Goal: Task Accomplishment & Management: Use online tool/utility

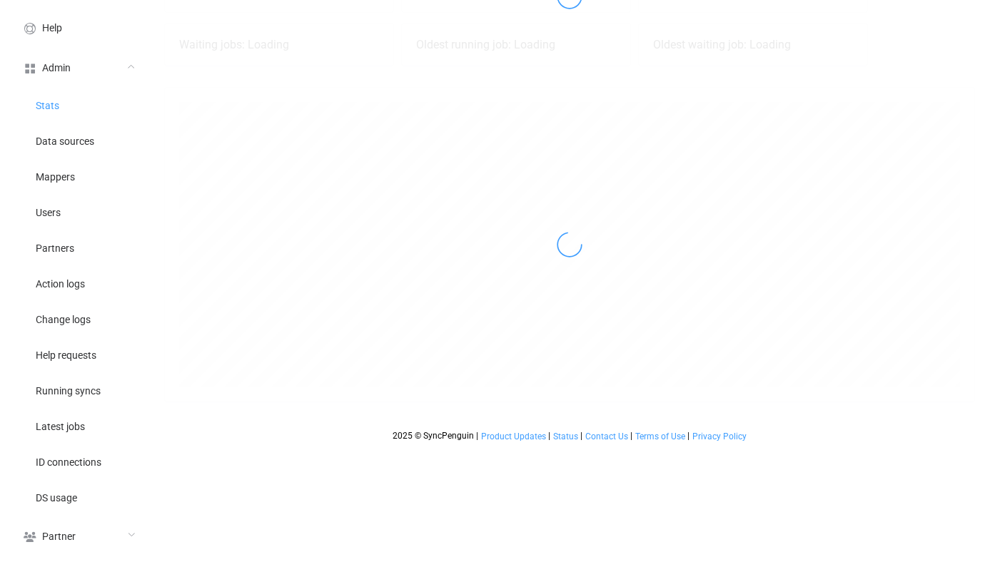
scroll to position [315, 811]
click at [76, 213] on li "Users" at bounding box center [78, 212] width 143 height 36
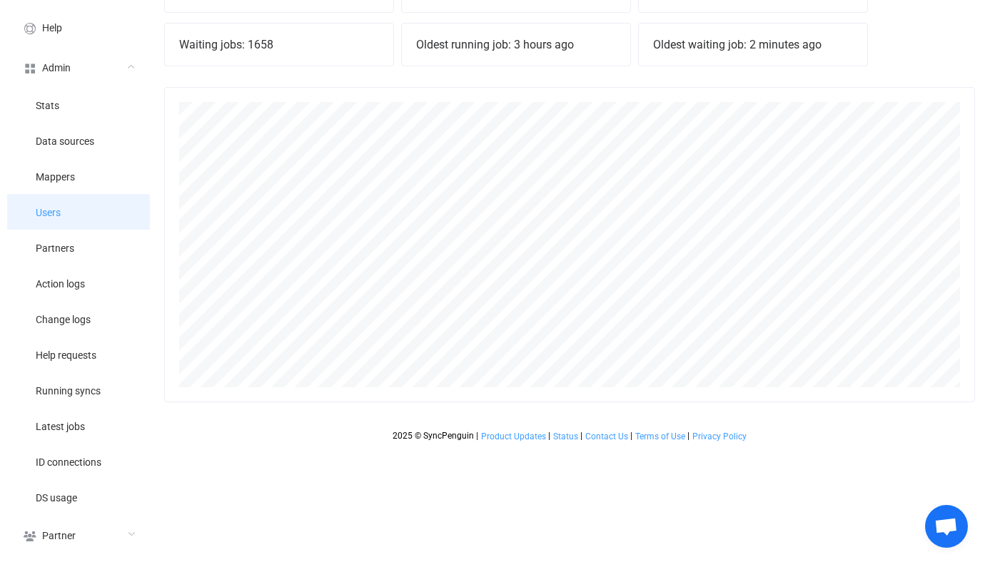
click at [103, 218] on li "Users" at bounding box center [78, 212] width 143 height 36
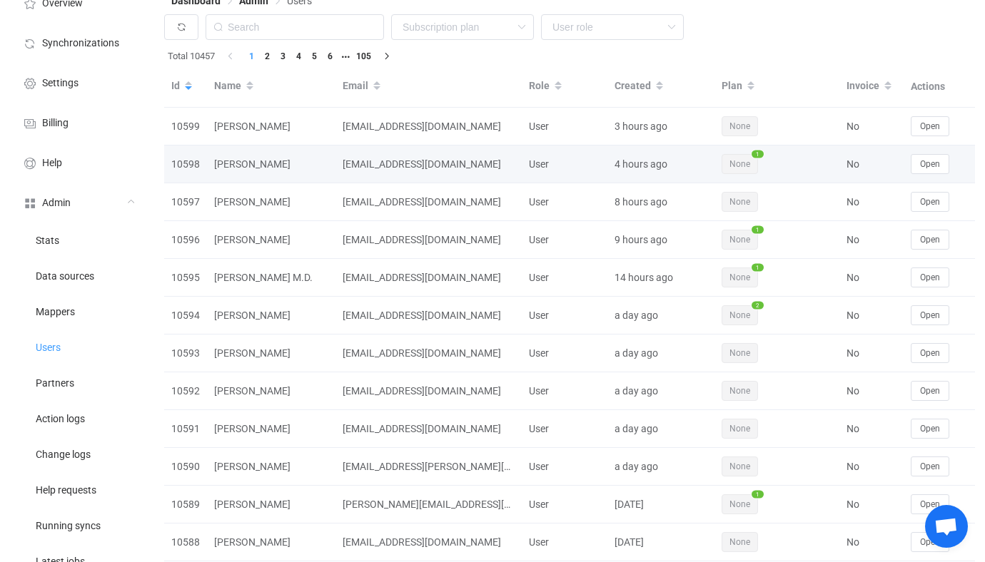
scroll to position [24, 0]
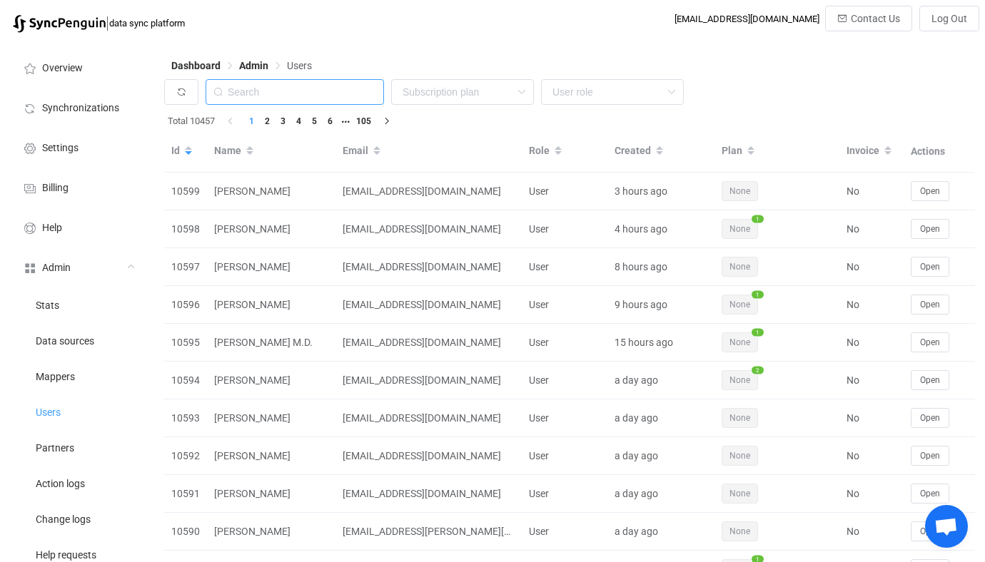
click at [331, 92] on input "text" at bounding box center [295, 92] width 178 height 26
type input "paul t"
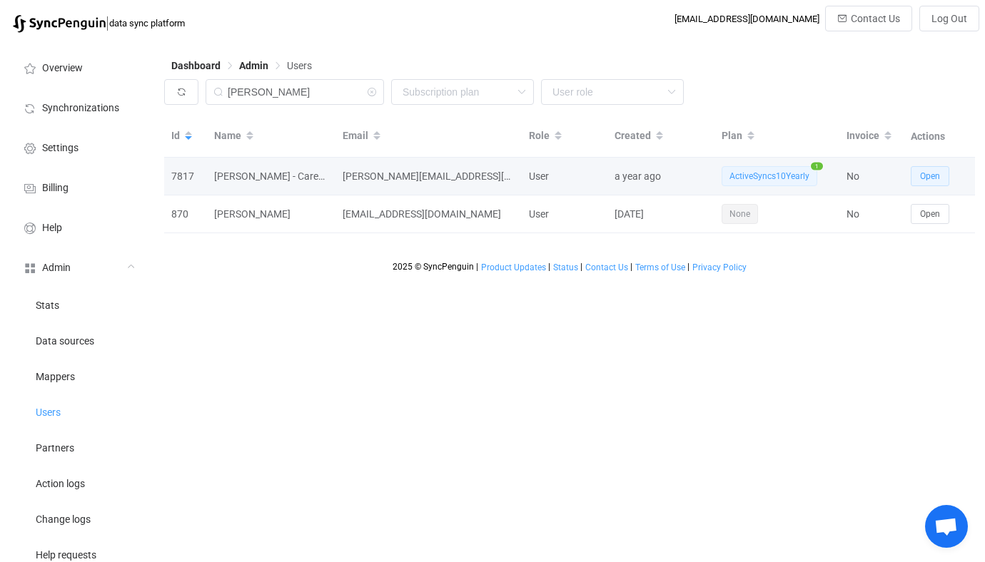
click at [932, 181] on span "Open" at bounding box center [930, 176] width 20 height 10
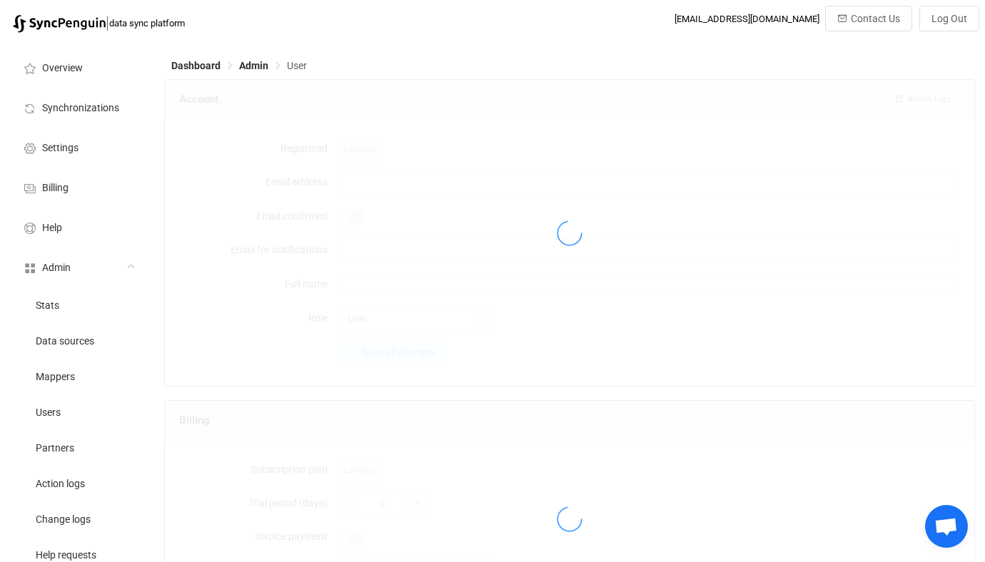
type input "paul.townsend@careerinnovation.com"
type input "Paul Townsend - Career Innovation"
type input "14"
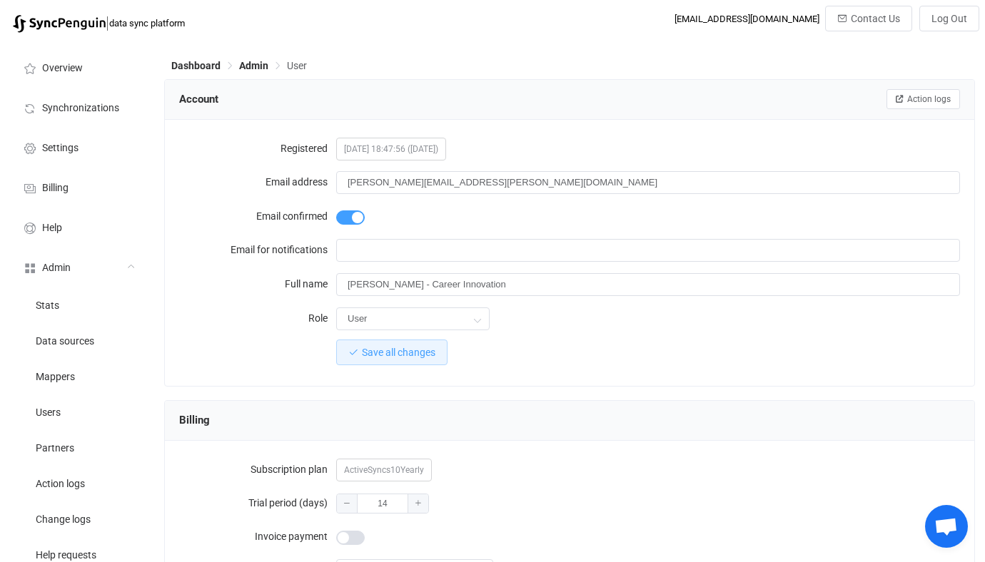
scroll to position [1243, 0]
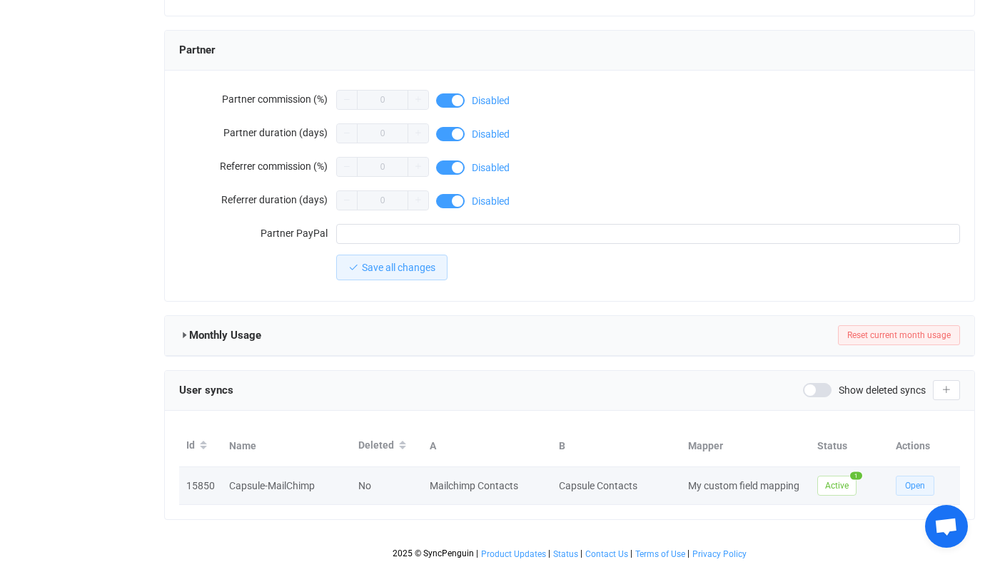
click at [906, 476] on button "Open" at bounding box center [915, 486] width 39 height 20
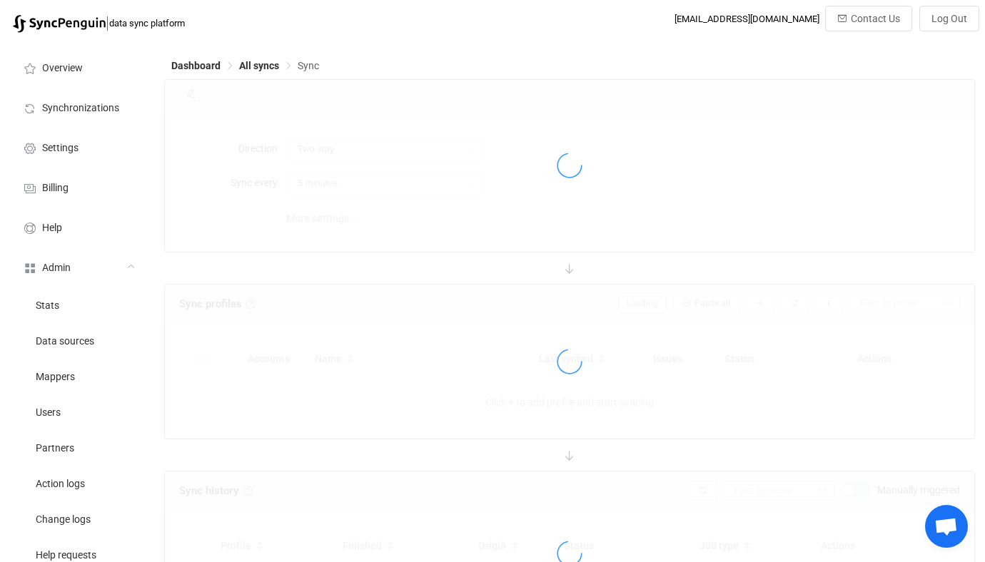
type input "10 minutes"
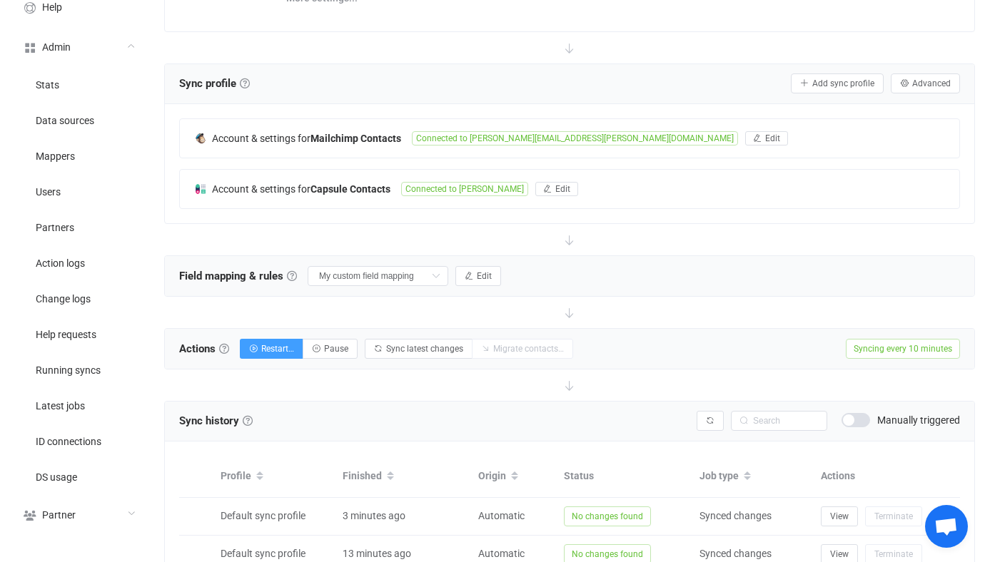
scroll to position [226, 0]
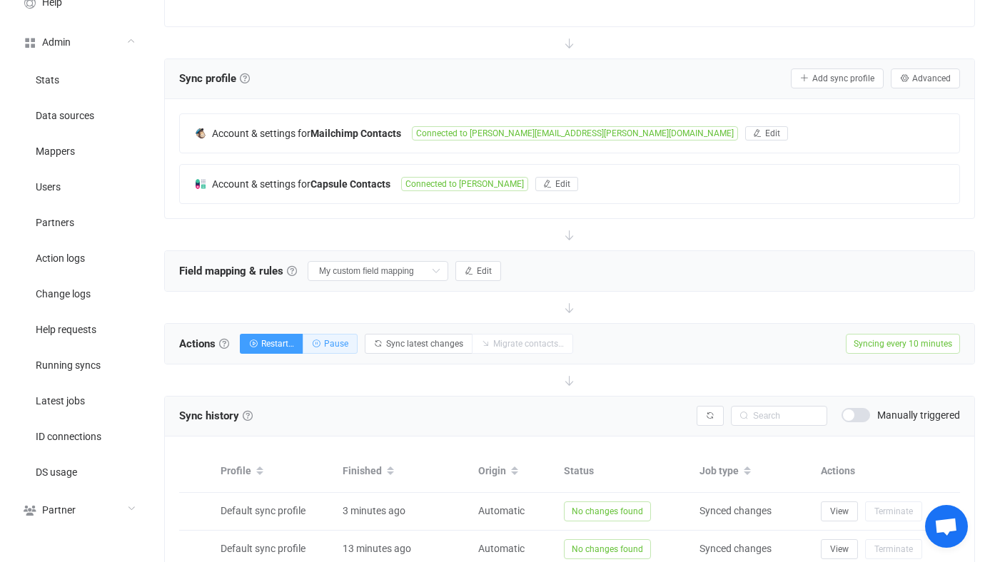
click at [342, 344] on span "Pause" at bounding box center [336, 344] width 24 height 10
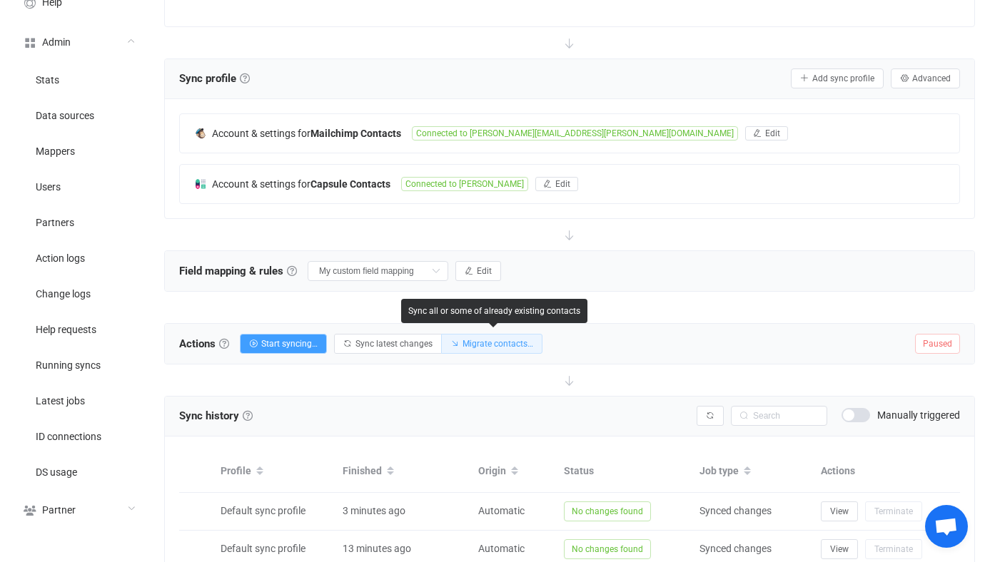
click at [513, 346] on span "Migrate contacts…" at bounding box center [497, 344] width 71 height 10
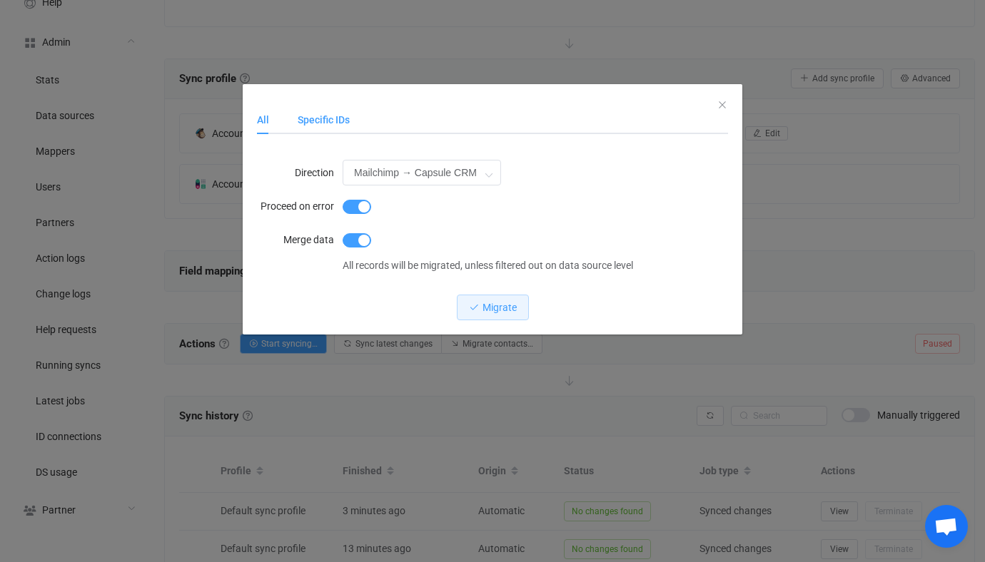
click at [343, 123] on div "Specific IDs" at bounding box center [316, 120] width 66 height 29
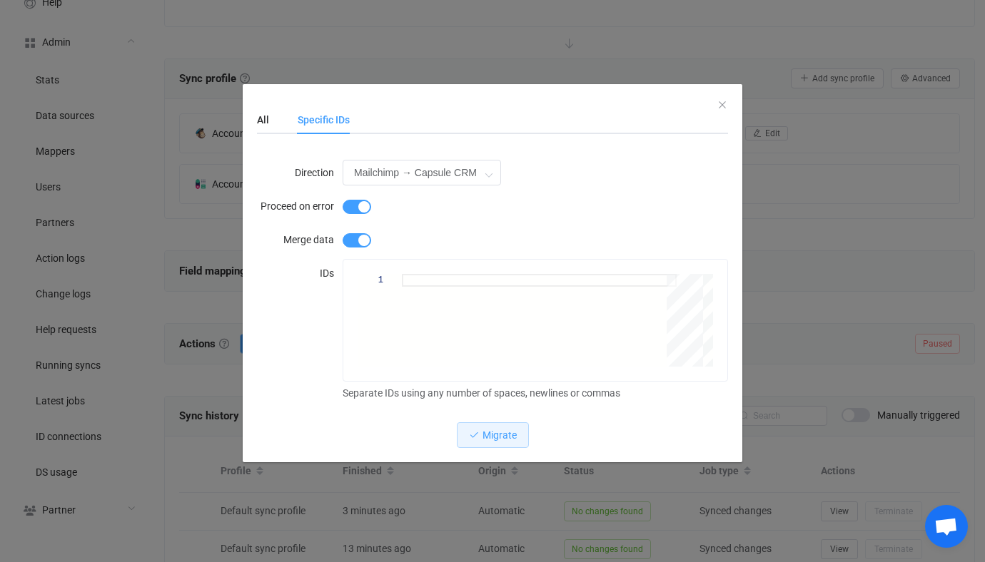
click at [383, 253] on div "dialog" at bounding box center [535, 240] width 385 height 29
click at [433, 310] on div "dialog" at bounding box center [539, 320] width 275 height 93
paste textarea "9803f50bb0a9b799e30e62da0aa3fe46 b41c903f4ada350af7761649c52ae40c 9dbcca390dc5c…"
type textarea "9803f50bb0a9b799e30e62da0aa3fe46 b41c903f4ada350af7761649c52ae40c 9dbcca390dc5c…"
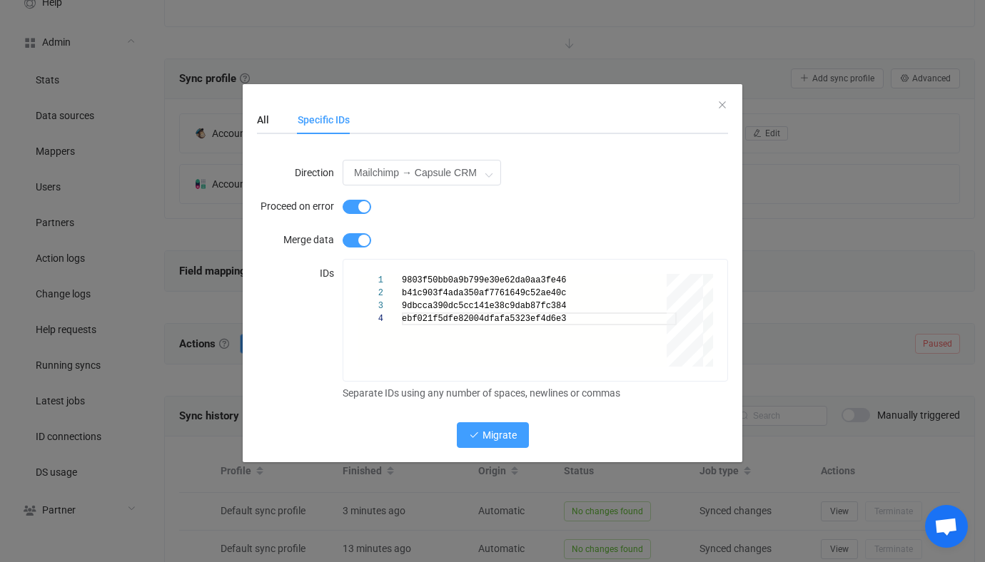
click at [472, 428] on button "Migrate" at bounding box center [493, 435] width 72 height 26
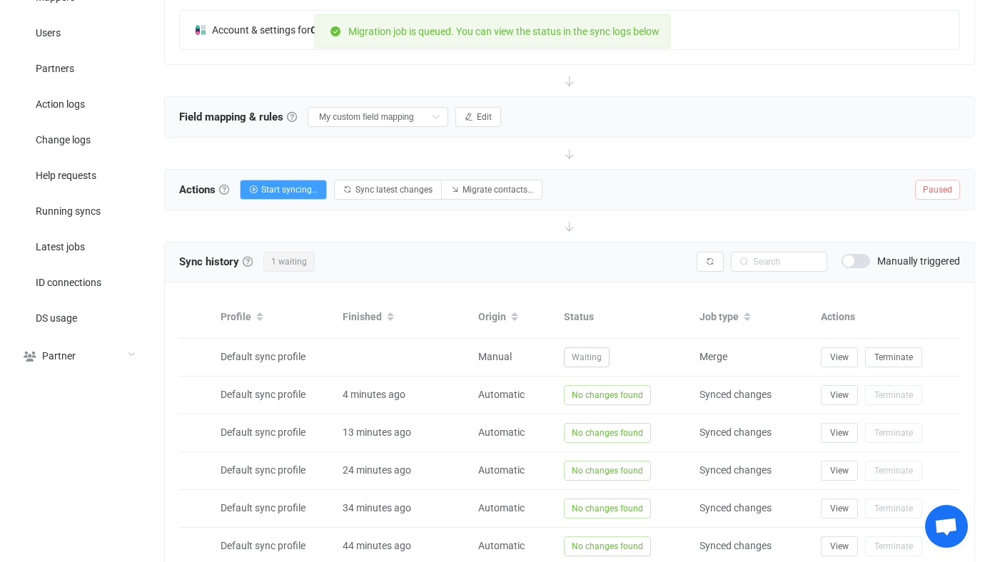
scroll to position [402, 0]
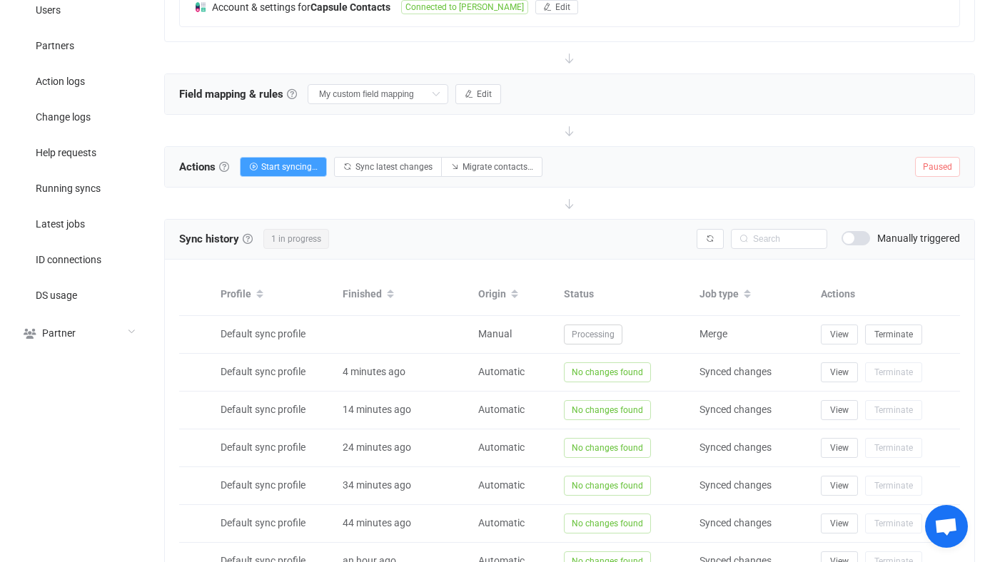
click at [712, 247] on div "Sync history History Sync history All sync executions are recorded in the sync …" at bounding box center [569, 238] width 781 height 21
click at [708, 238] on icon "button" at bounding box center [710, 239] width 9 height 9
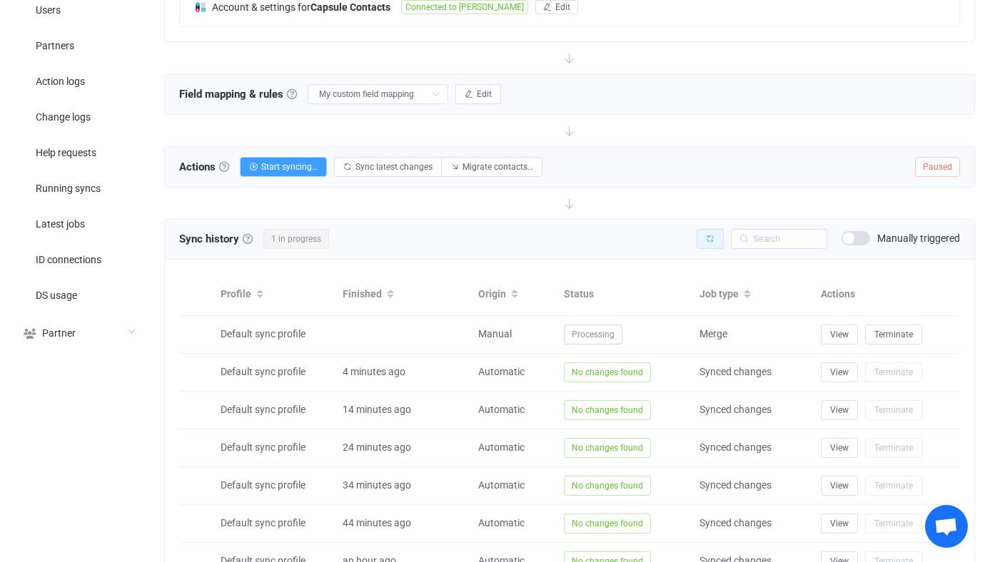
click at [708, 238] on icon "button" at bounding box center [710, 239] width 9 height 9
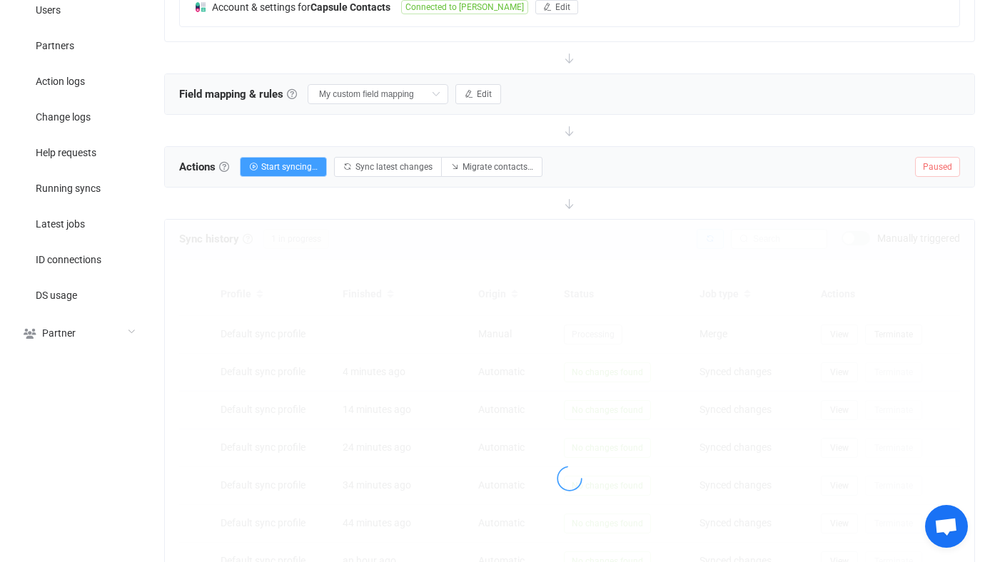
click at [708, 238] on div at bounding box center [569, 479] width 809 height 518
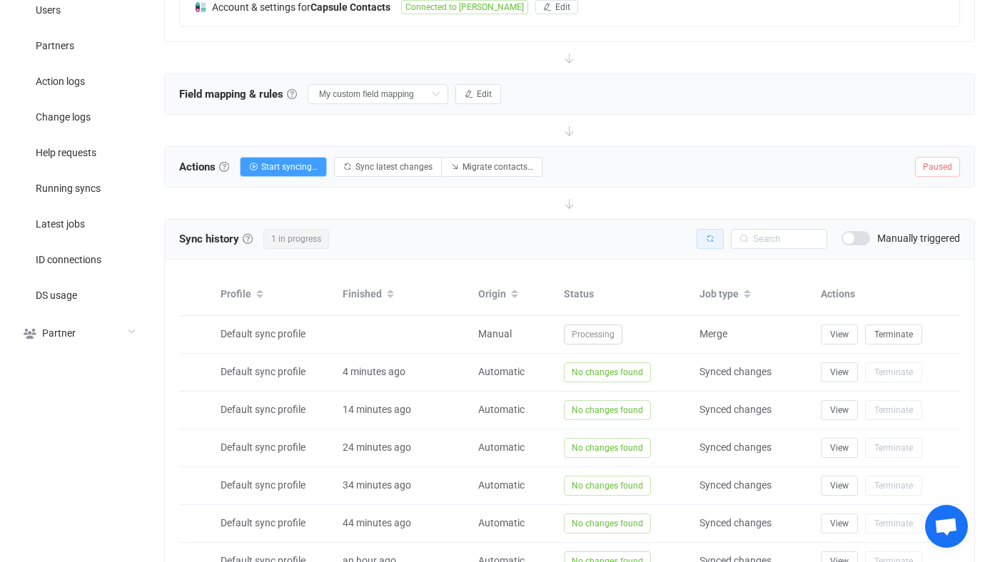
click at [708, 238] on icon "button" at bounding box center [710, 239] width 9 height 9
click at [0, 0] on div at bounding box center [0, 0] width 0 height 0
click at [708, 238] on icon "button" at bounding box center [710, 239] width 9 height 9
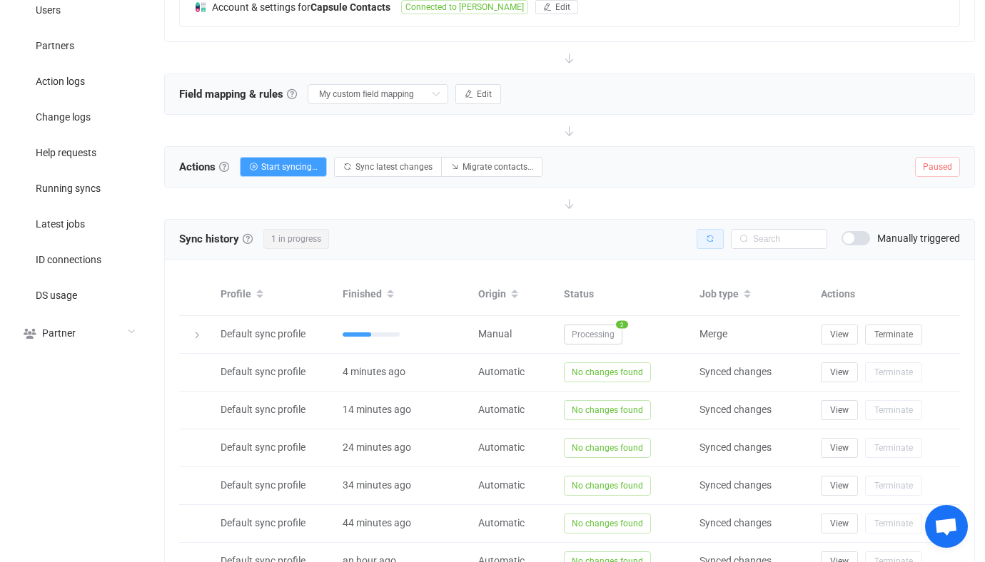
click at [708, 238] on icon "button" at bounding box center [710, 239] width 9 height 9
click at [835, 308] on th "Actions" at bounding box center [887, 295] width 146 height 42
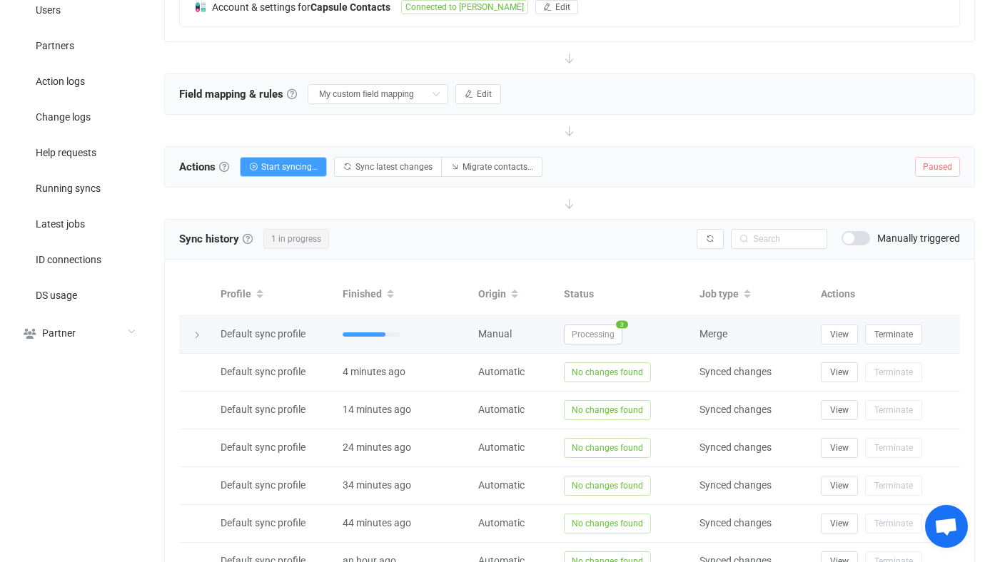
click at [835, 320] on td "View Terminate" at bounding box center [887, 335] width 146 height 38
click at [835, 330] on span "View" at bounding box center [839, 335] width 19 height 10
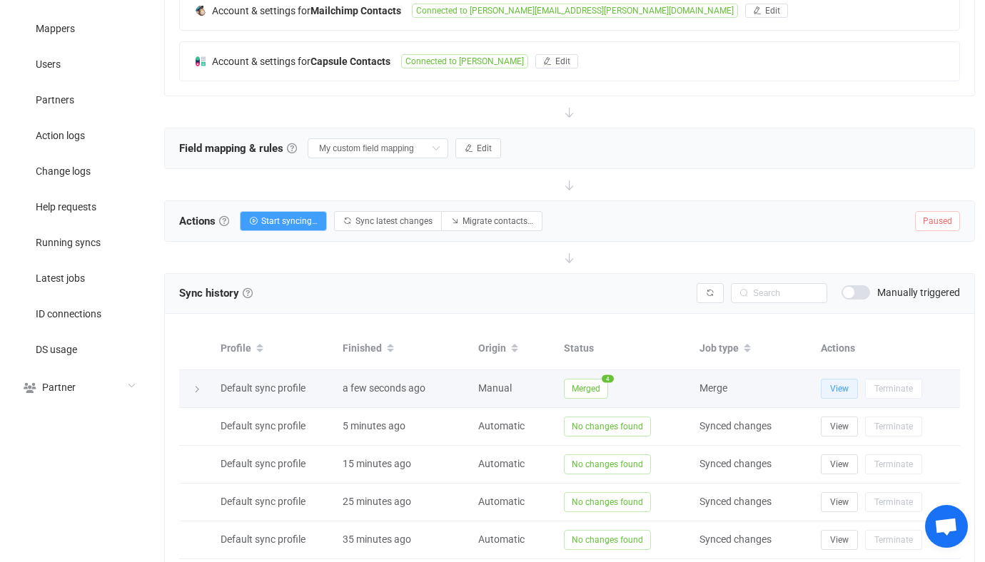
scroll to position [316, 0]
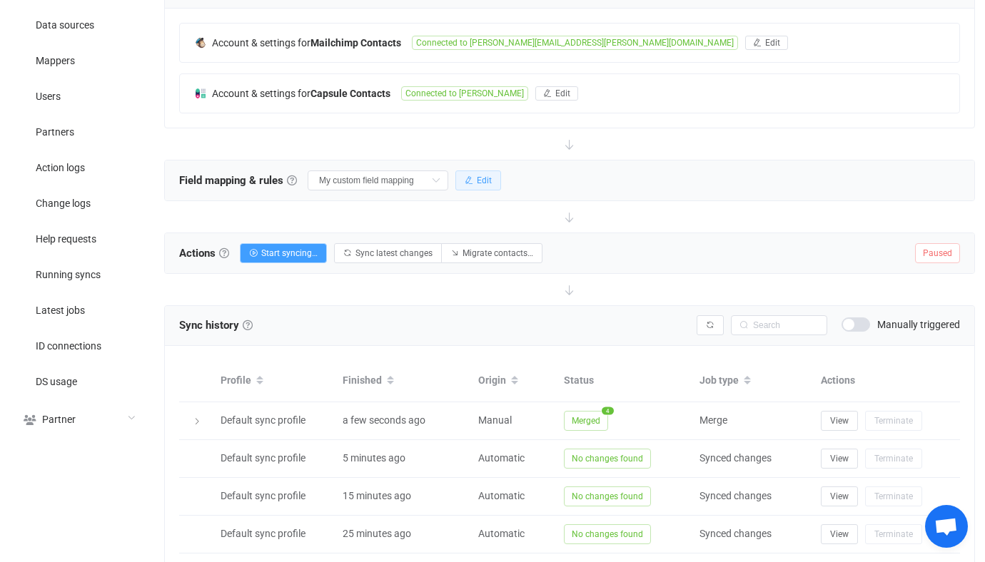
click at [475, 173] on button "Edit" at bounding box center [478, 181] width 46 height 20
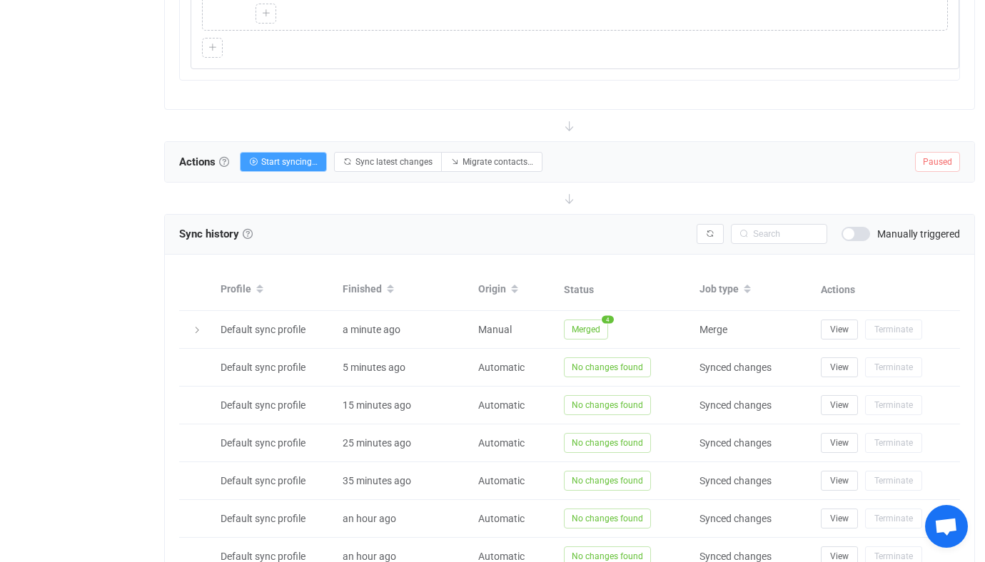
scroll to position [3635, 0]
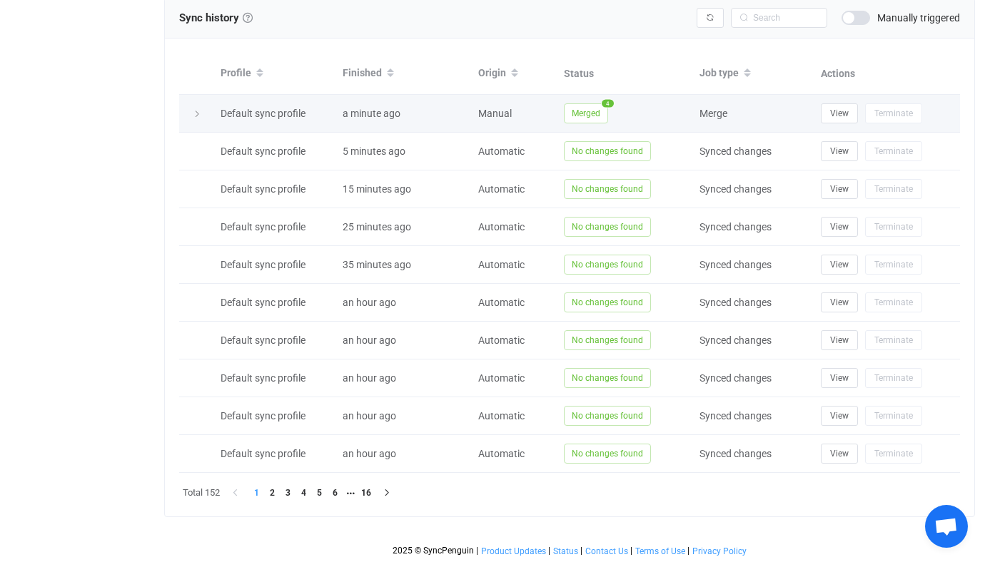
click at [584, 97] on td "Merged 4" at bounding box center [625, 114] width 136 height 38
click at [576, 115] on span "Merged" at bounding box center [586, 113] width 44 height 20
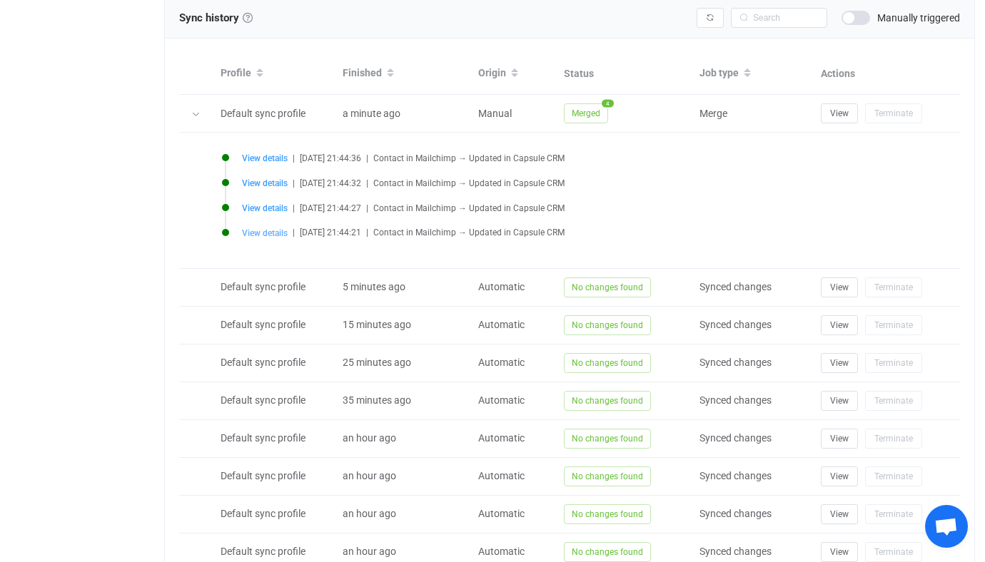
click at [253, 233] on span "View details" at bounding box center [265, 233] width 46 height 10
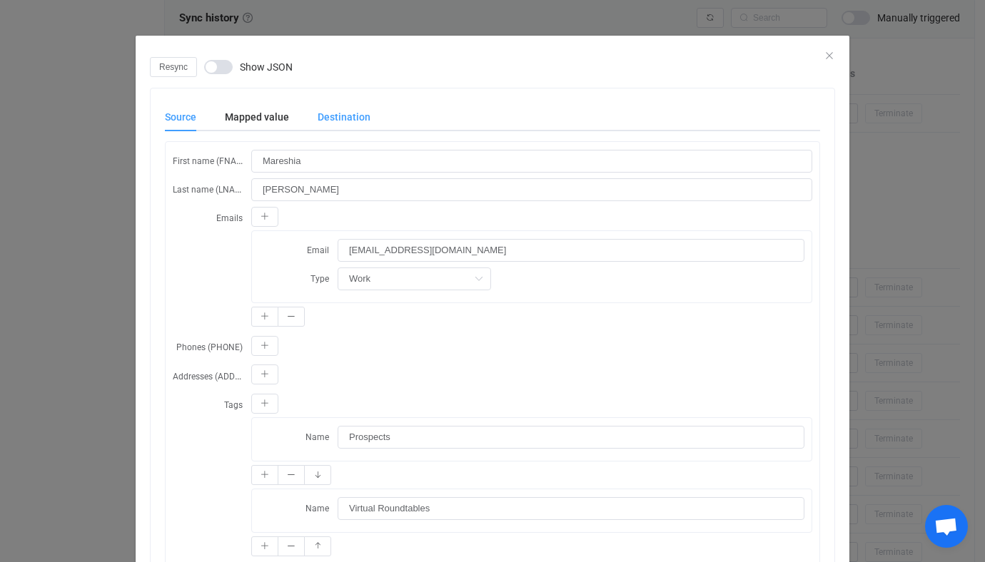
click at [322, 120] on div "Destination" at bounding box center [336, 117] width 67 height 29
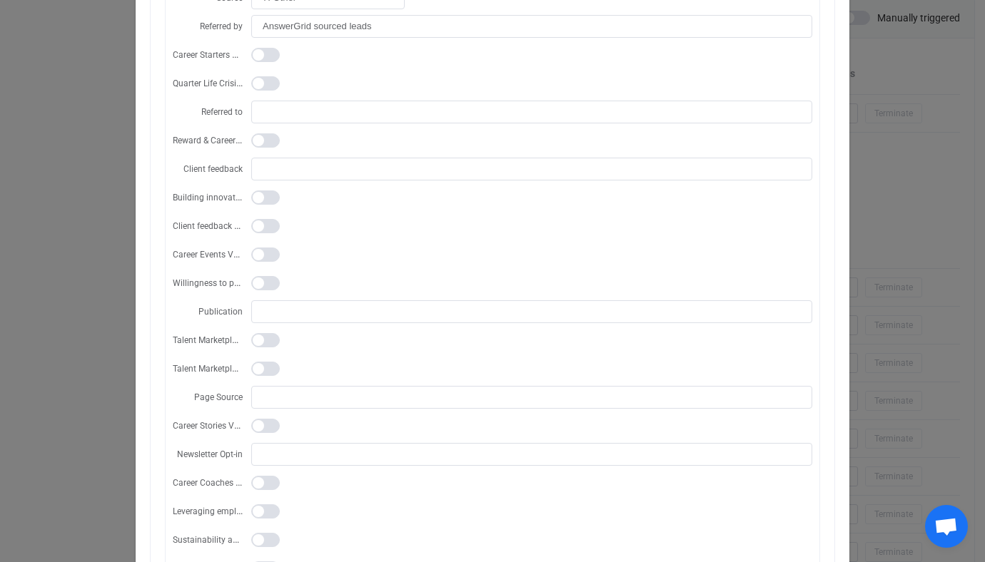
scroll to position [2709, 0]
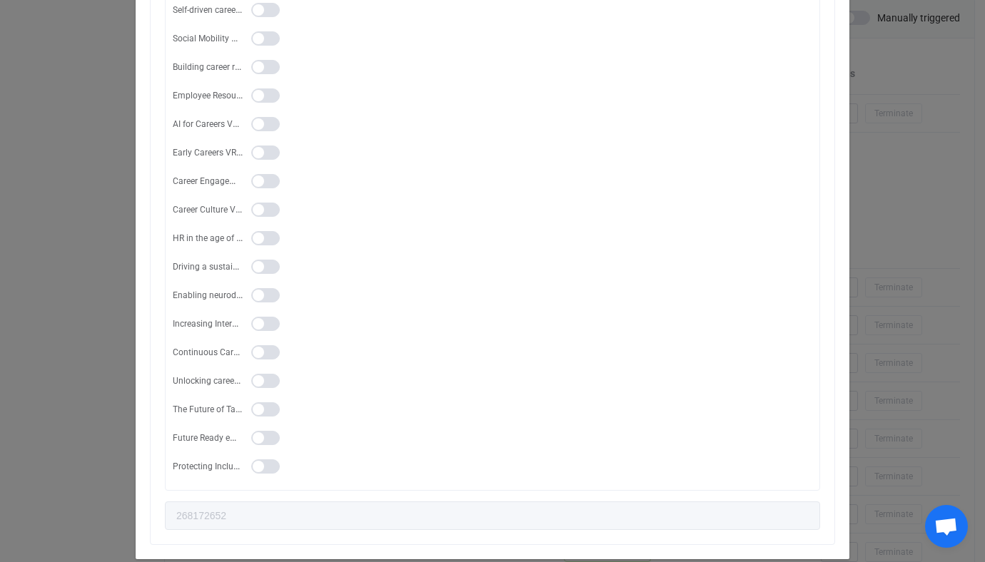
click at [437, 283] on div "dialog" at bounding box center [531, 294] width 561 height 23
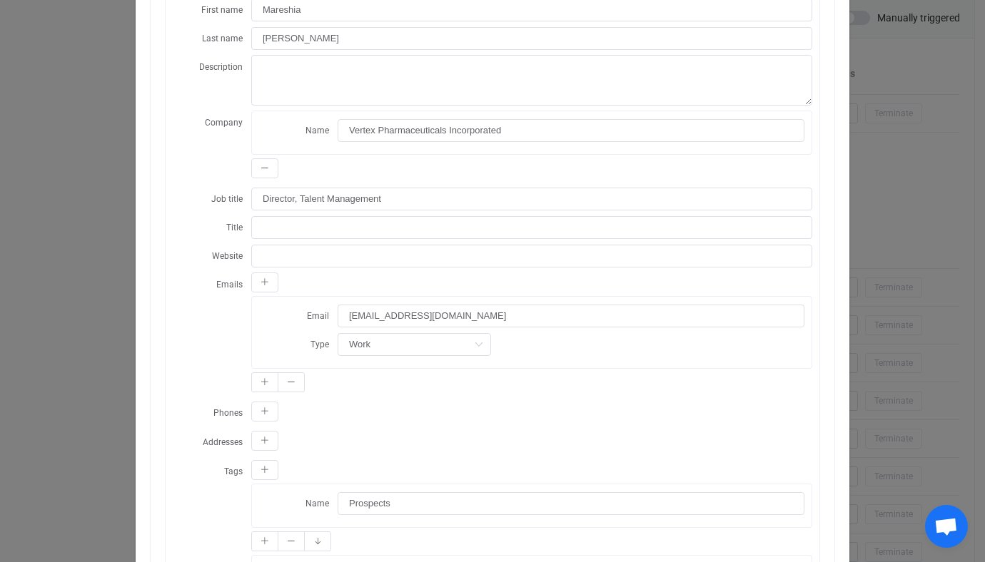
scroll to position [150, 0]
click at [952, 171] on div "Resync Show JSON Source Mapped value Destination First name (FNAME) Mareshia La…" at bounding box center [492, 281] width 985 height 562
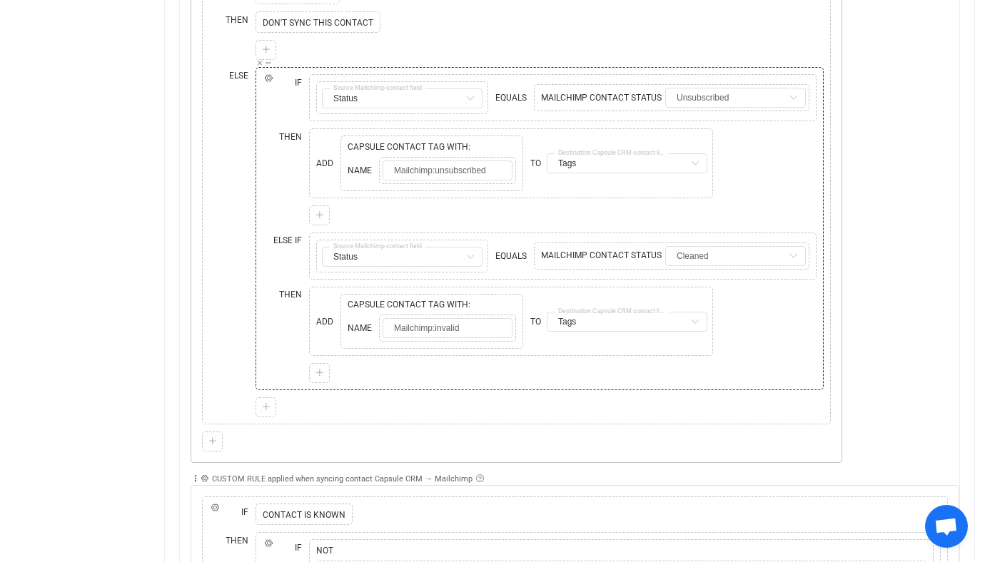
scroll to position [2062, 0]
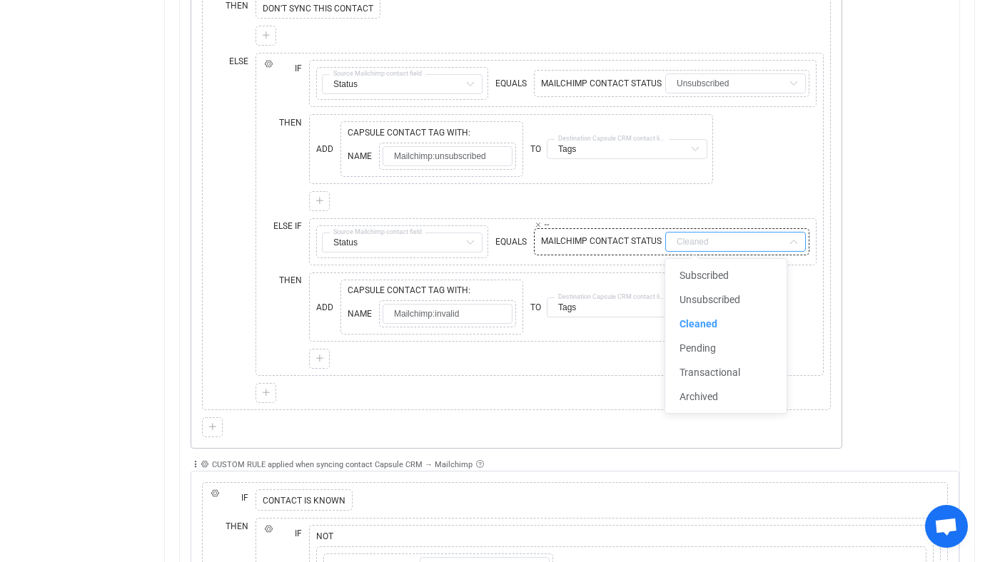
click at [726, 240] on input "text" at bounding box center [735, 242] width 141 height 20
click at [846, 199] on div "Collapse Move up Move down Delete Applied to All contact(s) Only contact(s) fro…" at bounding box center [575, 188] width 769 height 521
type input "Cleaned"
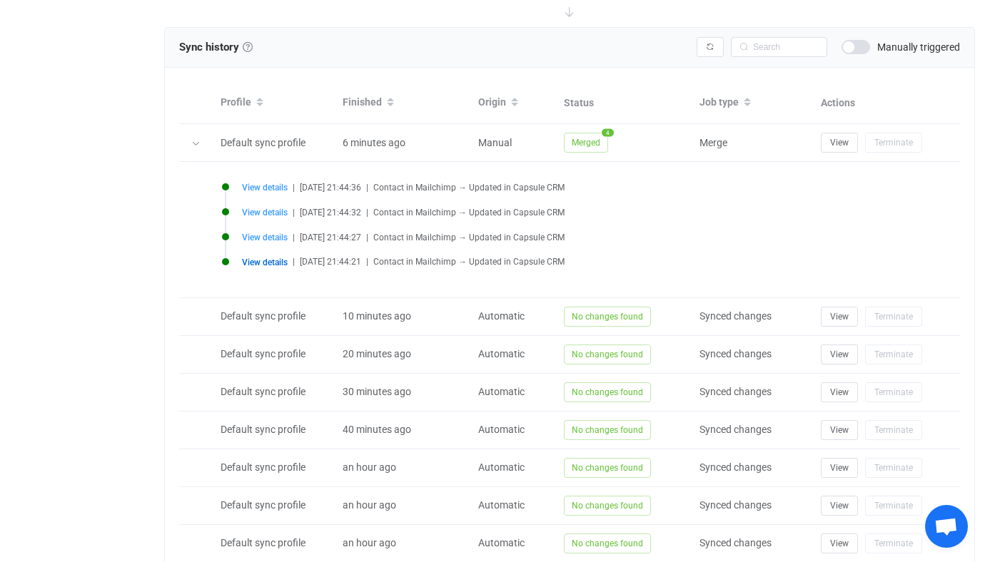
scroll to position [3518, 0]
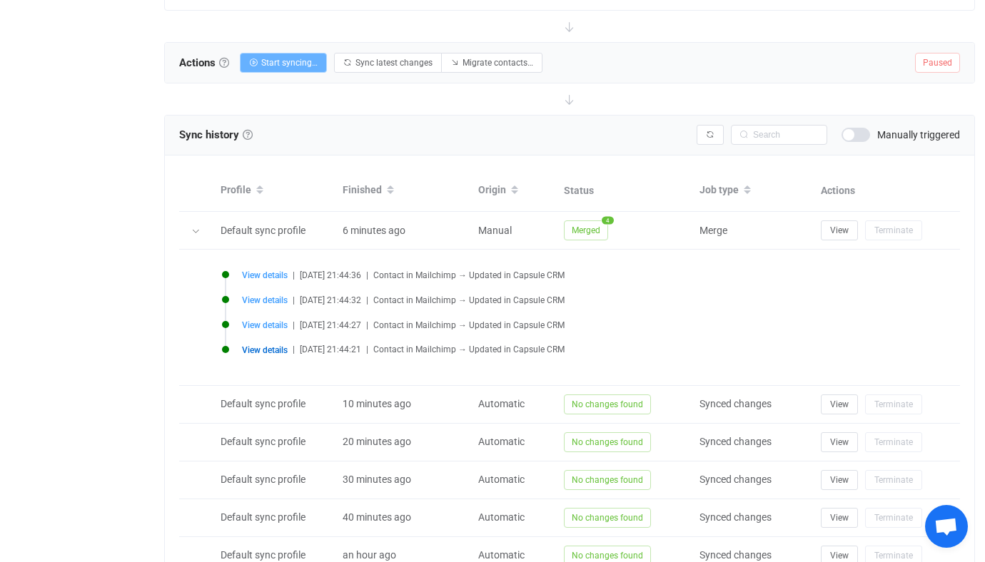
click at [300, 68] on button "Start syncing…" at bounding box center [283, 63] width 87 height 20
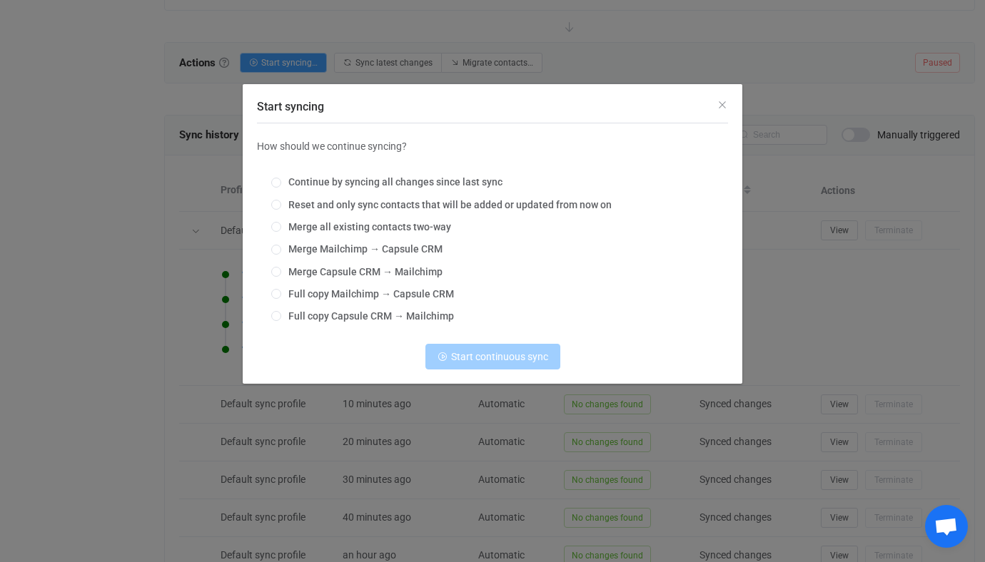
click at [320, 190] on div "Continue by syncing all changes since last sync Reset and only sync contacts th…" at bounding box center [492, 249] width 471 height 167
click at [320, 183] on span "Continue by syncing all changes since last sync" at bounding box center [391, 181] width 221 height 11
click at [281, 183] on input "Continue by syncing all changes since last sync" at bounding box center [276, 183] width 10 height 11
radio input "true"
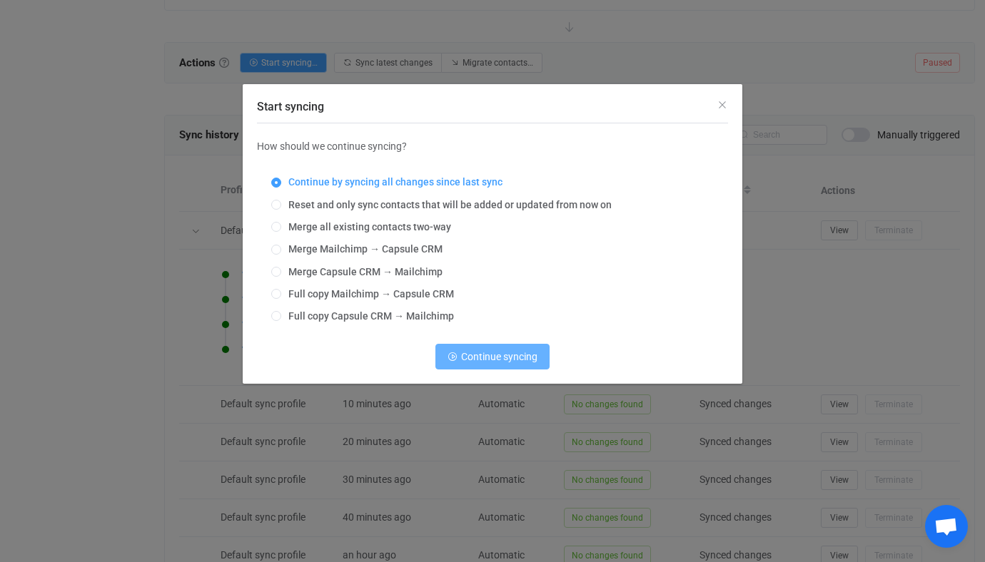
click at [477, 367] on button "Continue syncing" at bounding box center [492, 357] width 114 height 26
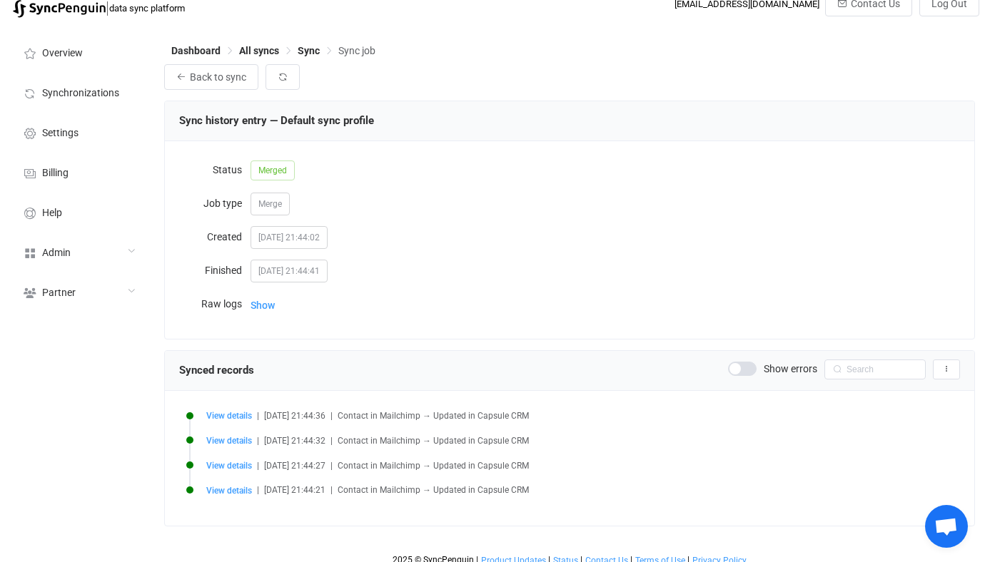
scroll to position [26, 0]
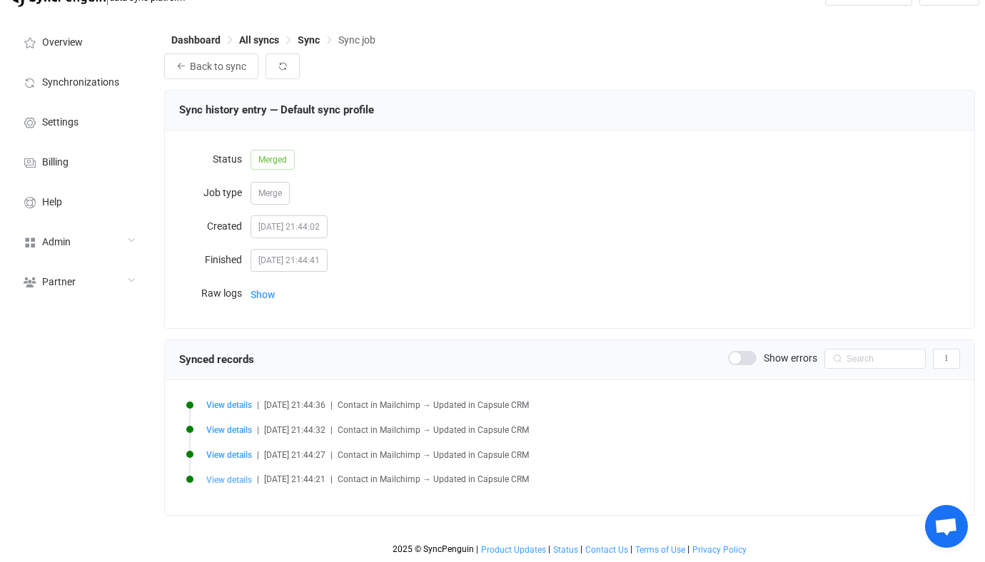
click at [233, 482] on span "View details" at bounding box center [229, 480] width 46 height 10
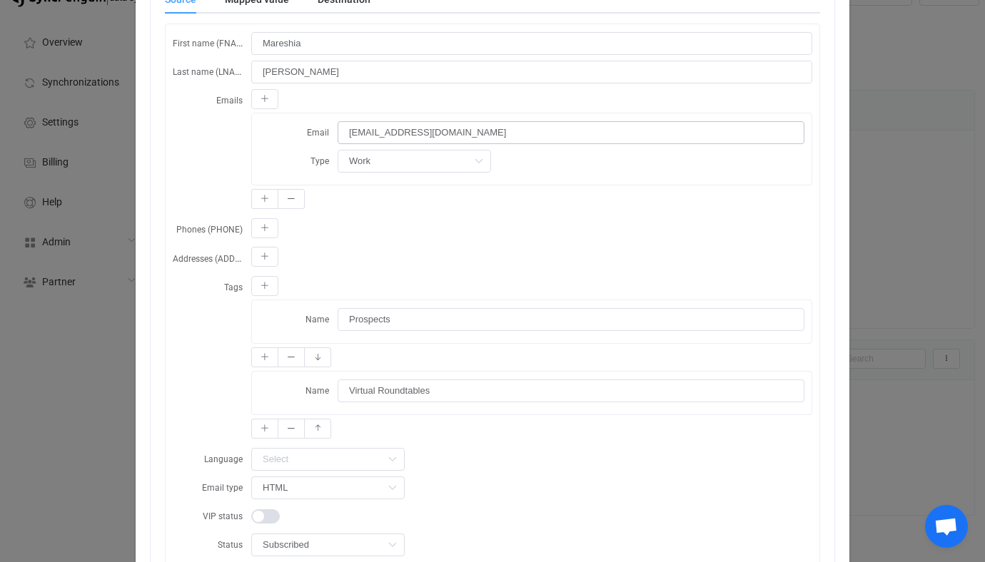
scroll to position [0, 0]
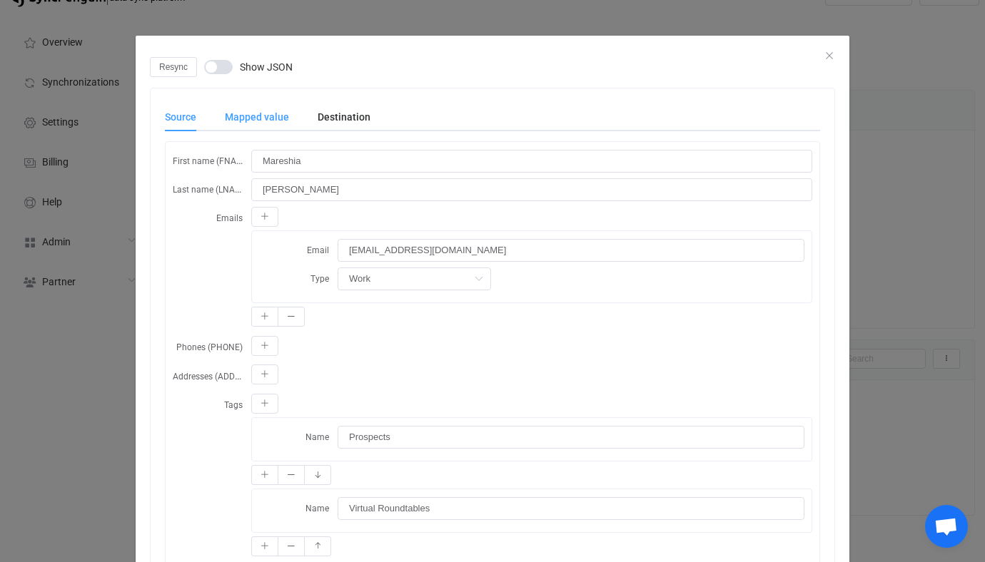
click at [240, 103] on div "Mapped value" at bounding box center [257, 117] width 93 height 29
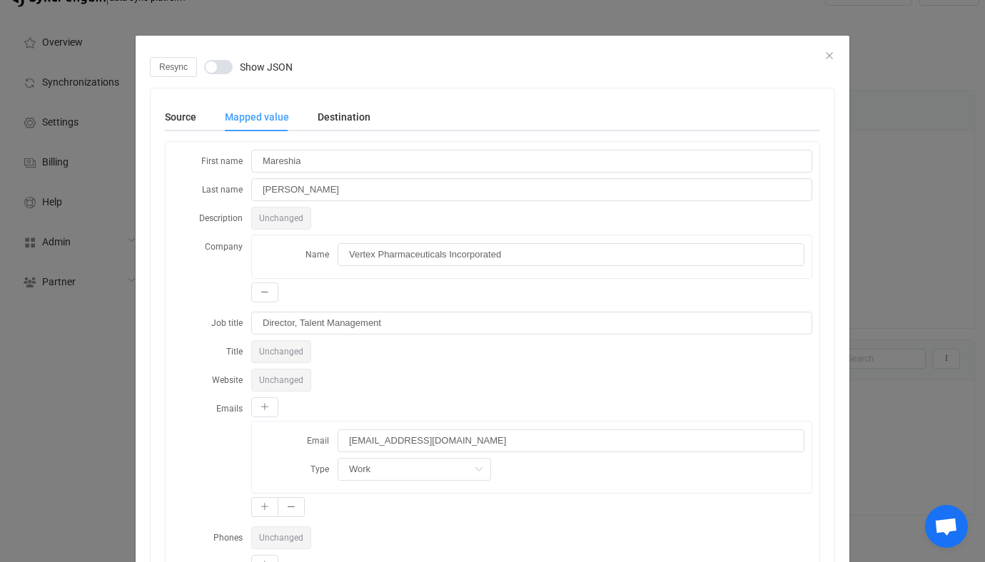
click at [133, 200] on div "Resync Show JSON Source Mapped value Destination First name (FNAME) Mareshia La…" at bounding box center [492, 281] width 985 height 562
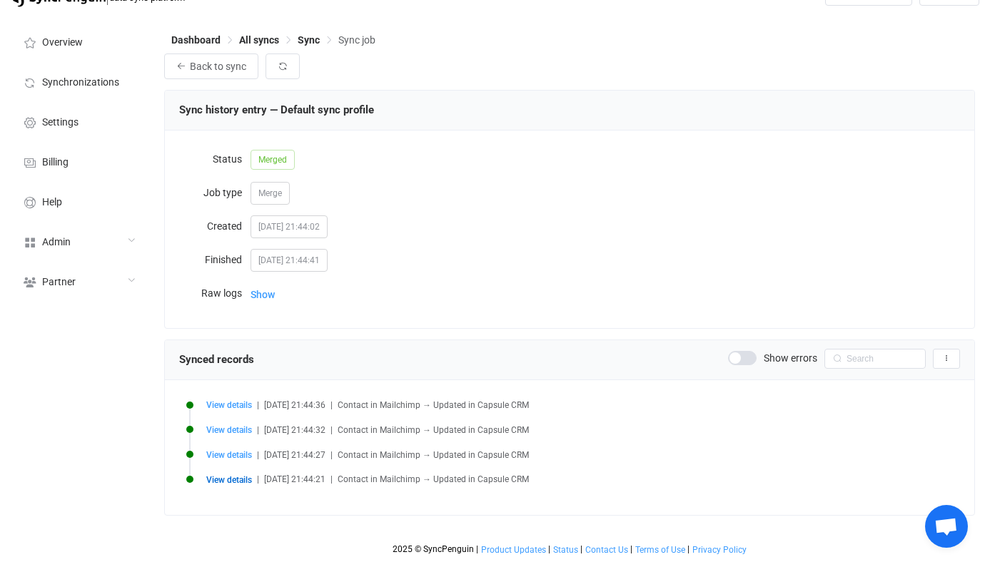
click at [224, 425] on span "View details" at bounding box center [229, 430] width 46 height 11
click at [239, 407] on span "View details" at bounding box center [229, 405] width 46 height 10
type input "Brian"
type input "Creech"
type input "brian.creech@rtx.com"
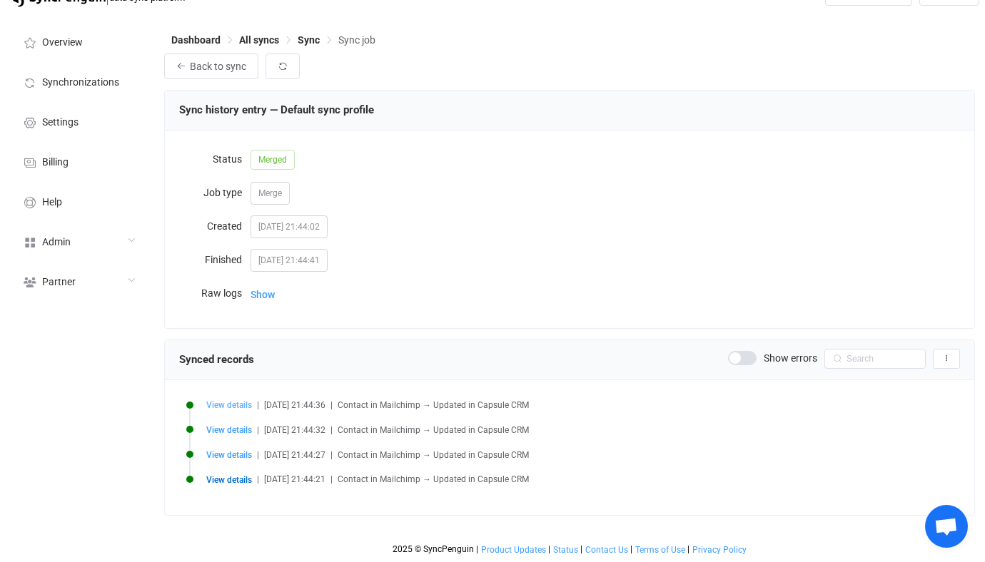
type input "Archived"
type input "2"
type input "Learning And Development Specialist"
type input "Raytheon"
type input "Brian"
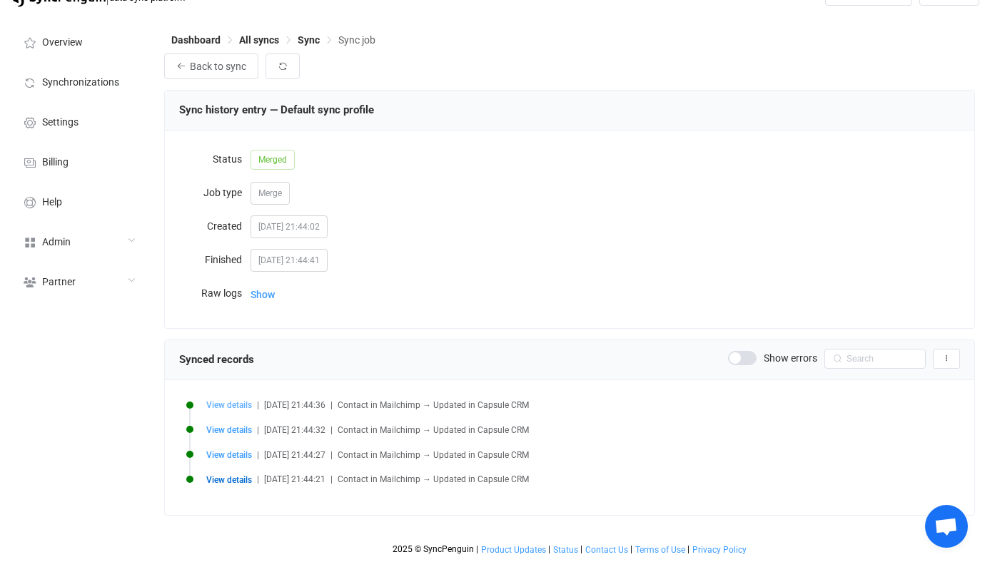
type input "ebf021f5dfe82004dfafa5323ef4d6e3"
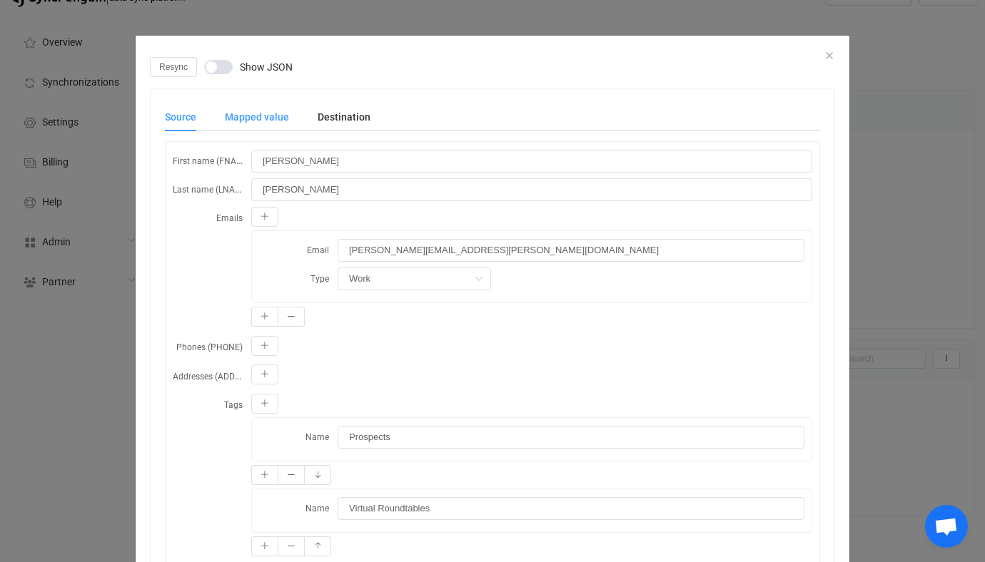
click at [273, 128] on div "Mapped value" at bounding box center [257, 117] width 93 height 29
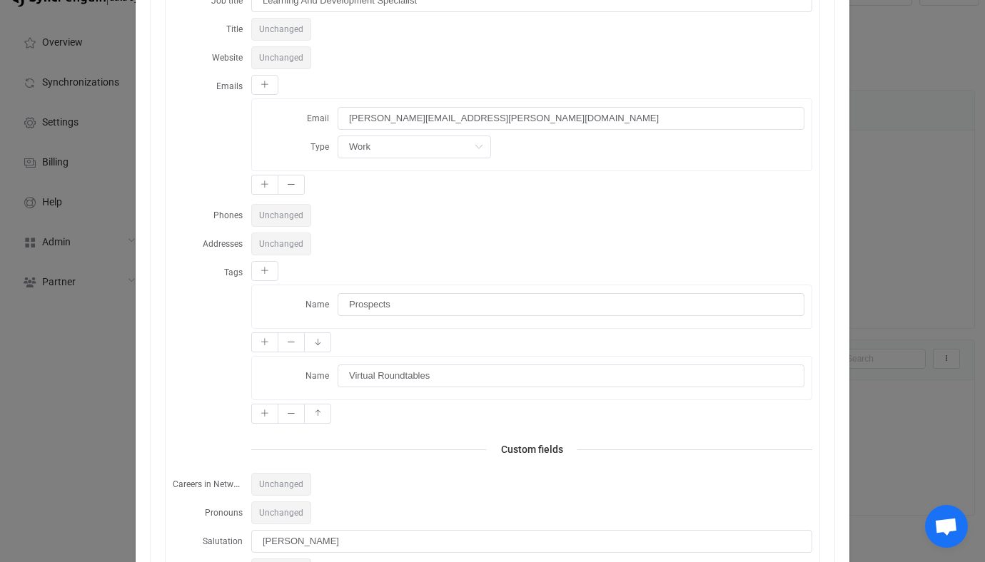
scroll to position [321, 0]
click at [35, 340] on div "Resync Show JSON Source Mapped value Destination First name (FNAME) Brian Last …" at bounding box center [492, 281] width 985 height 562
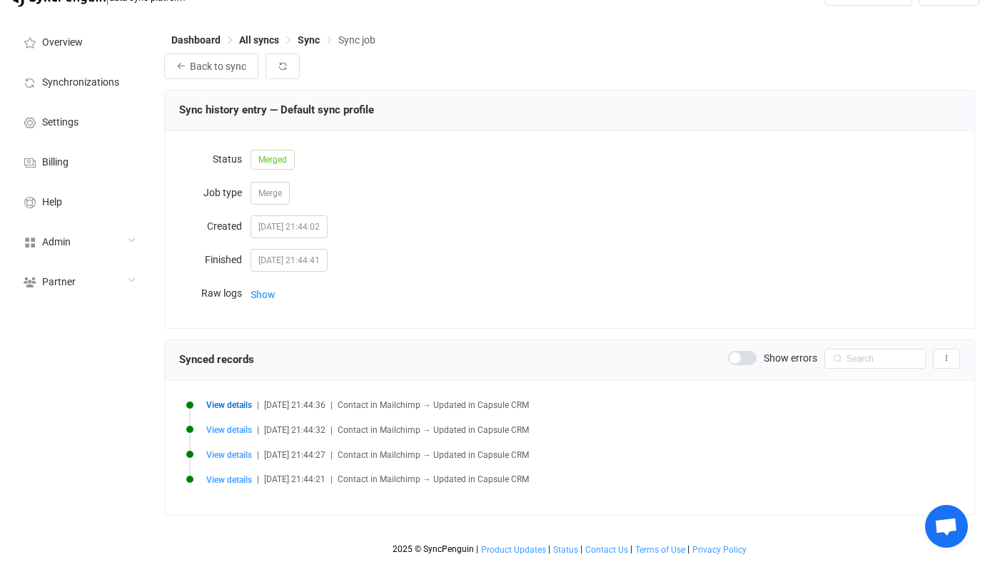
click at [223, 407] on span "View details" at bounding box center [229, 405] width 46 height 10
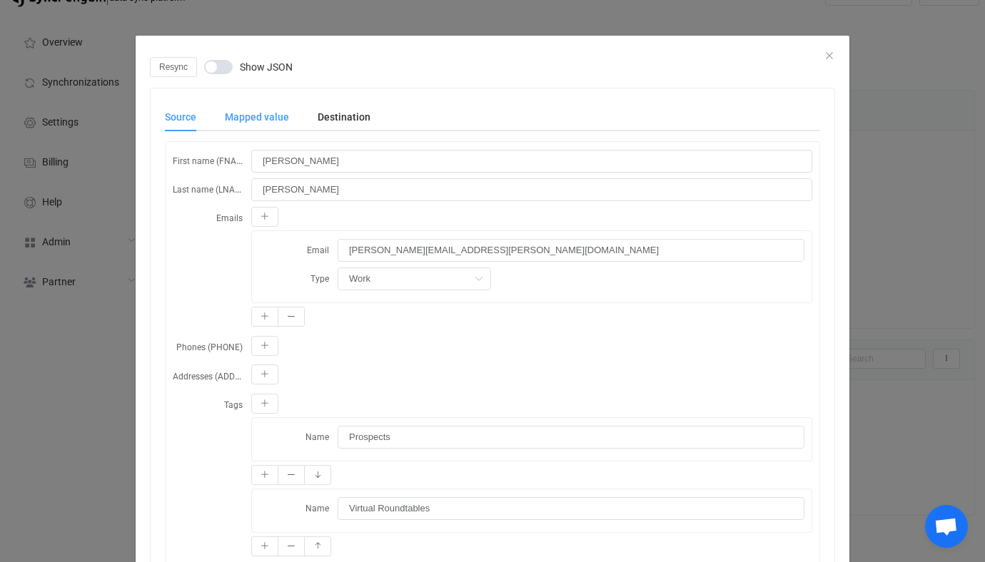
click at [252, 114] on div "Mapped value" at bounding box center [257, 117] width 93 height 29
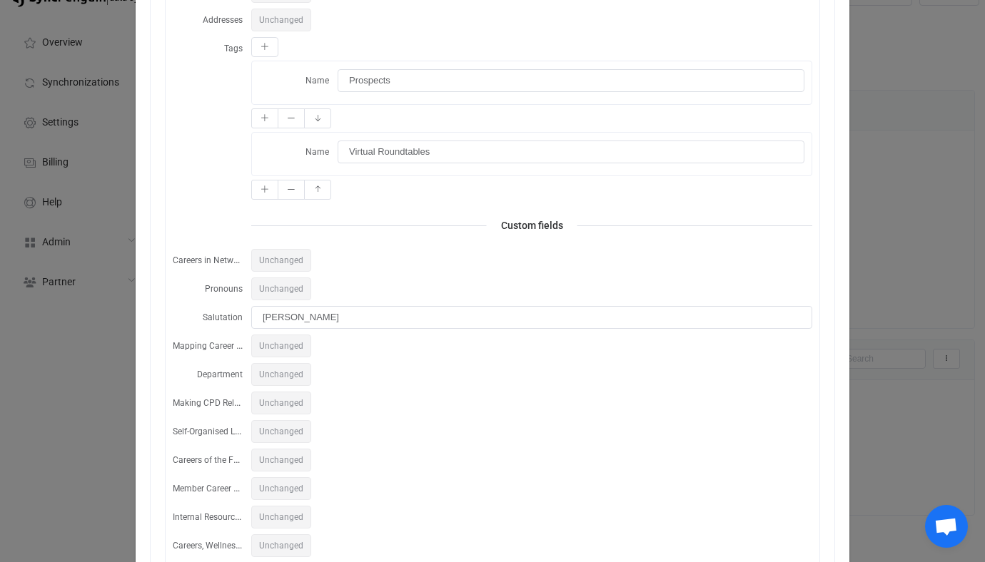
scroll to position [685, 0]
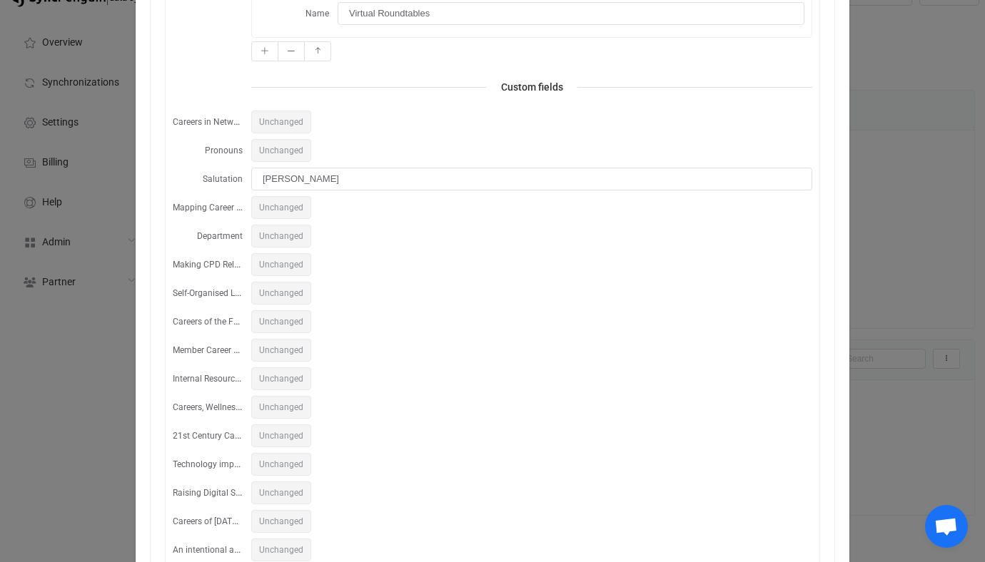
click at [92, 318] on div "Resync Show JSON Source Mapped value Destination First name (FNAME) Brian Last …" at bounding box center [492, 281] width 985 height 562
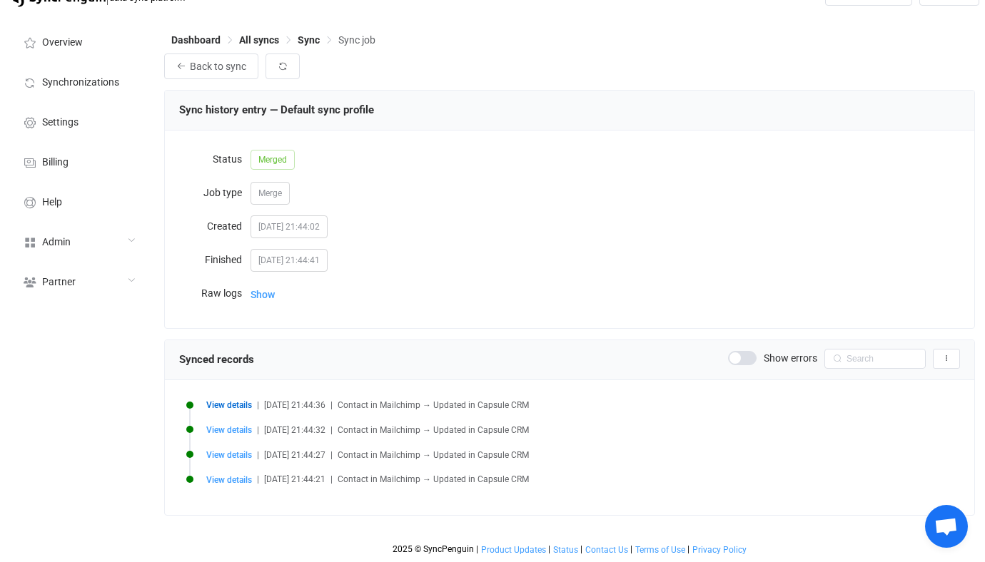
click at [240, 423] on li "View details | 2025-10-15 21:44:36 | Contact in Mailchimp → Updated in Capsule …" at bounding box center [573, 414] width 774 height 25
click at [240, 431] on span "View details" at bounding box center [229, 430] width 46 height 10
type input "Adam"
type input "Mesh"
type input "adam_mesh@mastercard.com"
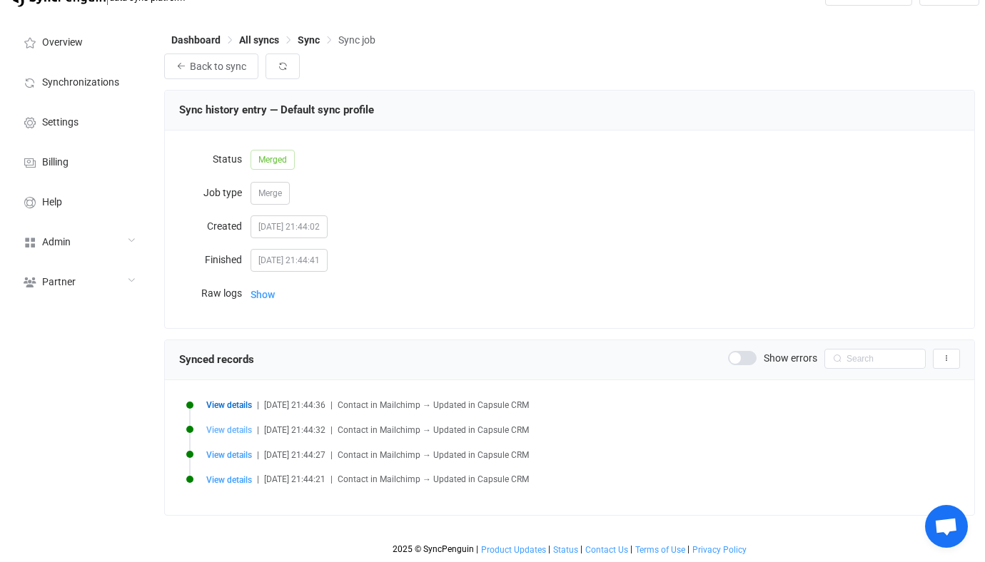
type input "VICE PRESIDENT HUMAN RESOURCES, NORTH AMERICA"
type input "Mastercard"
type input "Adam"
type input "9dbcca390dc5cc141e38c9dab87fc384"
type input "Adam"
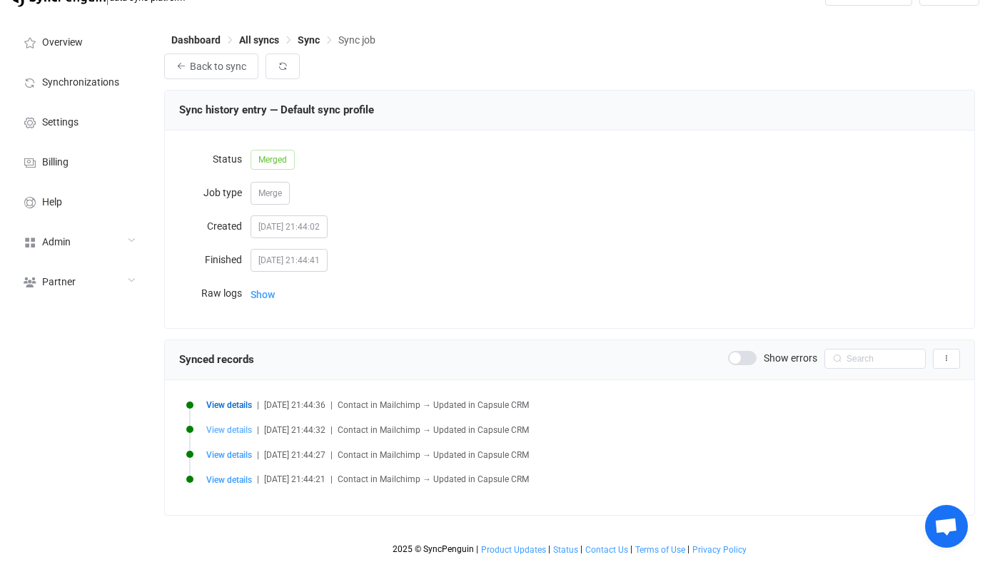
type input "Mesh"
type input "Mastercard"
type input "VICE PRESIDENT HUMAN RESOURCES, NORTH AMERICA"
type input "adam_mesh@mastercard.com"
type input "Adam"
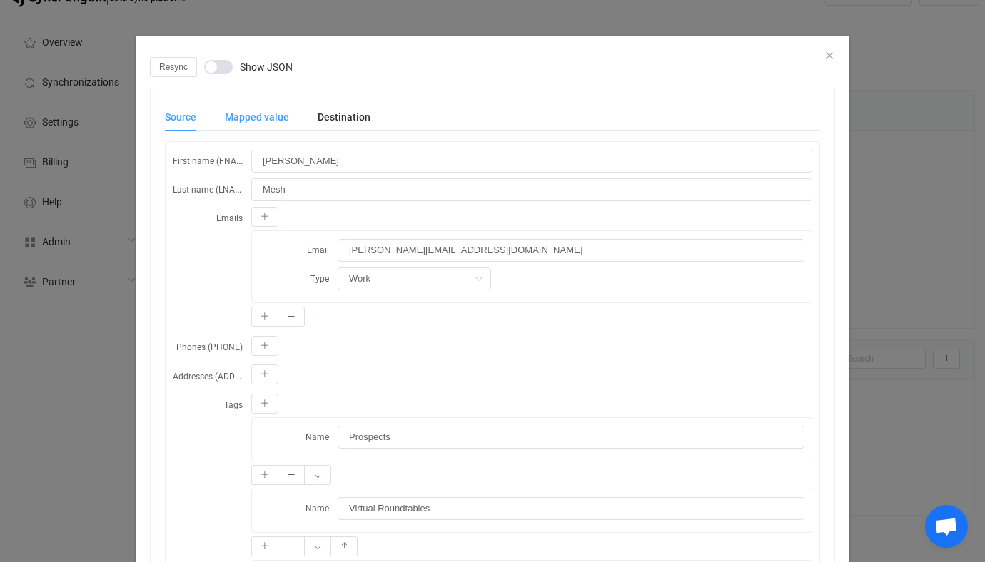
click at [242, 111] on div "Mapped value" at bounding box center [257, 117] width 93 height 29
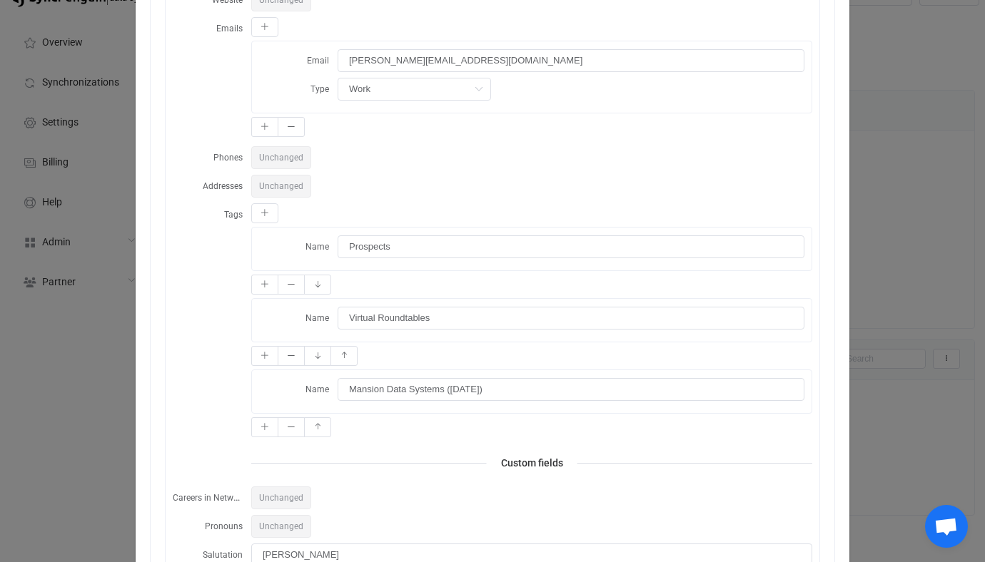
scroll to position [348, 0]
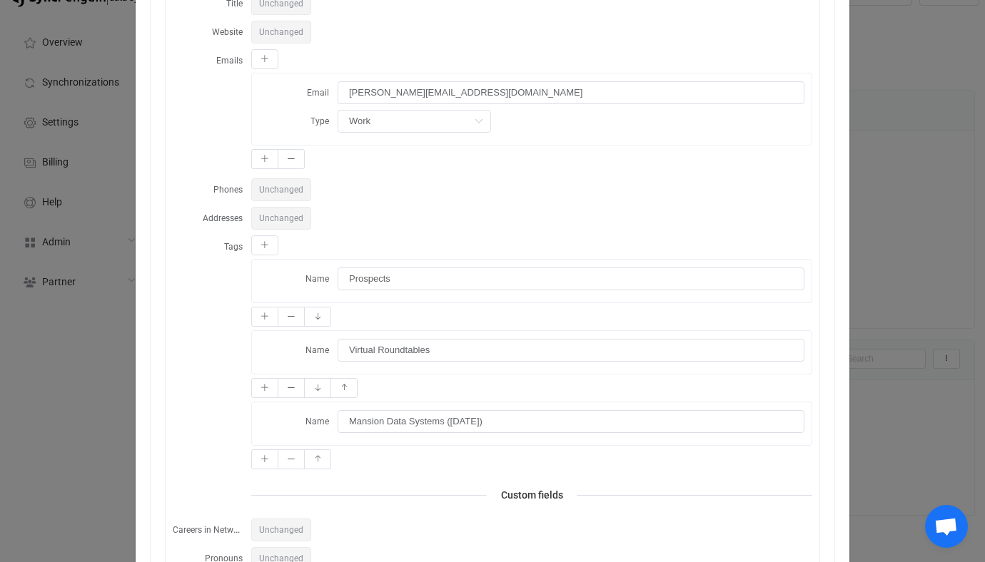
click at [70, 327] on div "Resync Show JSON Source Mapped value Destination First name (FNAME) Adam Last n…" at bounding box center [492, 281] width 985 height 562
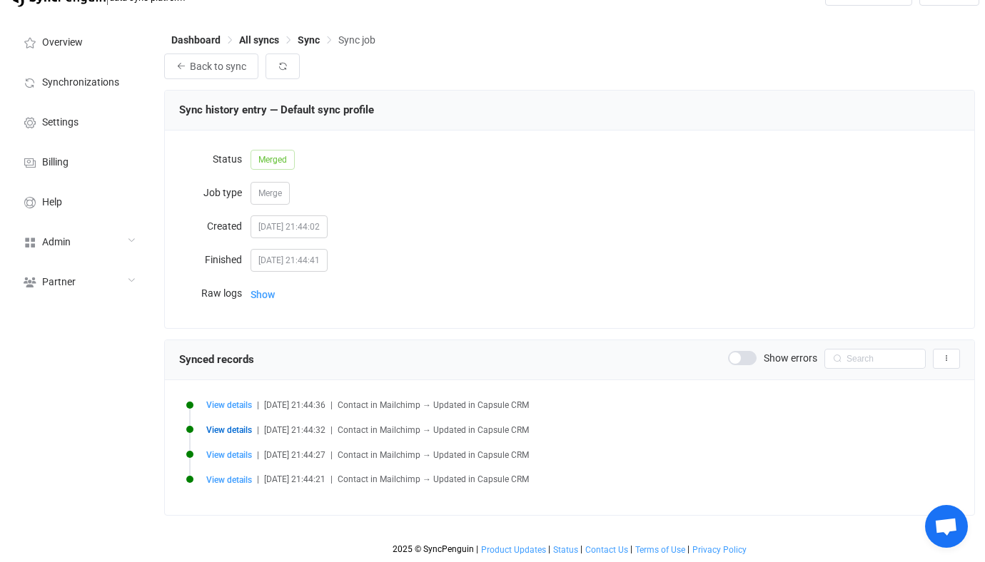
click at [219, 468] on li "View details | 2025-10-15 21:44:27 | Contact in Mailchimp → Updated in Capsule …" at bounding box center [573, 463] width 774 height 25
click at [222, 459] on span "View details" at bounding box center [229, 455] width 46 height 10
type input "Jordan"
type input "Nicholas"
type input "jordannicholas@tfl.gov.uk"
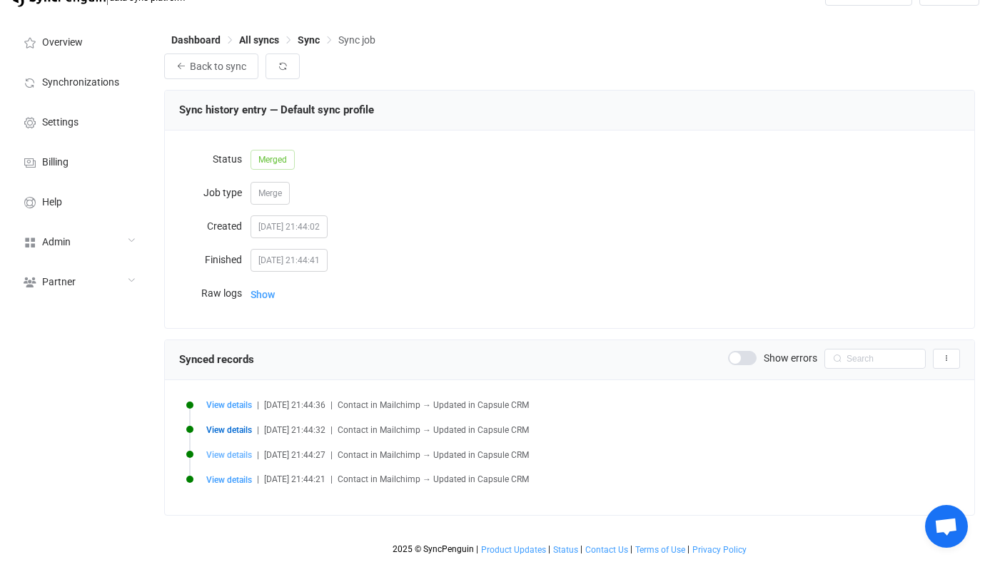
type input "Subscribed"
type input "1"
type input "London"
type input "Research & Development, Organisational Development & Leadership Programmes"
type input "Transport for London"
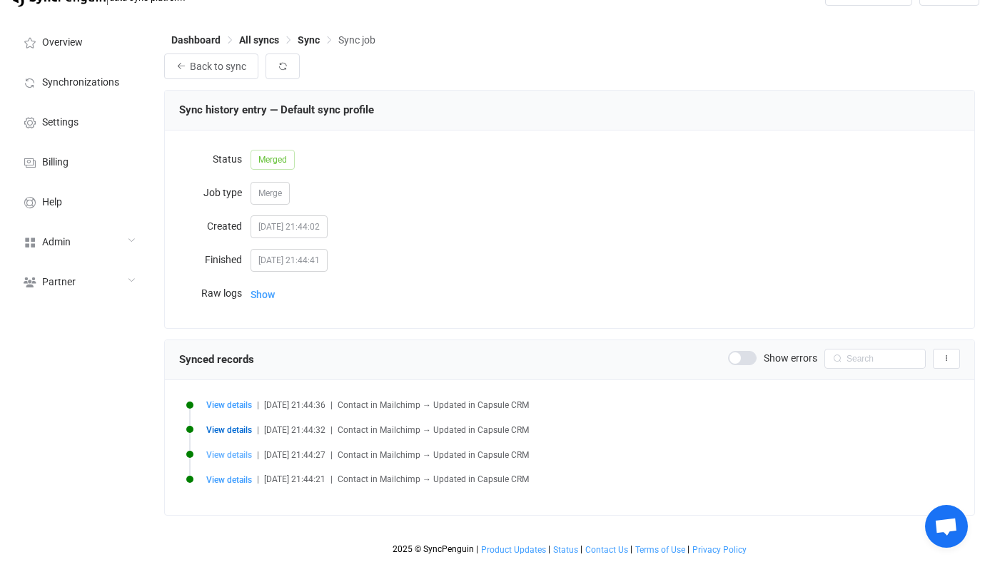
type input "United Kingdom"
type input "Jordan"
type input "b41c903f4ada350af7761649c52ae40c"
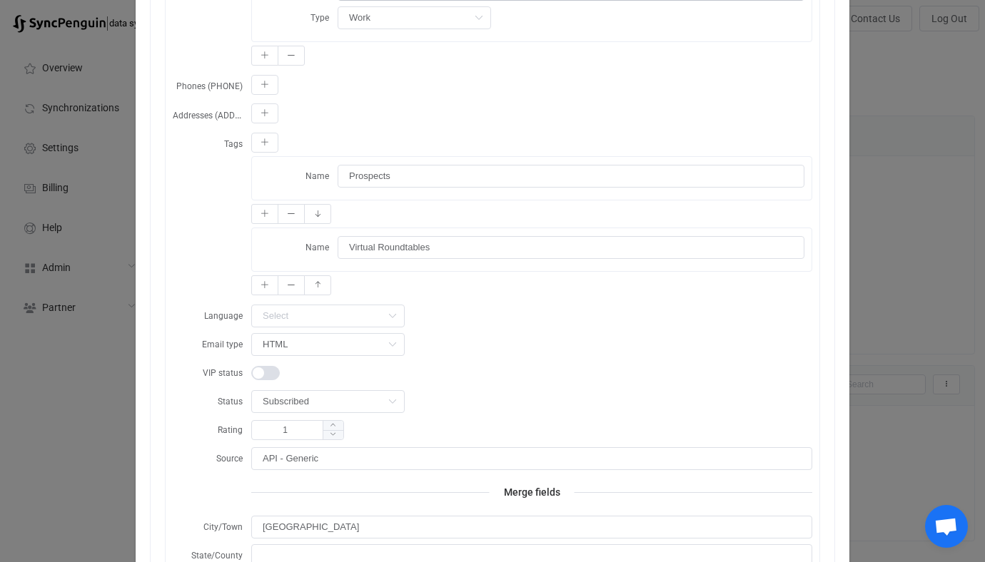
scroll to position [101, 0]
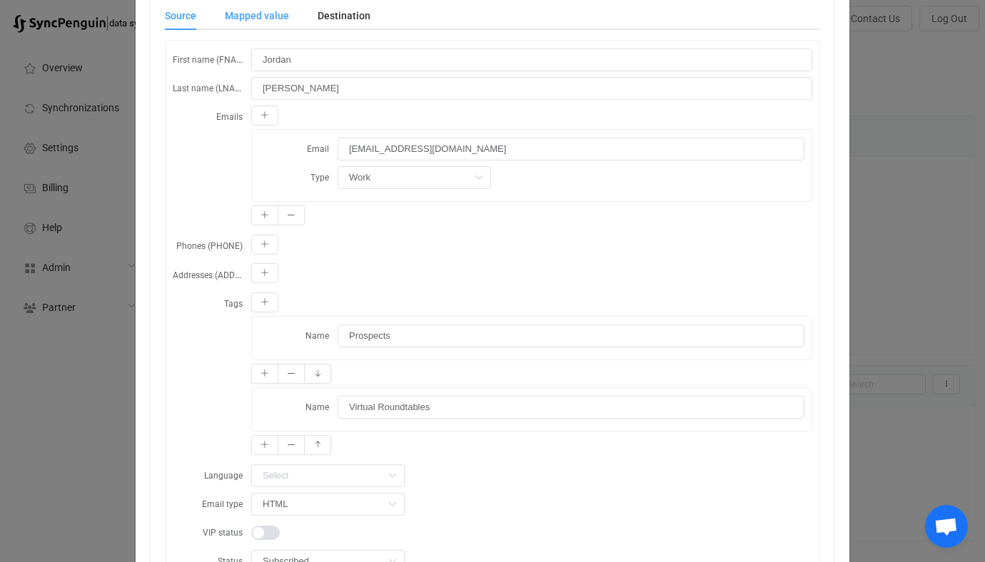
click at [263, 11] on div "Mapped value" at bounding box center [257, 15] width 93 height 29
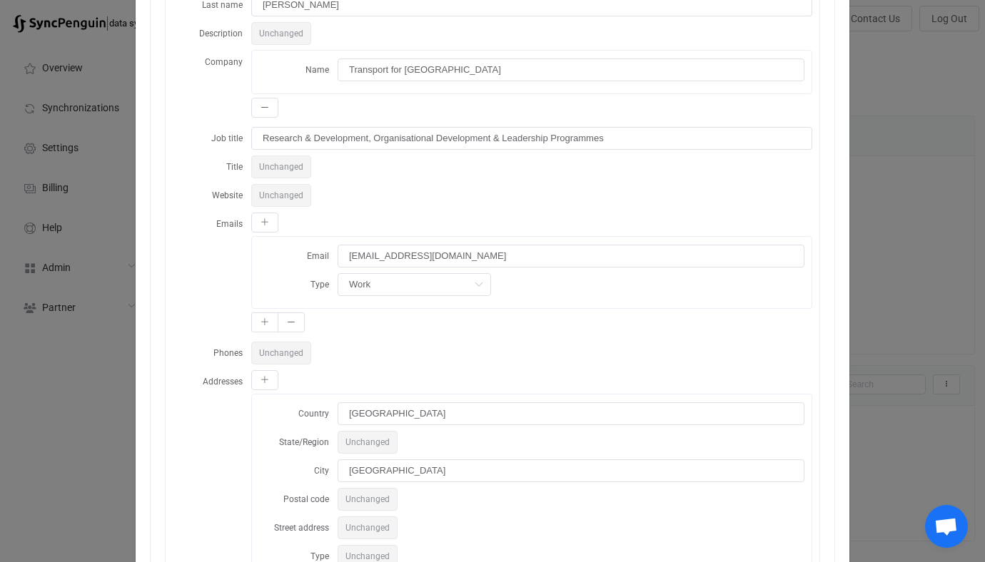
scroll to position [271, 0]
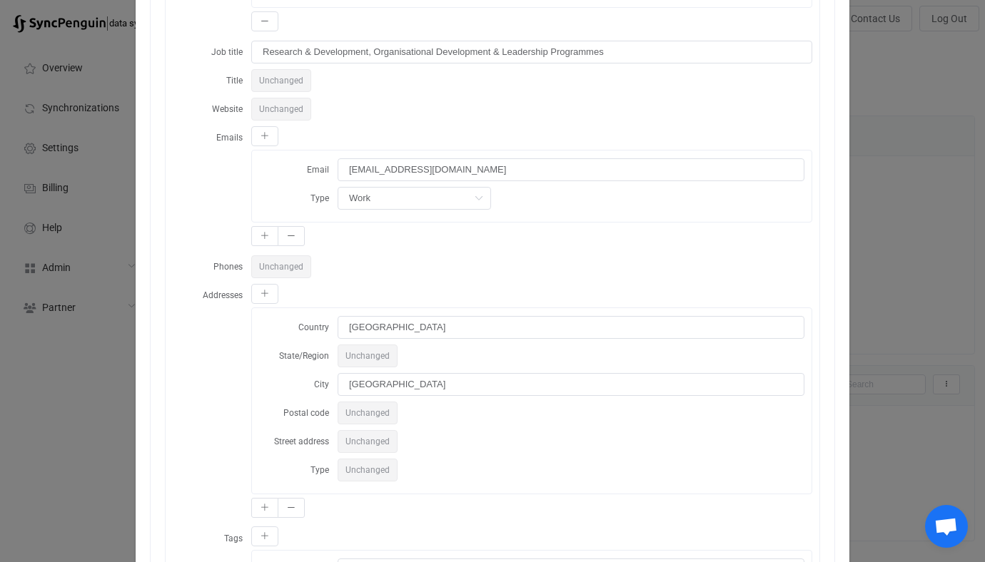
click at [76, 353] on div "Resync Show JSON Source Mapped value Destination First name (FNAME) Jordan Last…" at bounding box center [492, 281] width 985 height 562
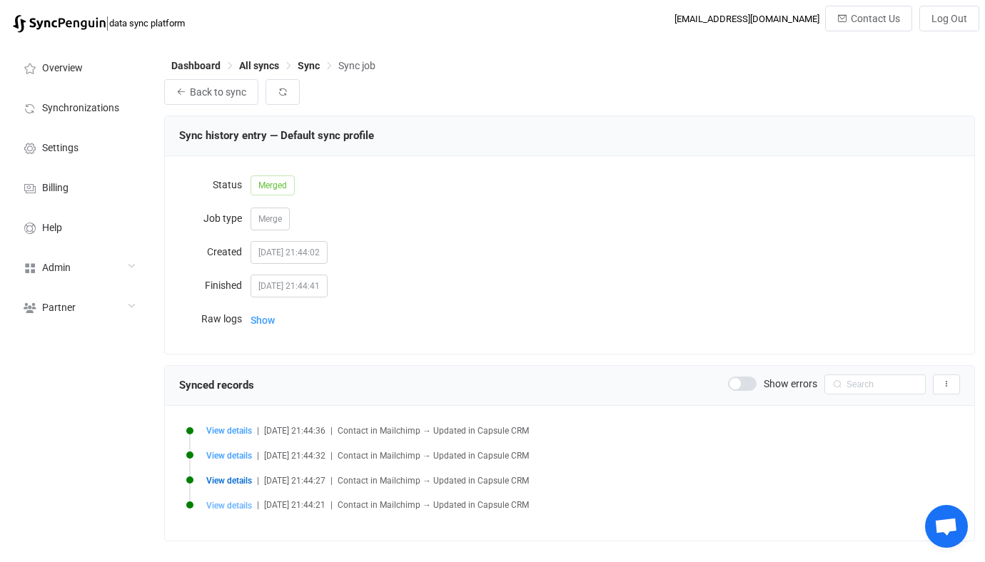
click at [226, 506] on span "View details" at bounding box center [229, 506] width 46 height 10
type input "Mareshia"
type input "Donald"
type input "mareshia_donald@vrtx.com"
type input "Boston"
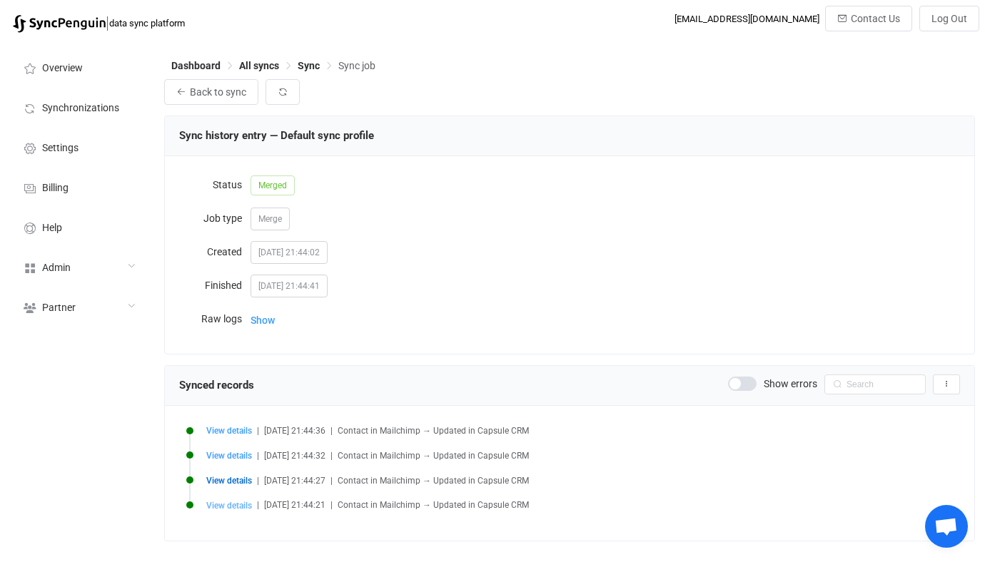
type input "Massachusetts"
type input "7. Other"
type input "Director, Talent Management"
type input "Vertex Pharmaceuticals Incorporated"
type input "United States"
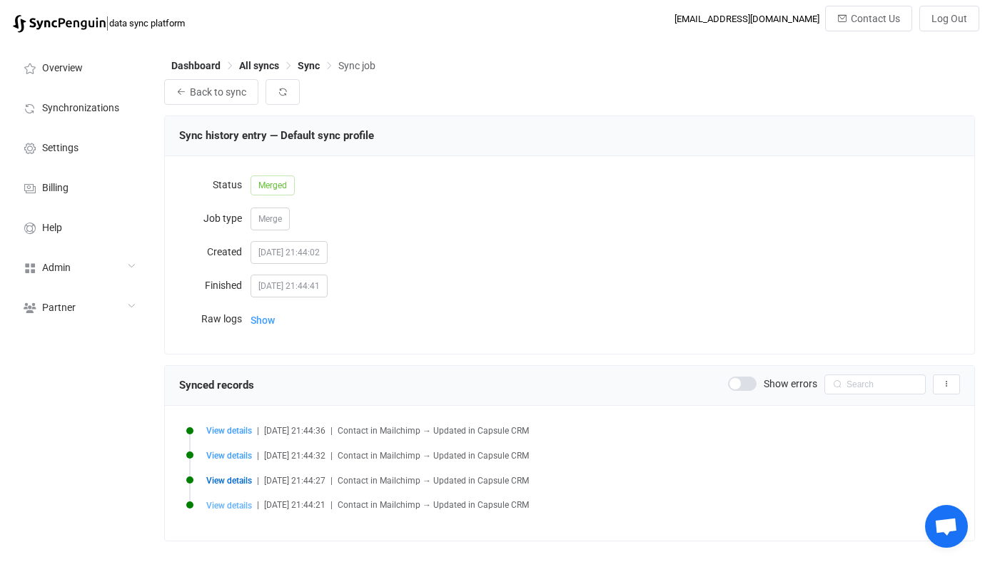
type input "Mareshia"
type input "9803f50bb0a9b799e30e62da0aa3fe46"
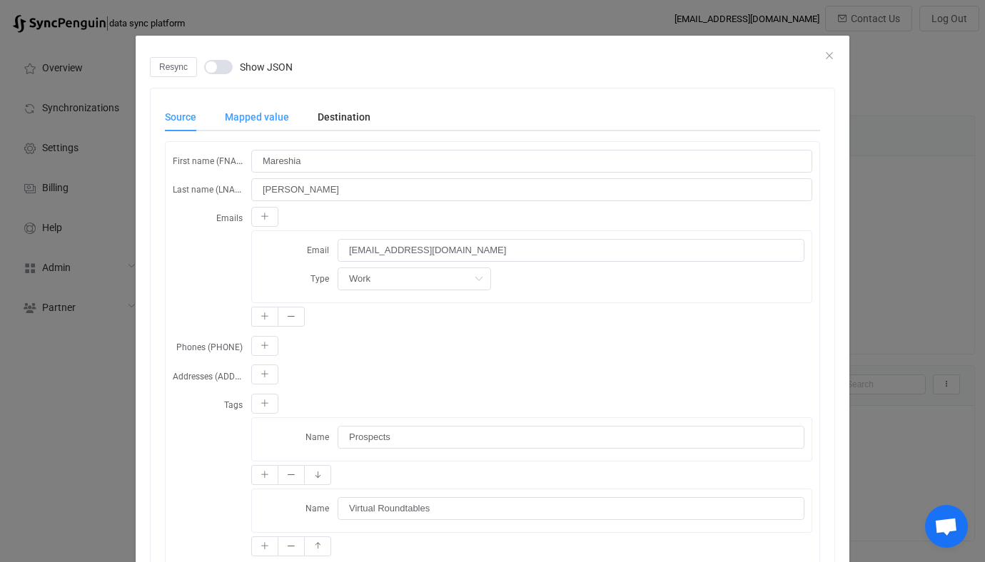
click at [229, 103] on div "Mapped value" at bounding box center [257, 117] width 93 height 29
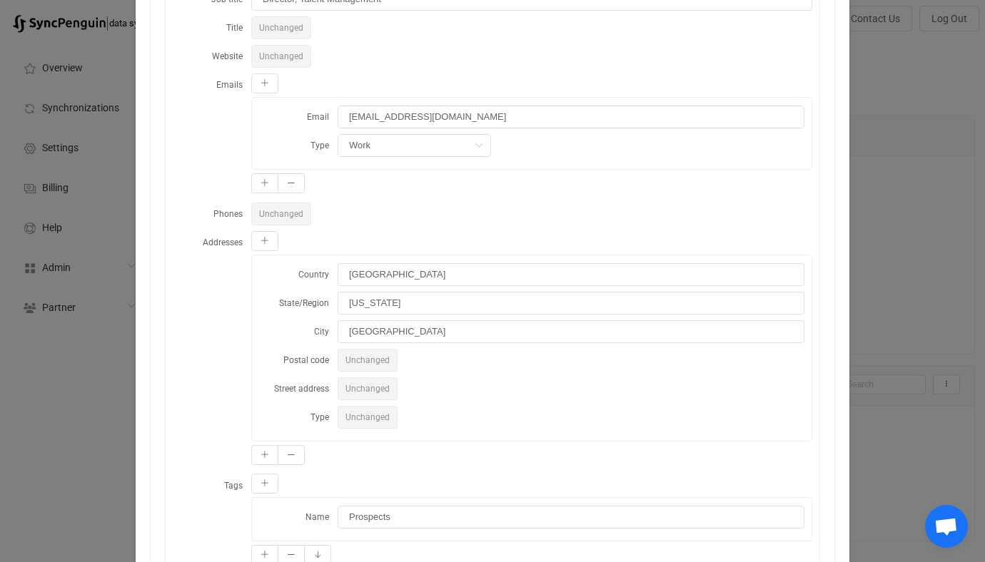
scroll to position [325, 0]
click at [59, 407] on div "Resync Show JSON Source Mapped value Destination First name (FNAME) Mareshia La…" at bounding box center [492, 281] width 985 height 562
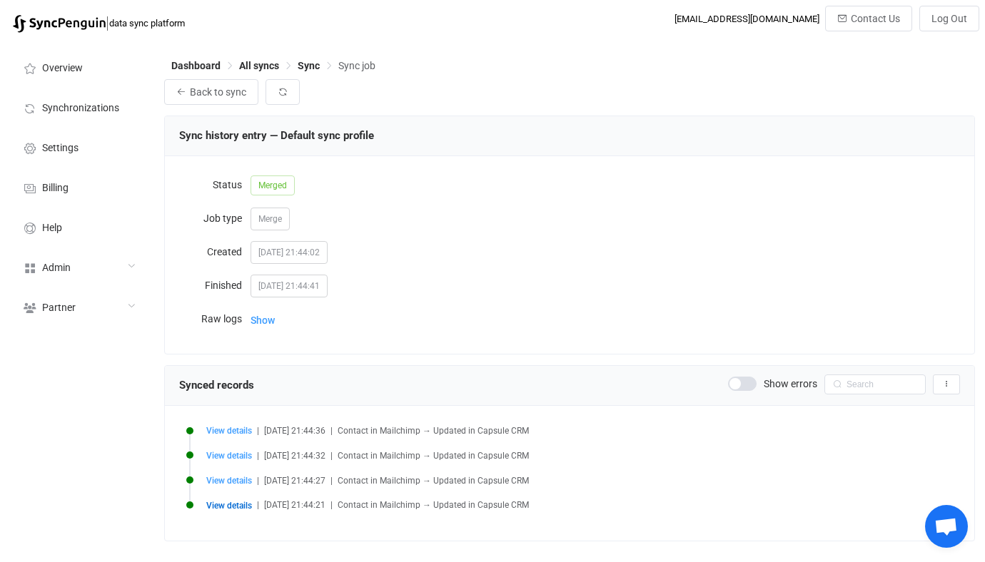
click at [226, 450] on li "View details | 2025-10-15 21:44:36 | Contact in Mailchimp → Updated in Capsule …" at bounding box center [573, 439] width 774 height 25
click at [233, 460] on span "View details" at bounding box center [229, 456] width 46 height 10
type input "Adam"
type input "Mesh"
type input "adam_mesh@mastercard.com"
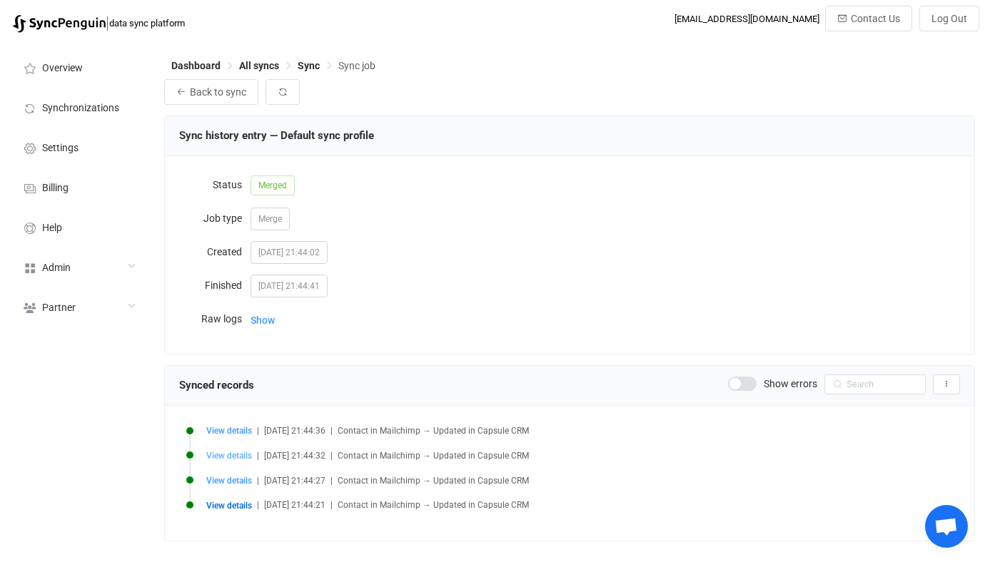
type input "Archived"
type input "2"
type input "VICE PRESIDENT HUMAN RESOURCES, NORTH AMERICA"
type input "Mastercard"
type input "Adam"
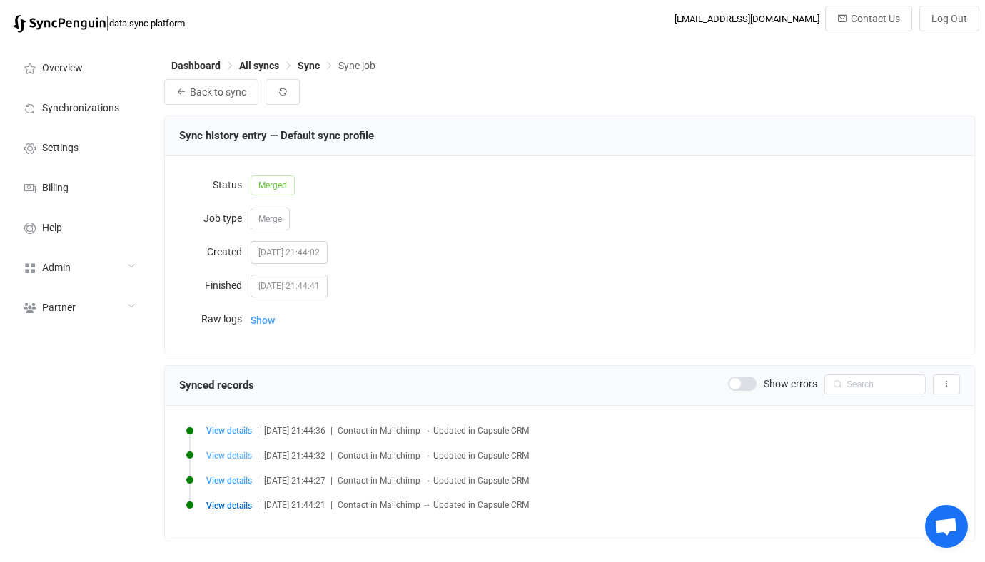
type input "9dbcca390dc5cc141e38c9dab87fc384"
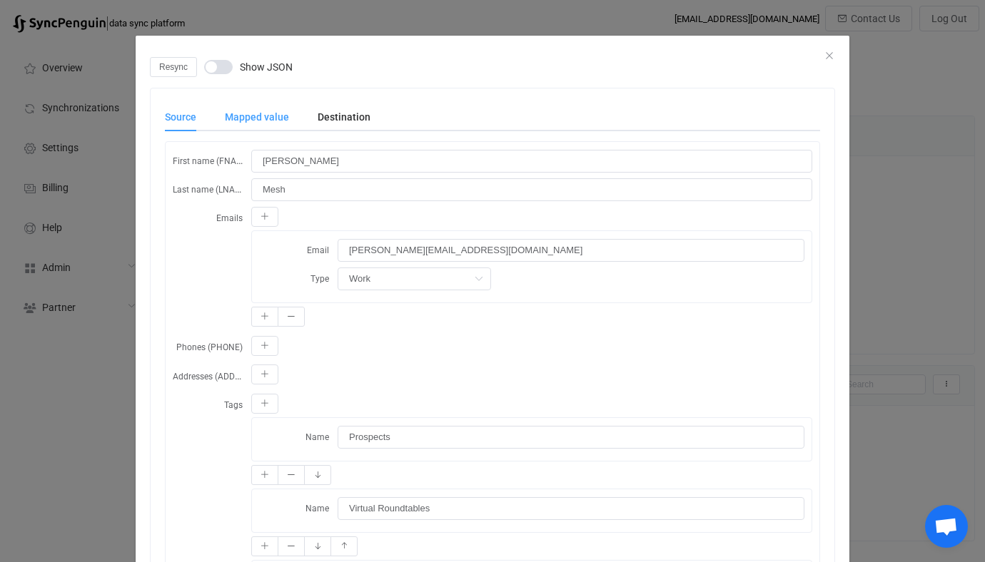
click at [261, 123] on div "Mapped value" at bounding box center [257, 117] width 93 height 29
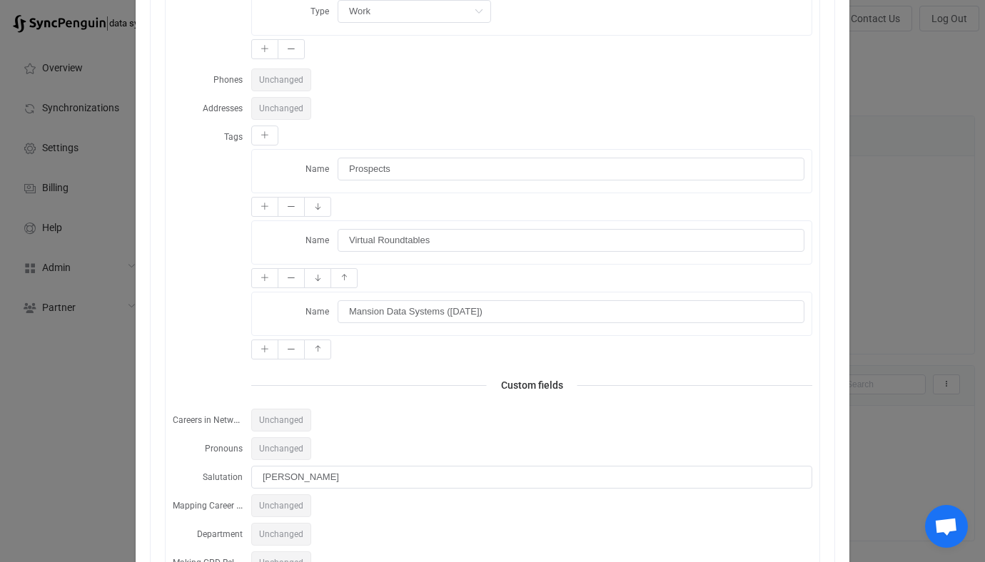
scroll to position [453, 0]
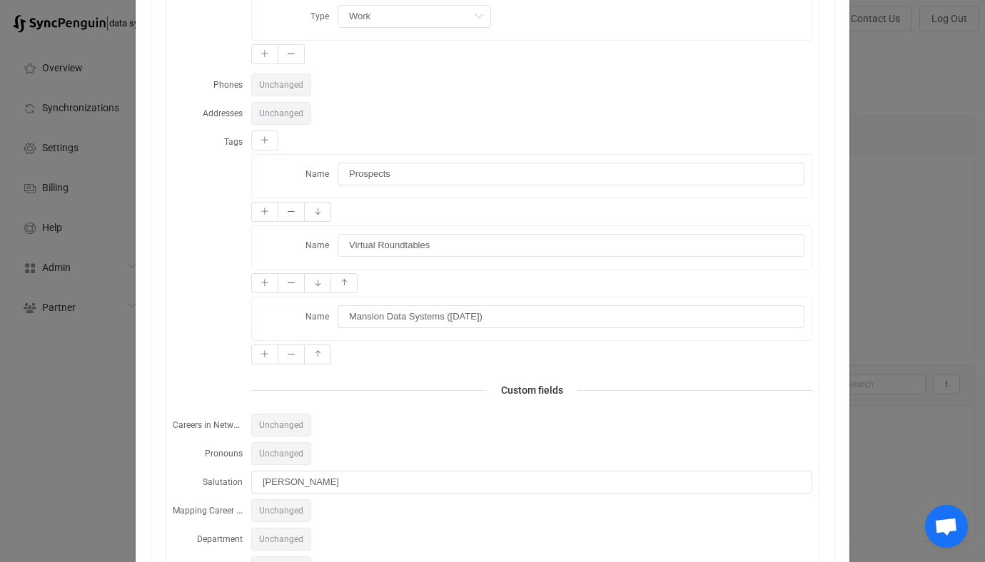
click at [88, 346] on div "Resync Show JSON Source Mapped value Destination First name (FNAME) Adam Last n…" at bounding box center [492, 281] width 985 height 562
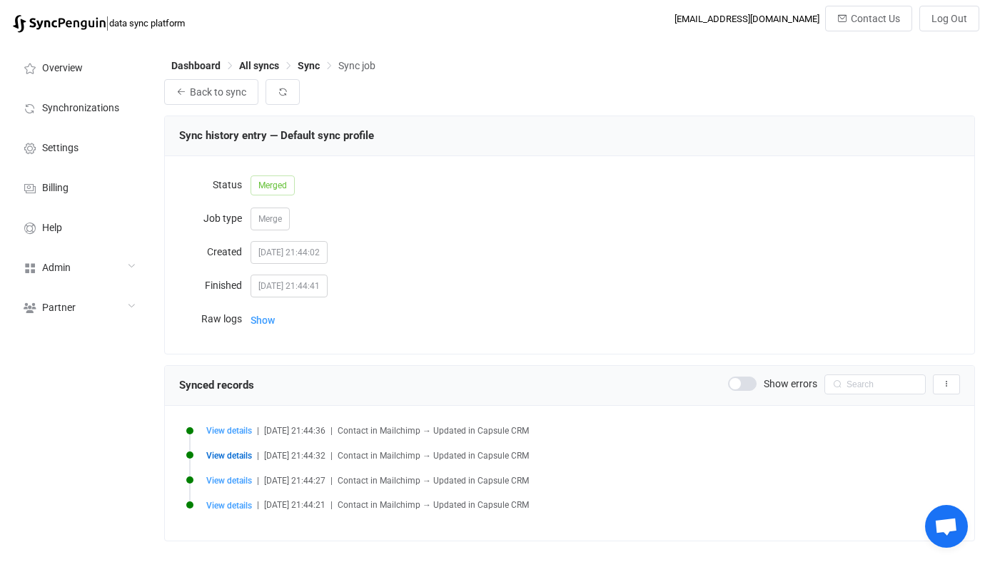
click at [232, 420] on div "View details | 2025-10-15 21:44:36 | Contact in Mailchimp → Updated in Capsule …" at bounding box center [569, 473] width 781 height 106
click at [234, 437] on li "View details | 2025-10-15 21:44:36 | Contact in Mailchimp → Updated in Capsule …" at bounding box center [573, 439] width 774 height 25
click at [236, 431] on span "View details" at bounding box center [229, 431] width 46 height 10
type input "Brian"
type input "Creech"
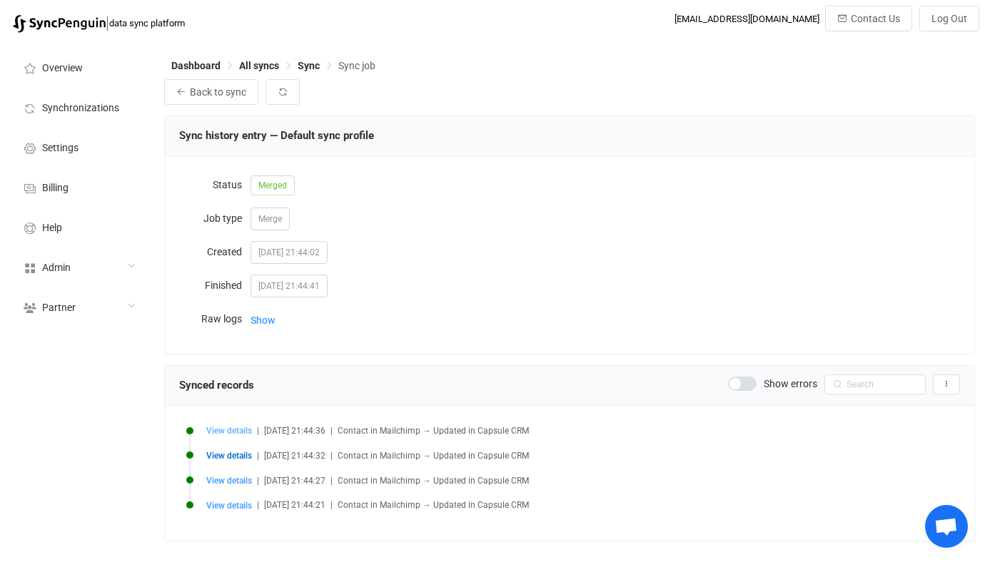
type input "brian.creech@rtx.com"
type input "7. Other"
type input "Learning And Development Specialist"
type input "Raytheon"
type input "Brian"
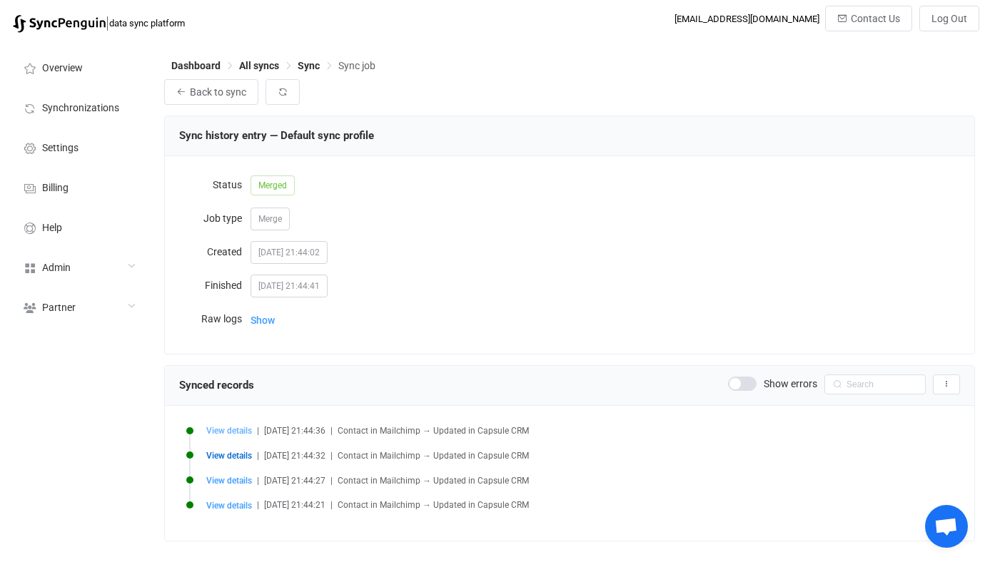
type input "ebf021f5dfe82004dfafa5323ef4d6e3"
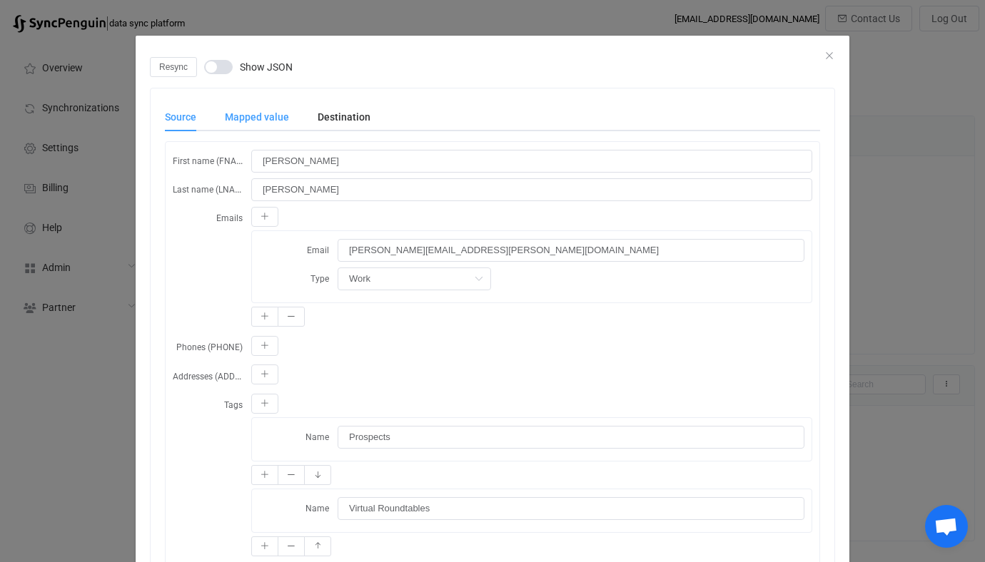
click at [278, 111] on div "Mapped value" at bounding box center [257, 117] width 93 height 29
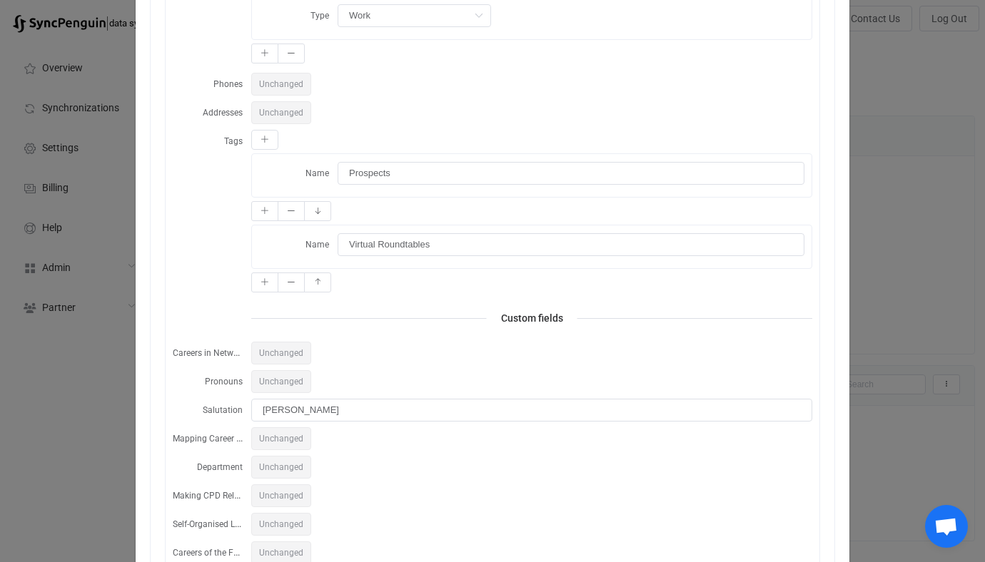
scroll to position [385, 0]
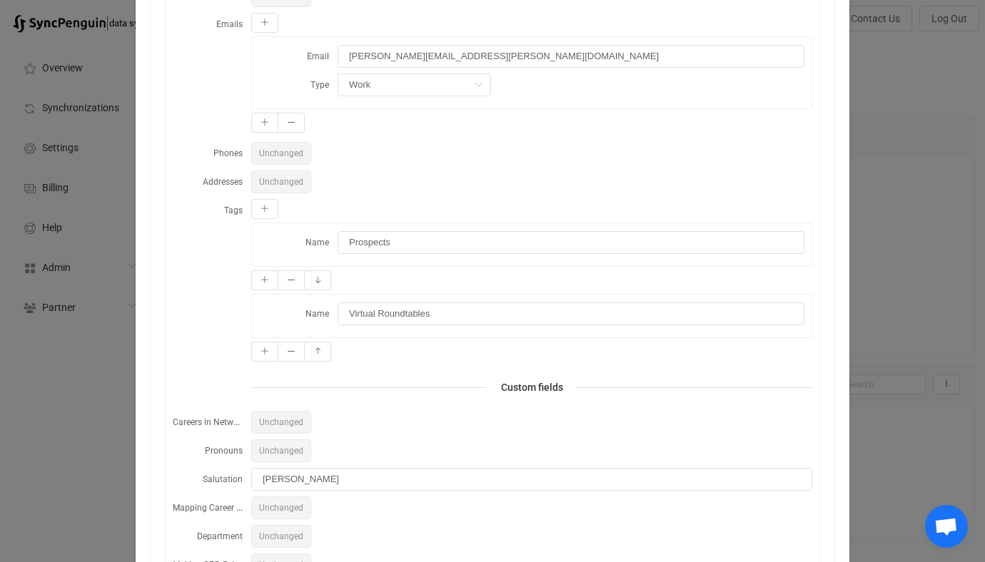
click at [78, 393] on div "Resync Show JSON Source Mapped value Destination First name (FNAME) Brian Last …" at bounding box center [492, 281] width 985 height 562
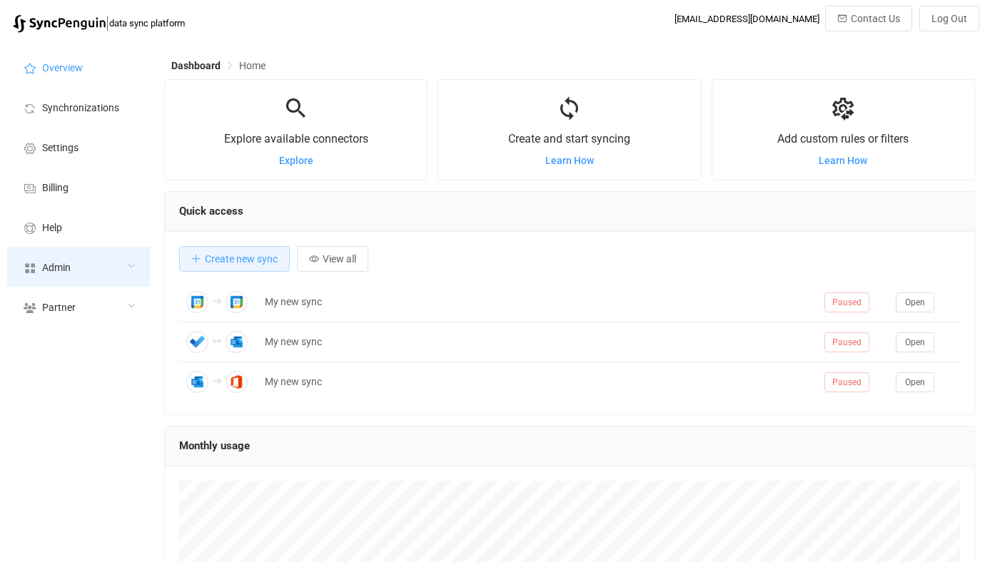
scroll to position [277, 811]
click at [40, 270] on div "Admin" at bounding box center [78, 267] width 143 height 40
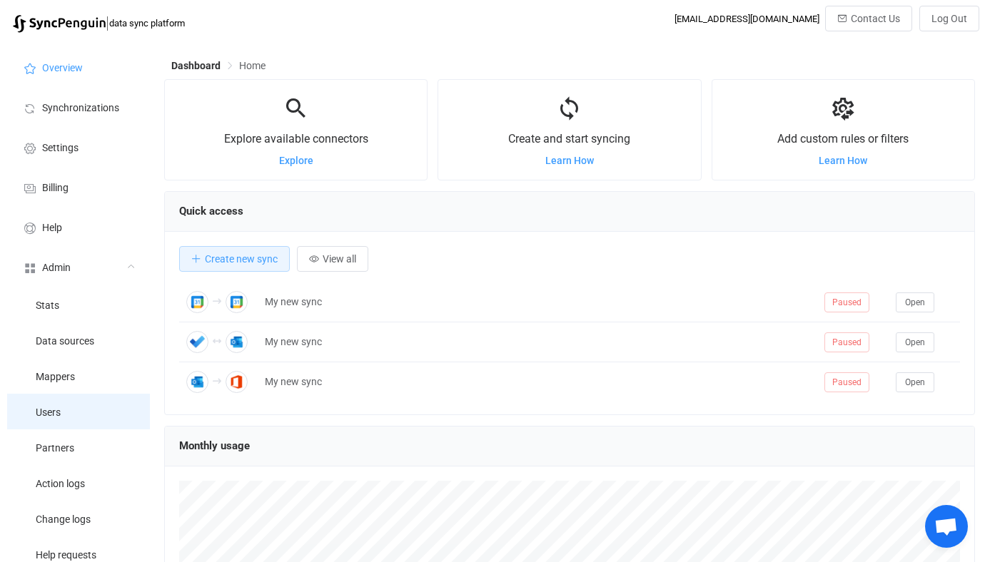
click at [58, 401] on li "Users" at bounding box center [78, 412] width 143 height 36
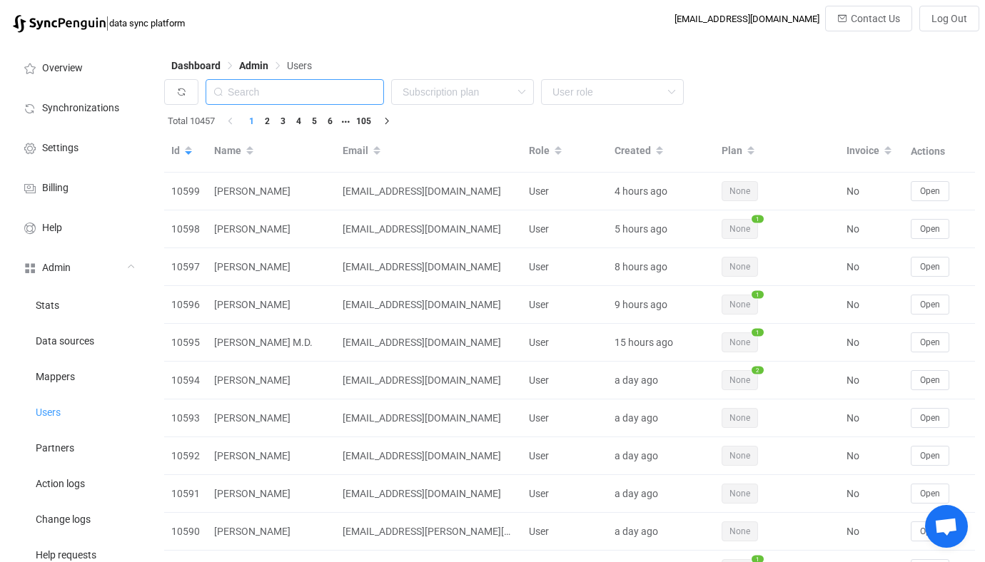
click at [294, 103] on input "text" at bounding box center [295, 92] width 178 height 26
paste input "[EMAIL_ADDRESS][DOMAIN_NAME]"
type input "[EMAIL_ADDRESS][DOMAIN_NAME]"
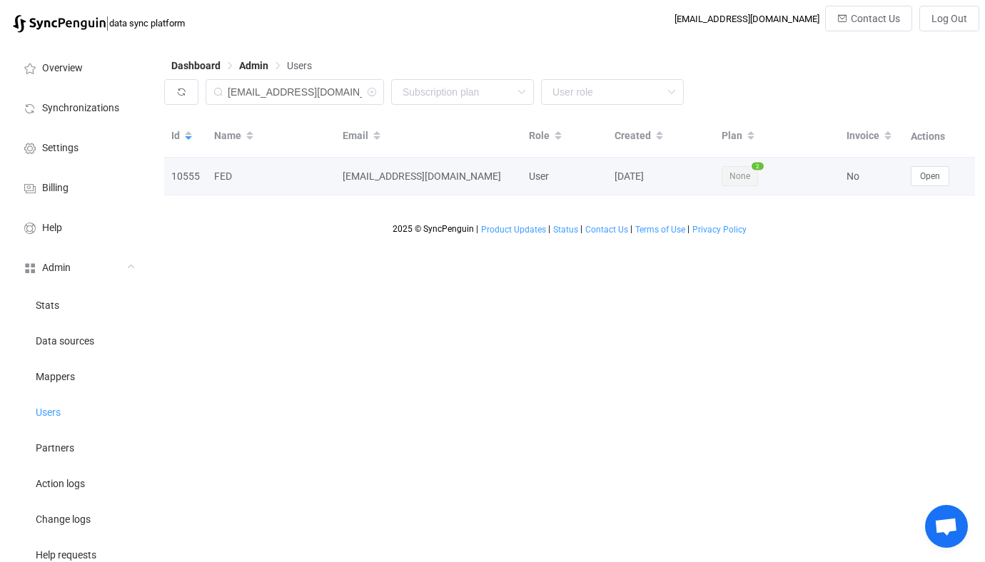
click at [953, 185] on div "Open" at bounding box center [938, 176] width 71 height 20
click at [941, 184] on button "Open" at bounding box center [930, 176] width 39 height 20
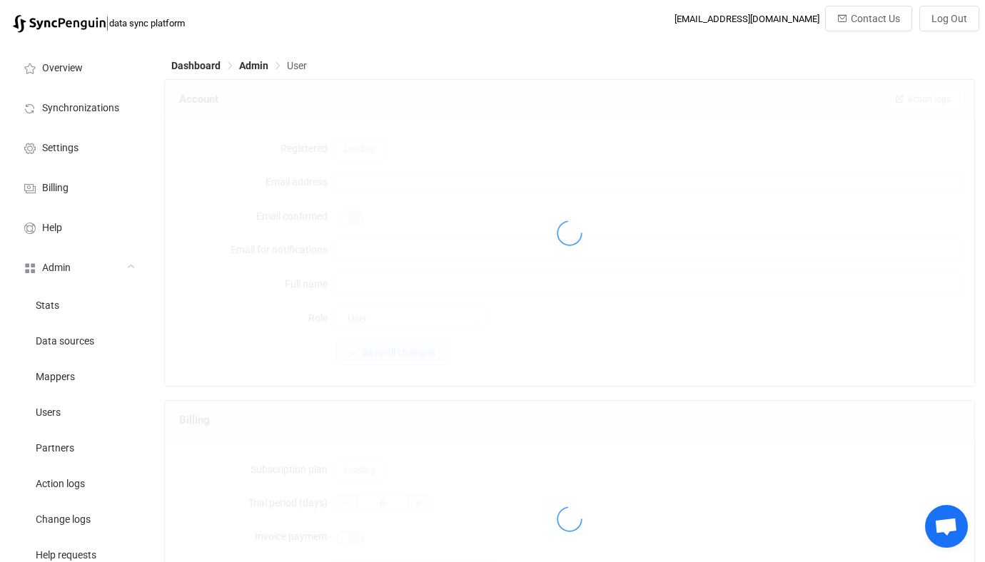
type input "athorne@jellycat.com"
type input "FED"
type input "14"
type input "5"
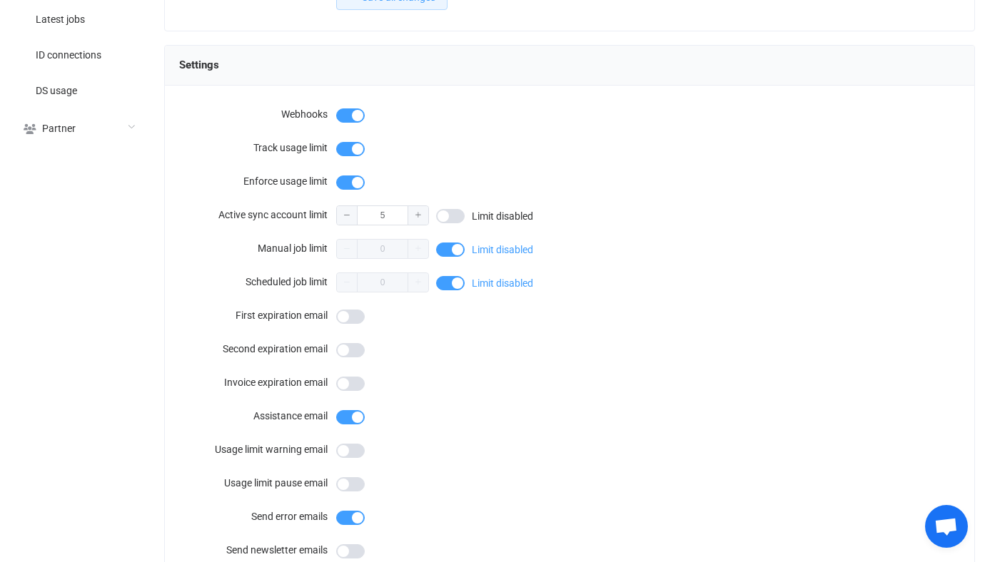
scroll to position [507, 0]
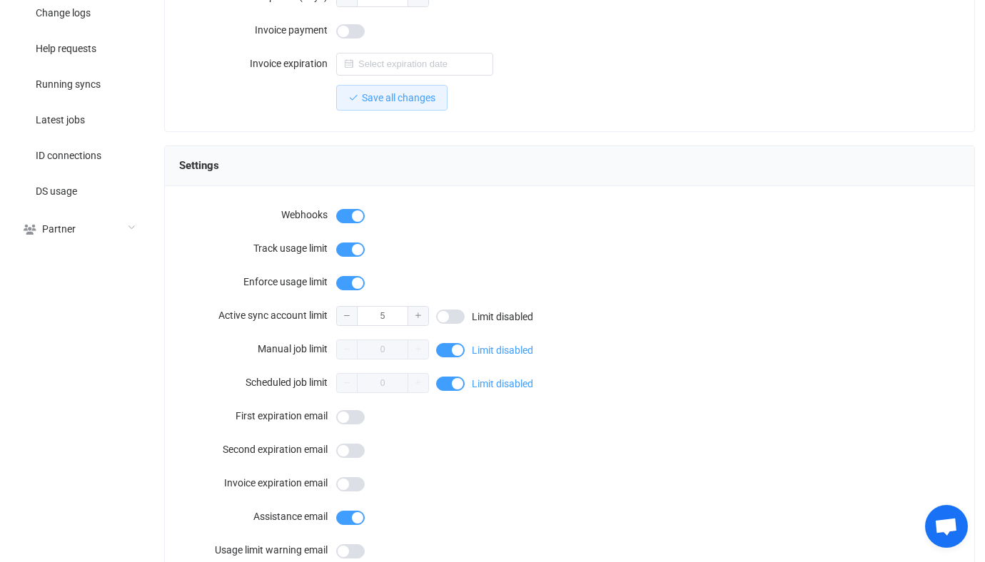
click at [355, 243] on span at bounding box center [350, 250] width 29 height 14
click at [355, 280] on span at bounding box center [350, 283] width 29 height 14
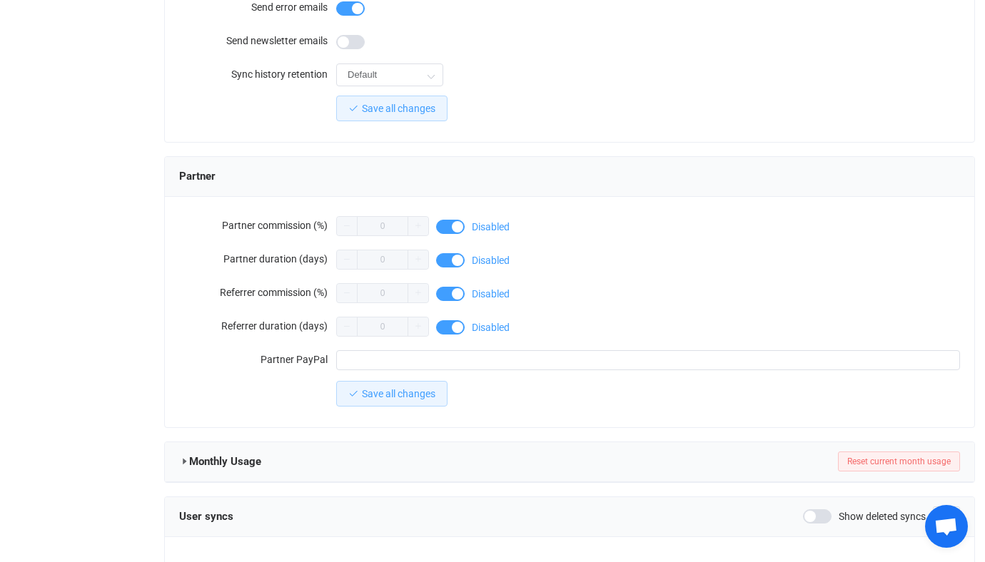
scroll to position [1150, 0]
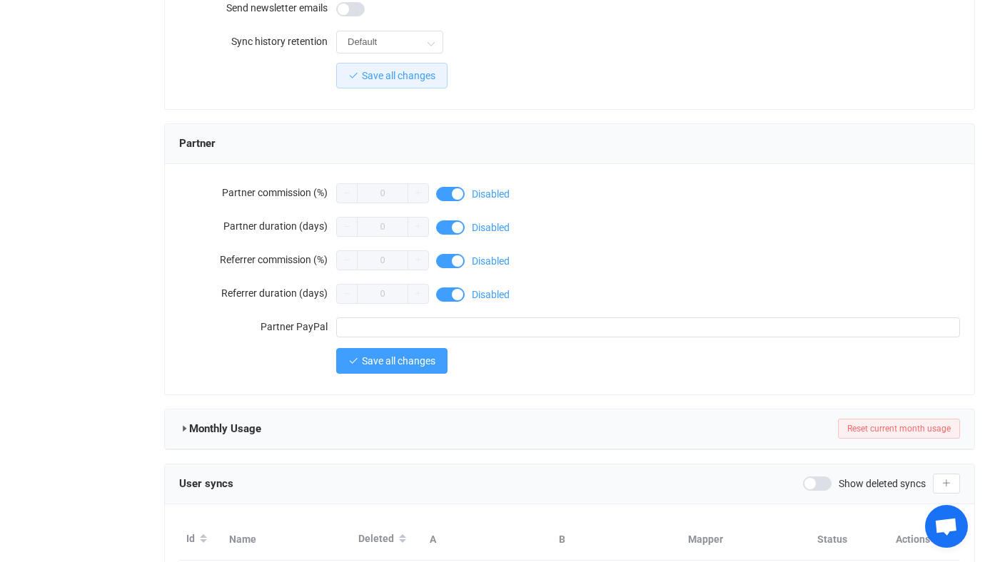
click at [370, 363] on button "Save all changes" at bounding box center [391, 361] width 111 height 26
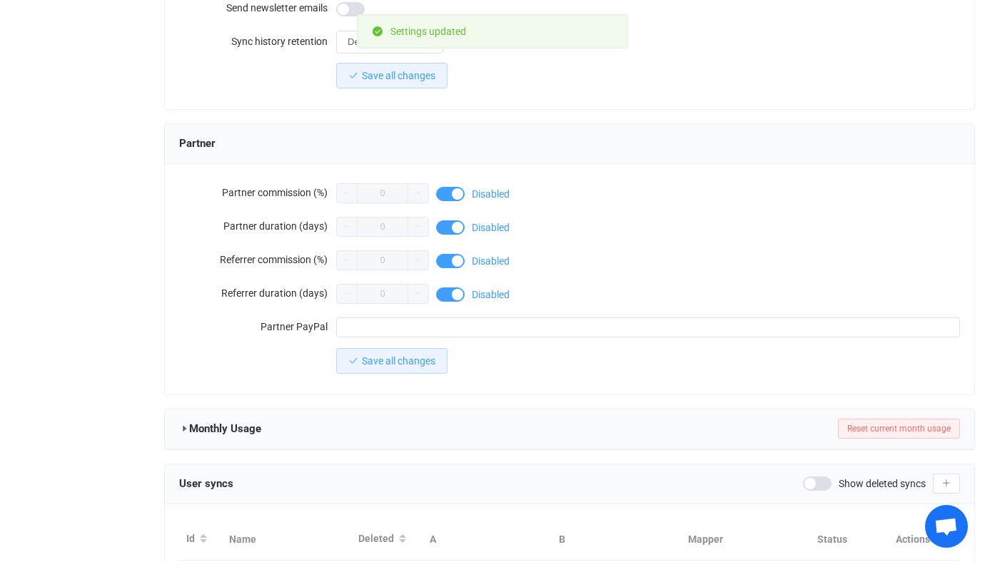
click at [178, 425] on div "Monthly Usage Reset current month usage" at bounding box center [569, 430] width 809 height 40
click at [188, 425] on icon at bounding box center [184, 429] width 10 height 10
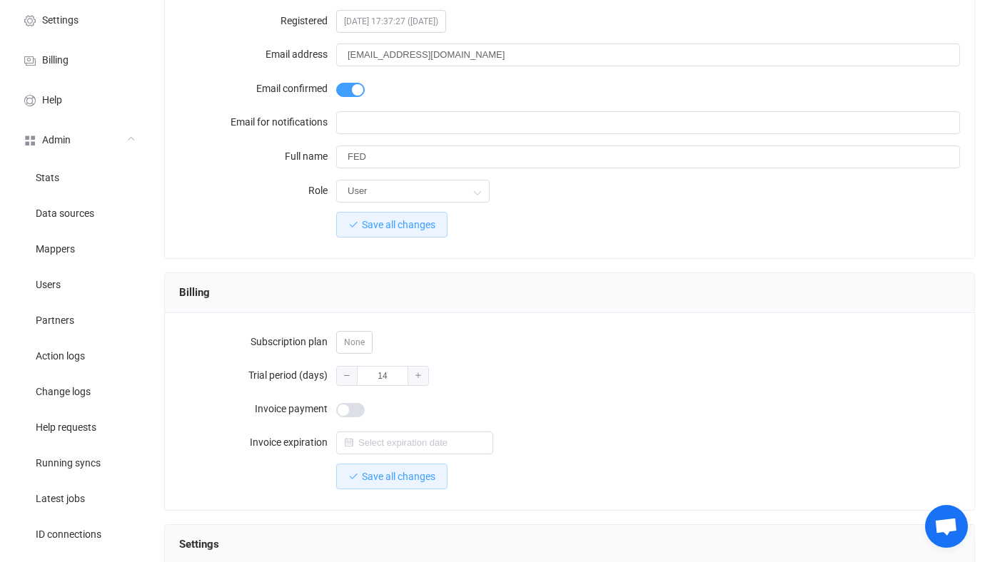
scroll to position [295, 0]
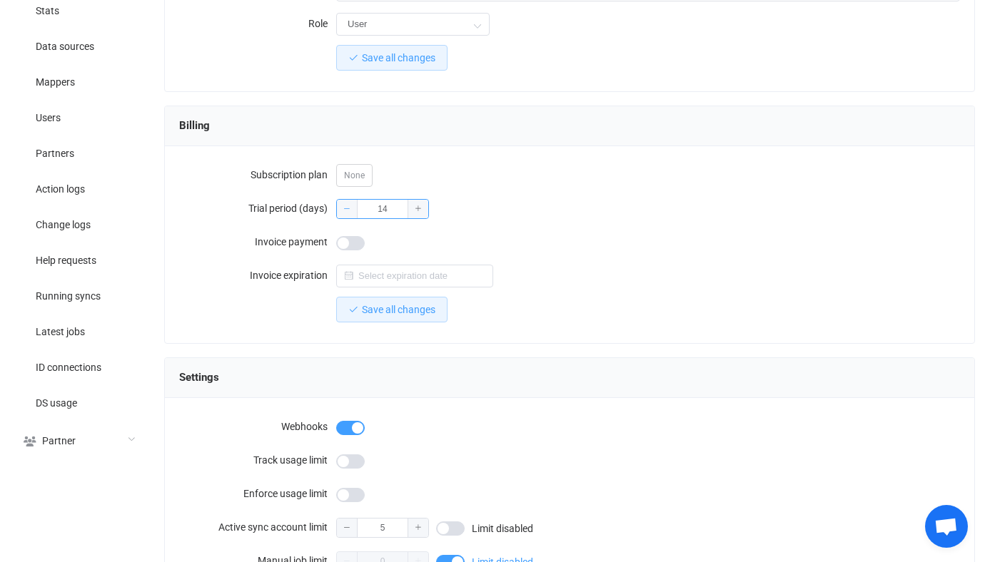
drag, startPoint x: 392, startPoint y: 203, endPoint x: 342, endPoint y: 203, distance: 50.0
click at [342, 203] on div "14" at bounding box center [382, 209] width 93 height 20
type input "2"
type input "28"
click at [358, 307] on icon "button" at bounding box center [353, 310] width 10 height 10
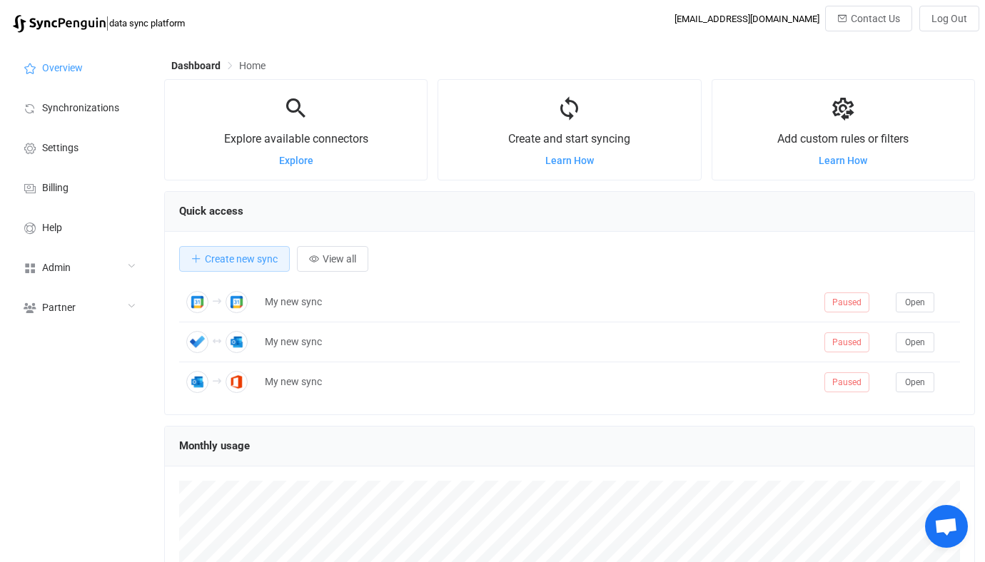
scroll to position [277, 811]
click at [120, 268] on div "Admin" at bounding box center [78, 267] width 143 height 40
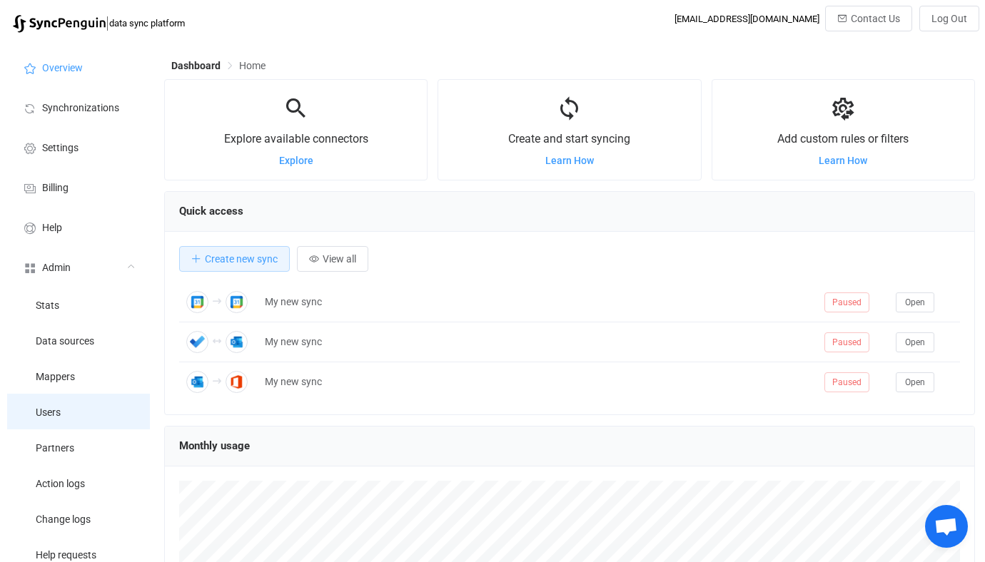
click at [81, 402] on li "Users" at bounding box center [78, 412] width 143 height 36
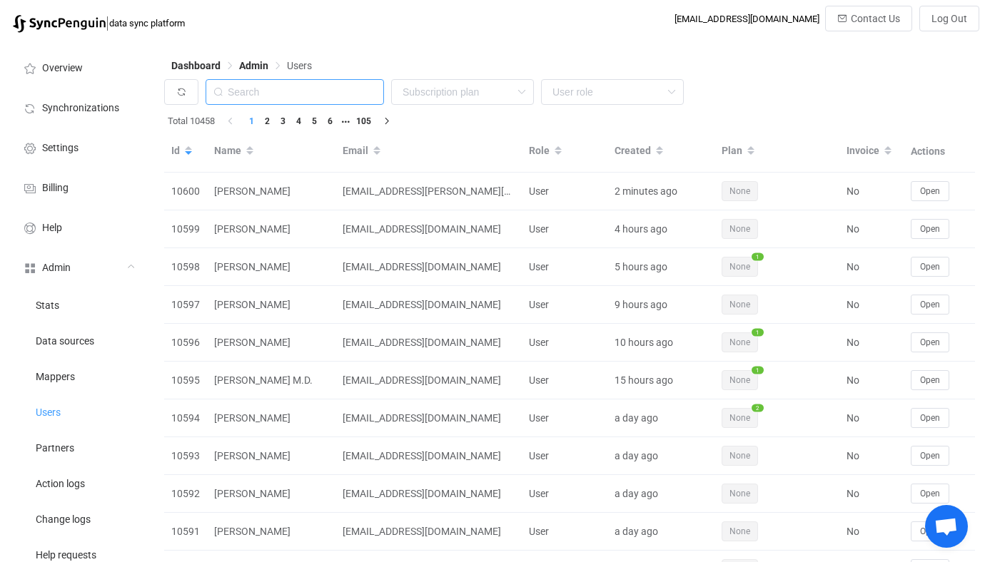
click at [292, 99] on input "text" at bounding box center [295, 92] width 178 height 26
paste input "[PERSON_NAME][EMAIL_ADDRESS][DOMAIN_NAME]"
type input "[PERSON_NAME][EMAIL_ADDRESS][DOMAIN_NAME]"
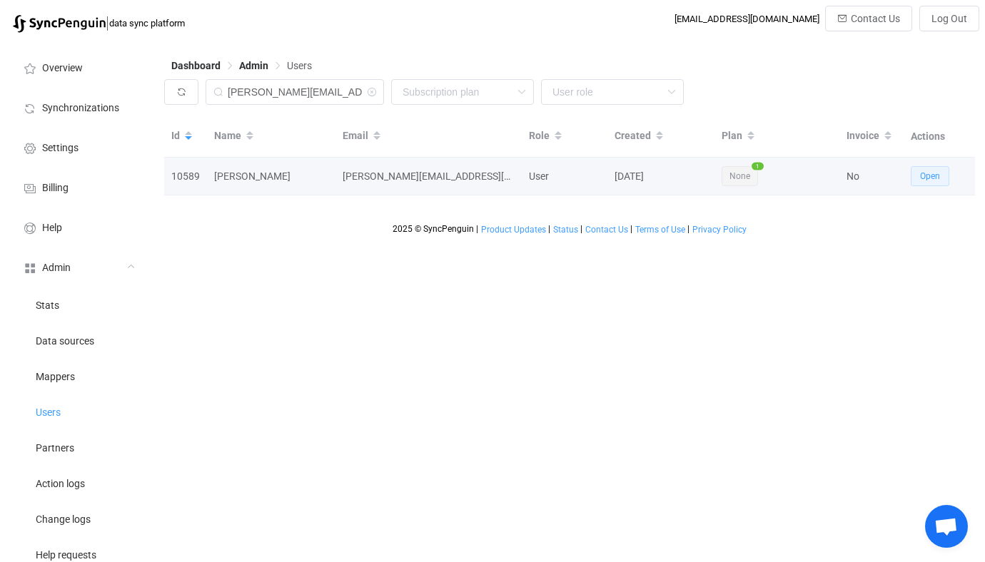
click at [928, 173] on span "Open" at bounding box center [930, 176] width 20 height 10
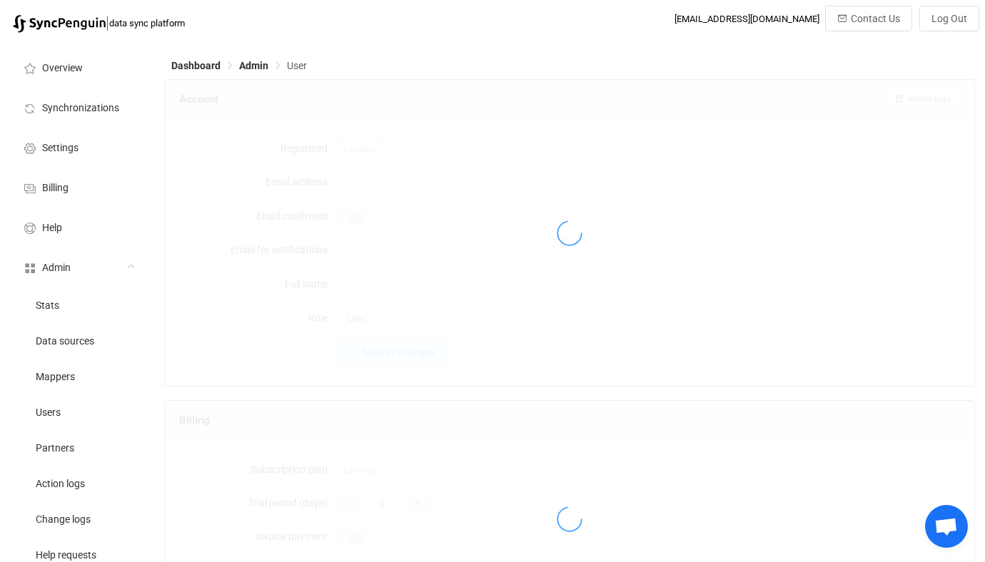
type input "[PERSON_NAME][EMAIL_ADDRESS][DOMAIN_NAME]"
type input "[PERSON_NAME]"
type input "14"
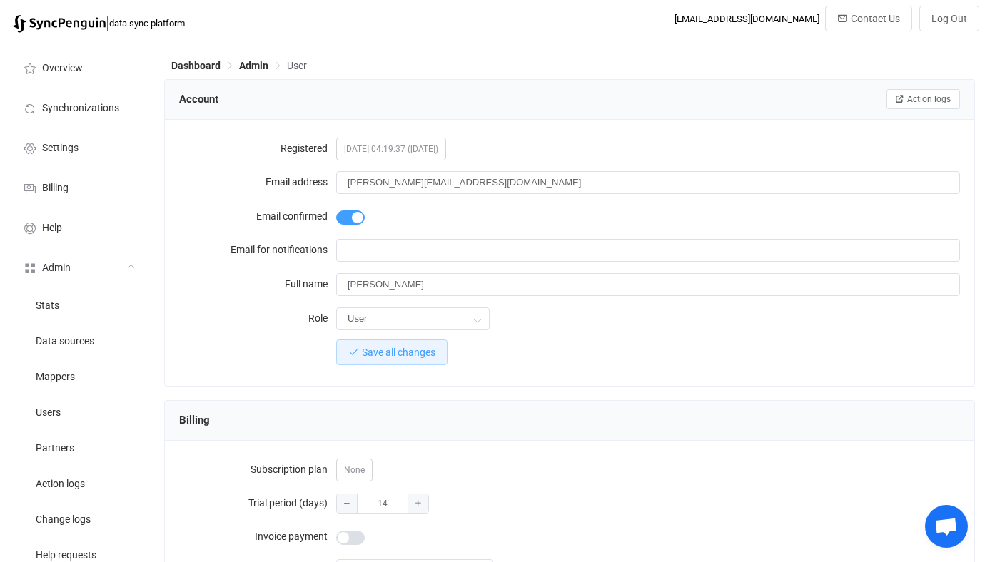
scroll to position [1243, 0]
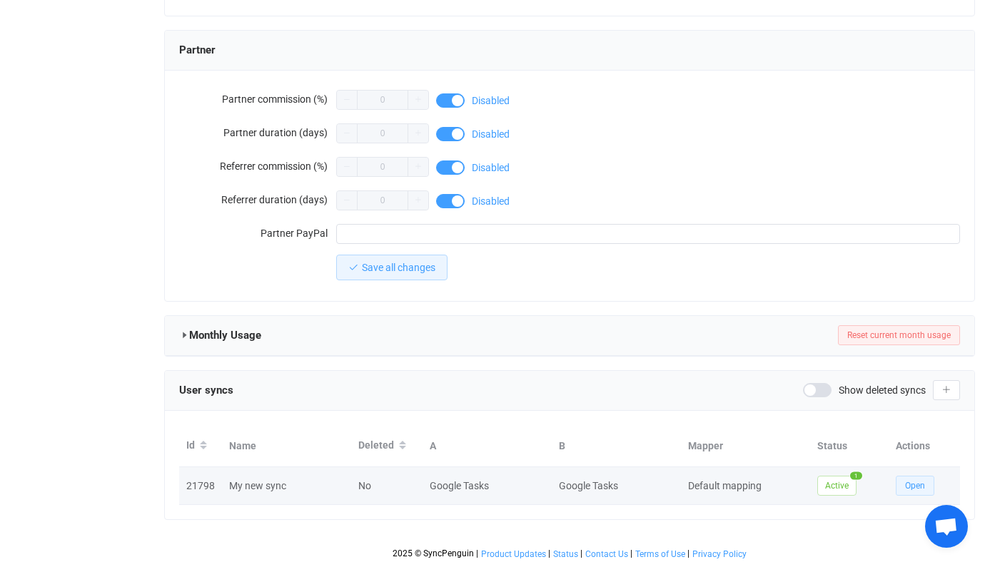
click at [906, 481] on span "Open" at bounding box center [915, 486] width 20 height 10
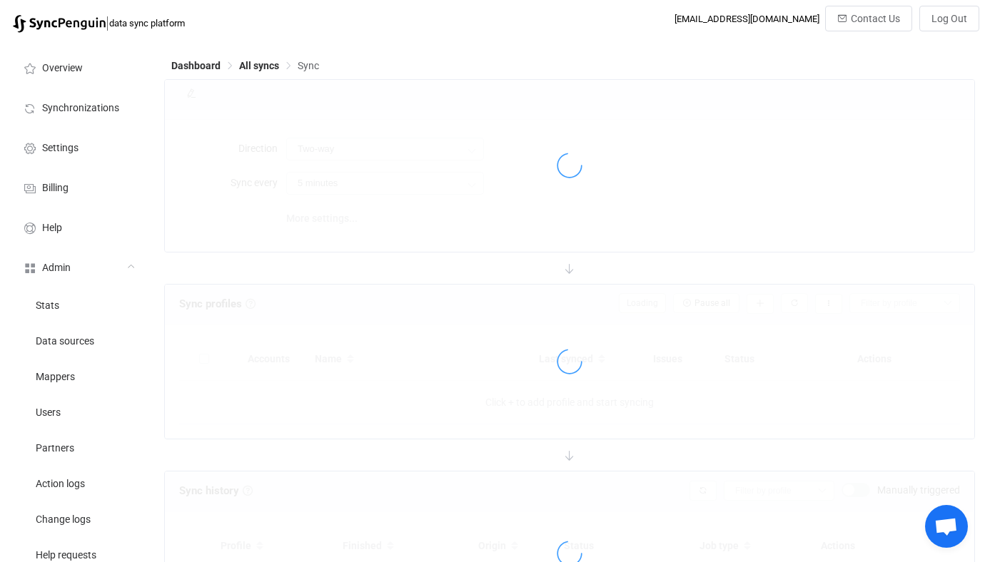
type input "A → B"
type input "10 minutes"
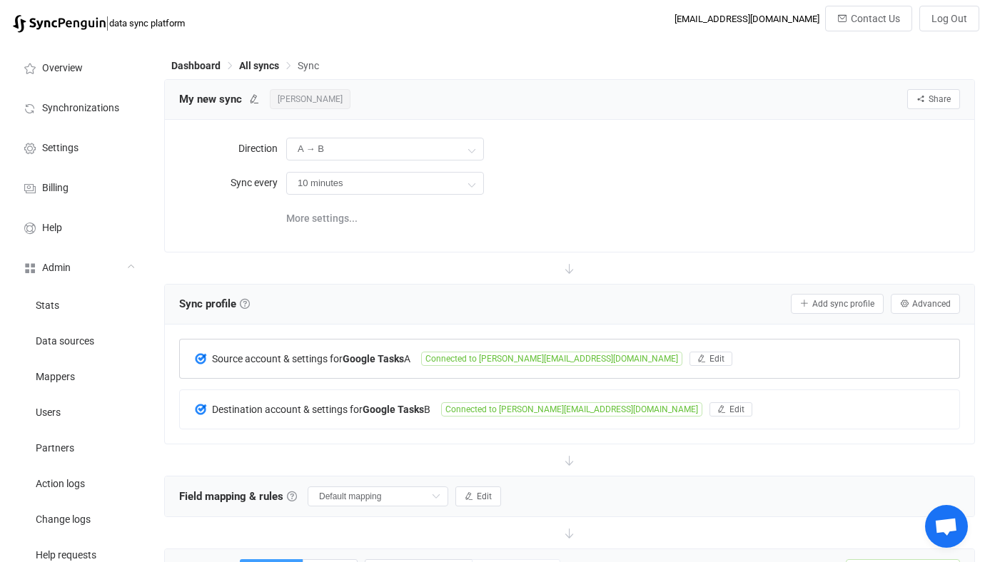
click at [460, 363] on span "Connected to [PERSON_NAME][EMAIL_ADDRESS][DOMAIN_NAME]" at bounding box center [551, 359] width 261 height 14
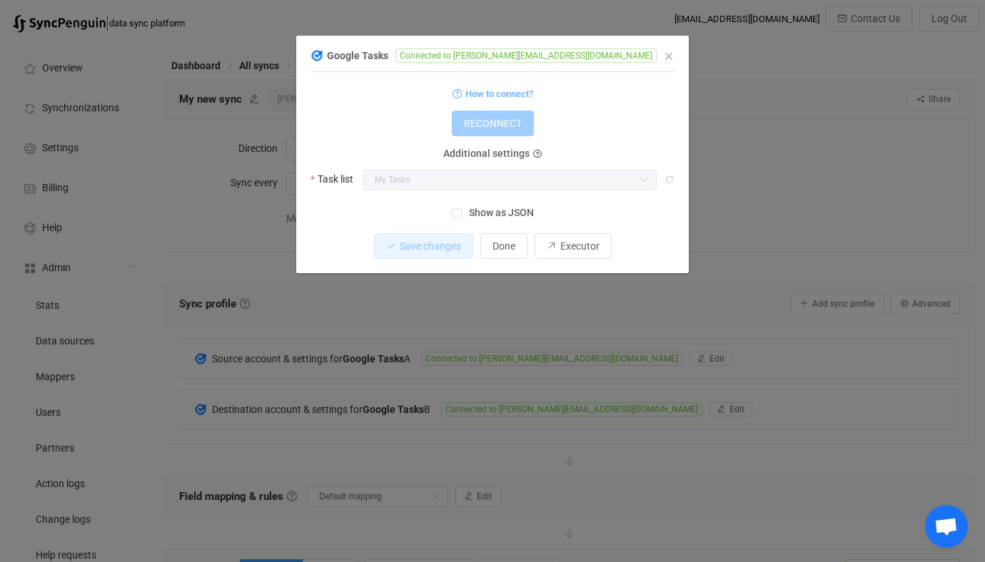
click at [831, 301] on div "Google Tasks Connected to [PERSON_NAME][EMAIL_ADDRESS][DOMAIN_NAME] 1 { { "refr…" at bounding box center [492, 281] width 985 height 562
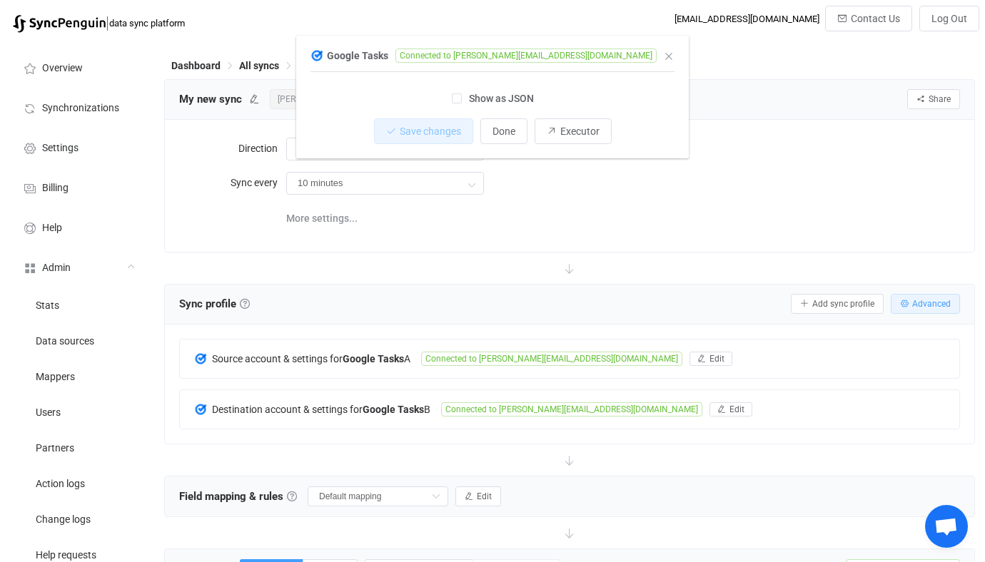
click at [912, 298] on button "Advanced" at bounding box center [925, 304] width 69 height 20
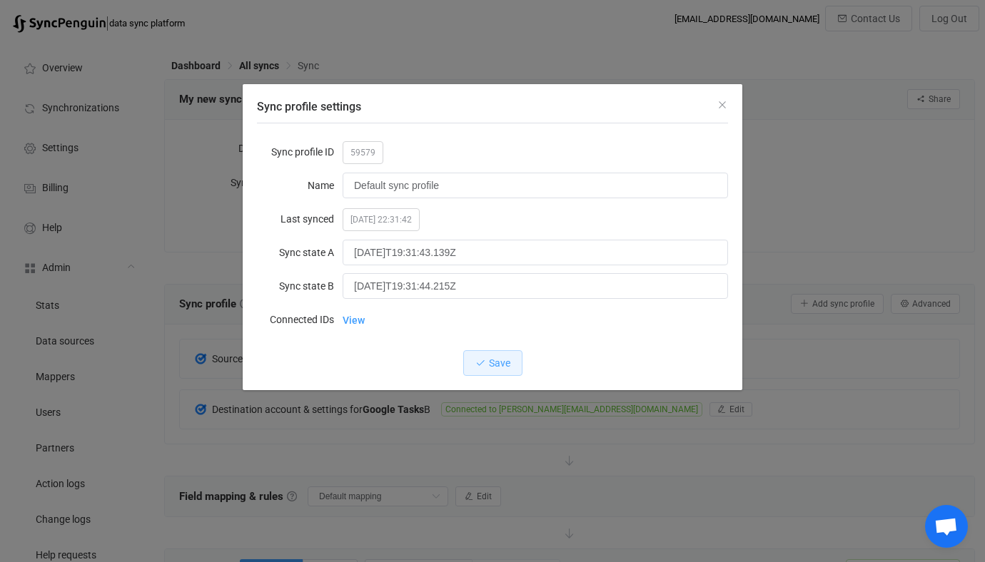
click at [370, 151] on span "59579" at bounding box center [363, 152] width 41 height 23
copy span "59579"
click at [118, 306] on div "Sync profile settings Sync profile ID 59579 Name Default sync profile Last sync…" at bounding box center [492, 281] width 985 height 562
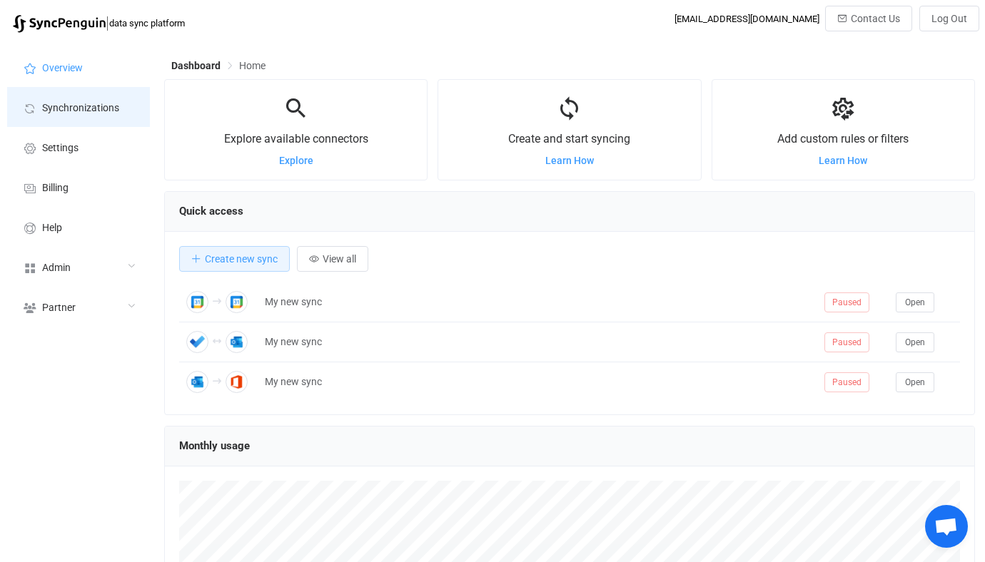
scroll to position [277, 811]
click at [113, 116] on li "Synchronizations" at bounding box center [78, 107] width 143 height 40
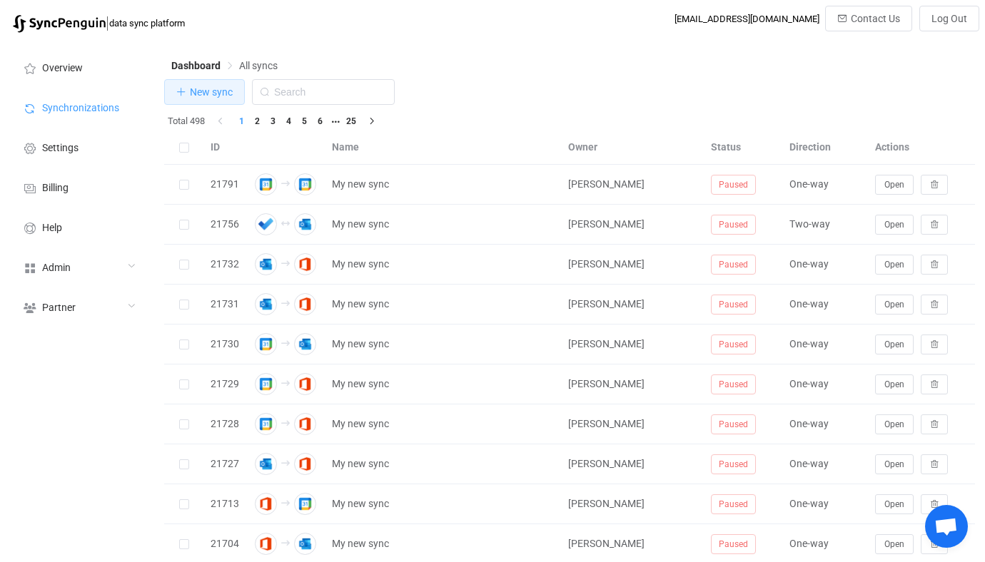
click at [223, 101] on button "New sync" at bounding box center [204, 92] width 81 height 26
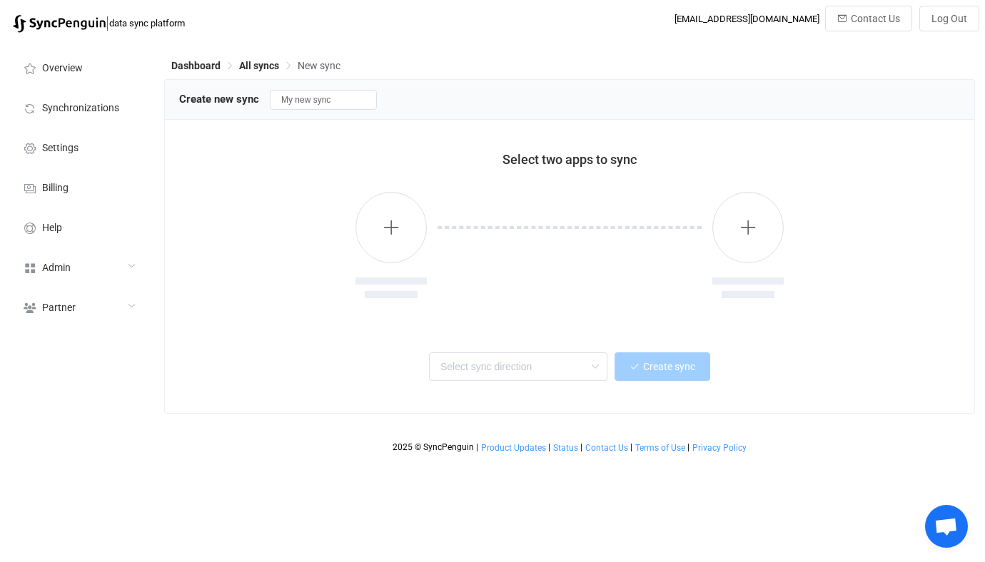
click at [422, 268] on div at bounding box center [390, 246] width 71 height 109
click at [407, 221] on button "button" at bounding box center [390, 227] width 71 height 71
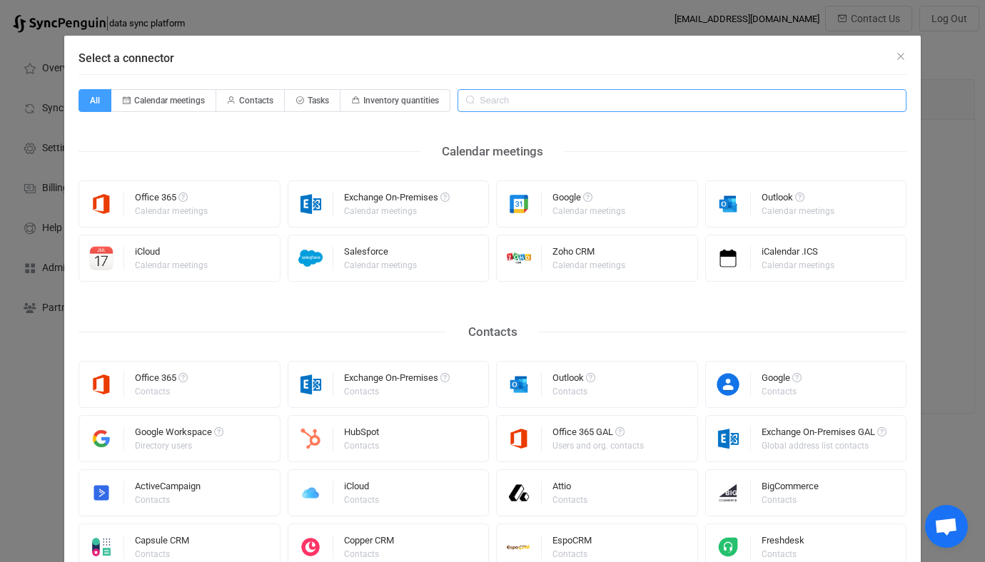
click at [594, 99] on input "Select a connector" at bounding box center [681, 100] width 449 height 23
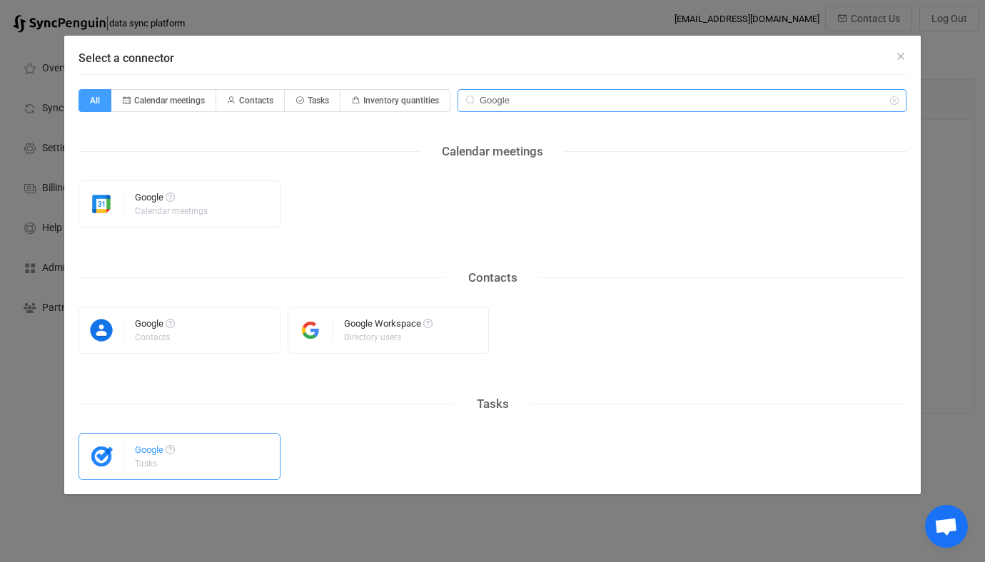
type input "Google"
click at [175, 462] on div "Google Tasks" at bounding box center [155, 456] width 40 height 37
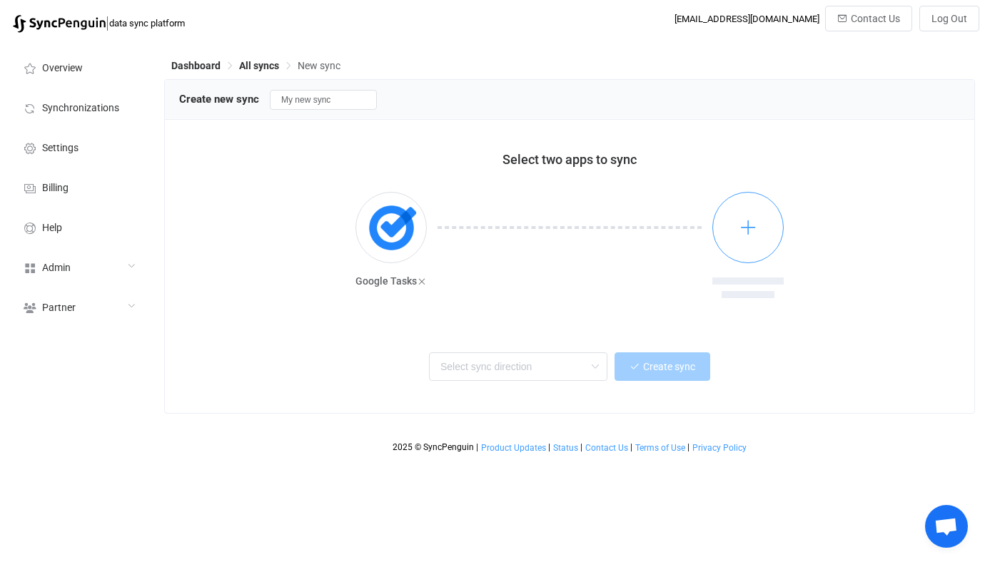
click at [719, 216] on button "button" at bounding box center [747, 227] width 71 height 71
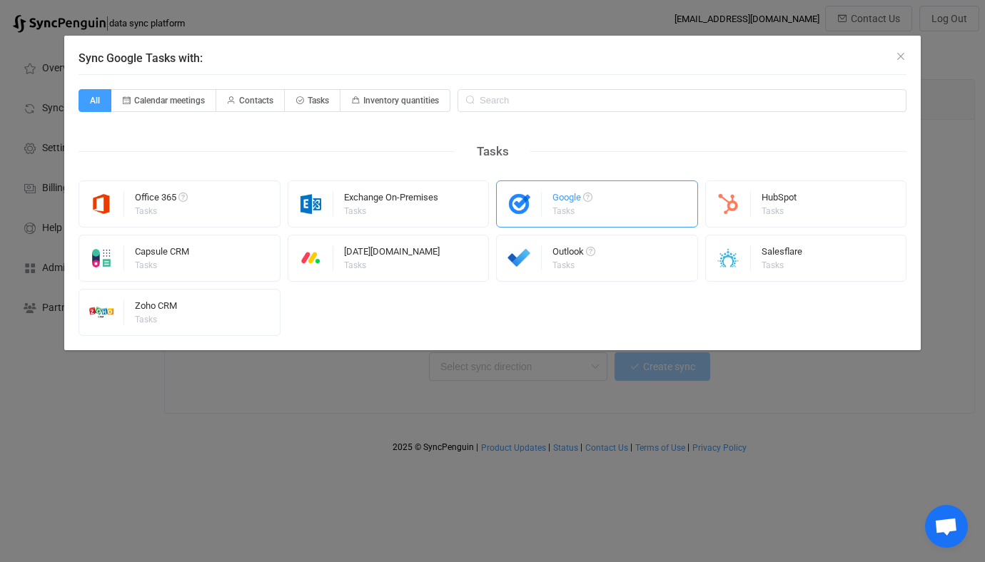
click at [535, 212] on img "Sync Google Tasks with:" at bounding box center [519, 204] width 45 height 24
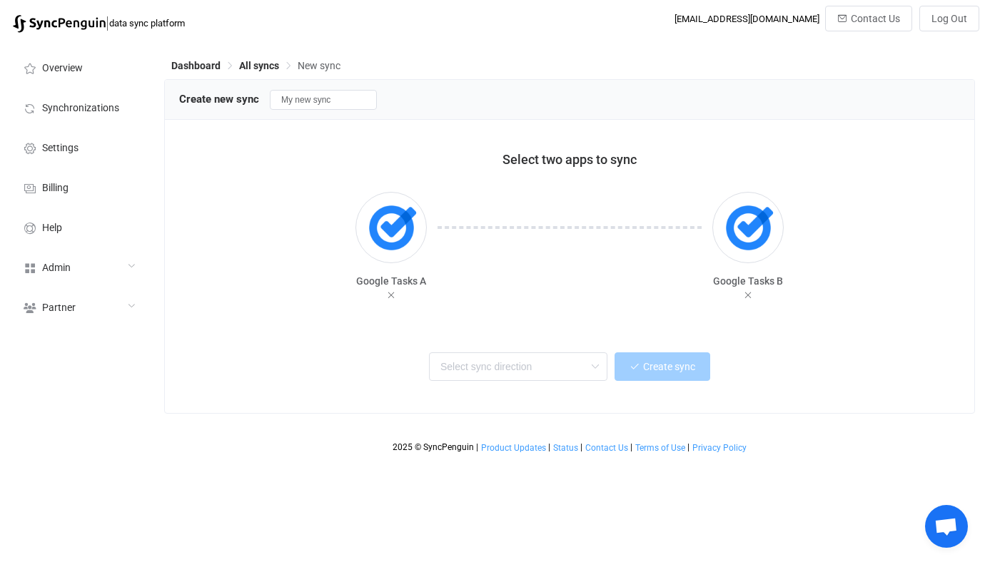
click at [526, 348] on div "Two-way One or multiple two-way syncs One-way One or multiple one-way syncs One…" at bounding box center [569, 370] width 781 height 57
click at [522, 370] on input "text" at bounding box center [518, 367] width 178 height 29
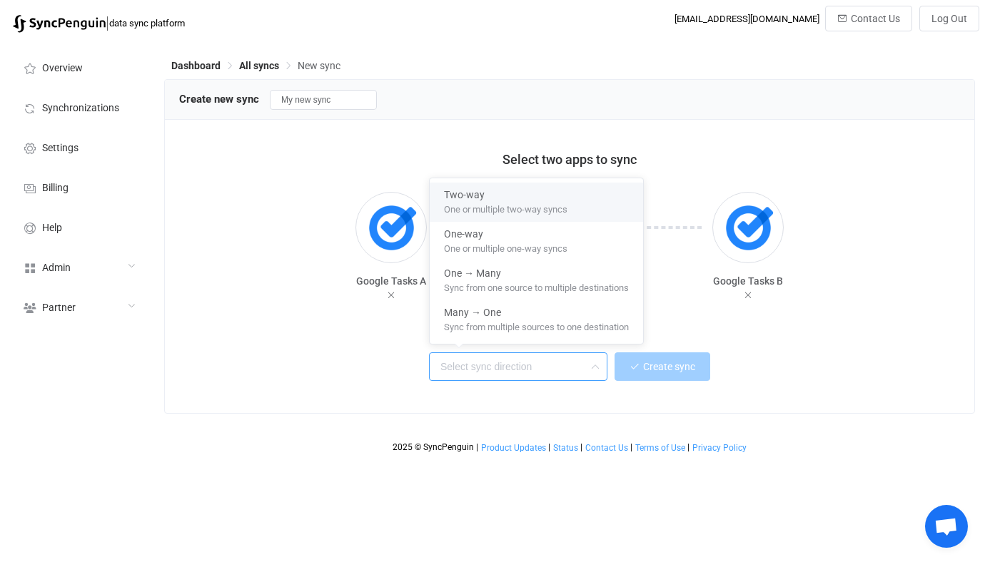
click at [482, 200] on span "One or multiple two-way syncs" at bounding box center [505, 207] width 123 height 16
type input "Two-way"
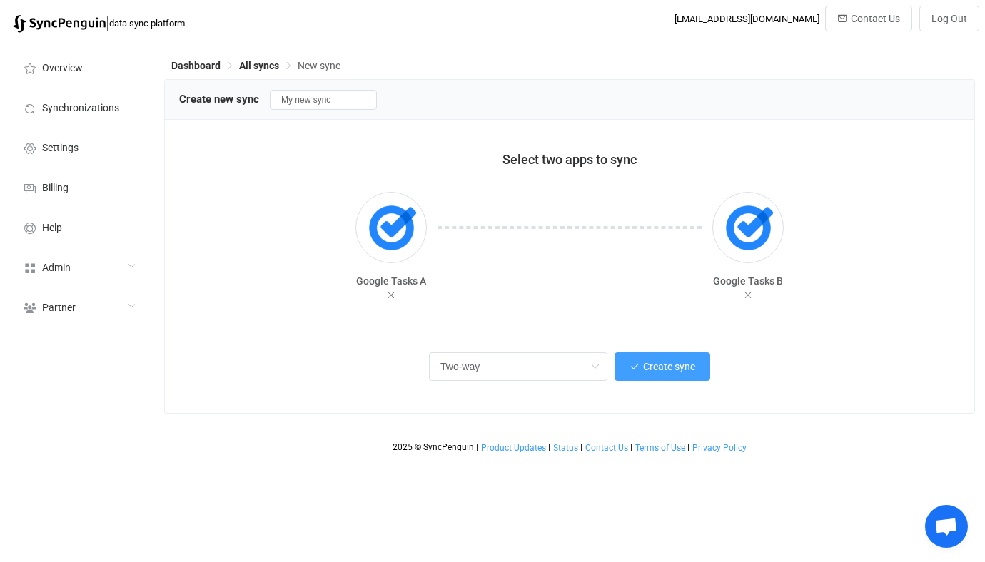
click at [696, 382] on div "Two-way Create sync" at bounding box center [569, 370] width 781 height 57
click at [684, 369] on span "Create sync" at bounding box center [669, 366] width 52 height 11
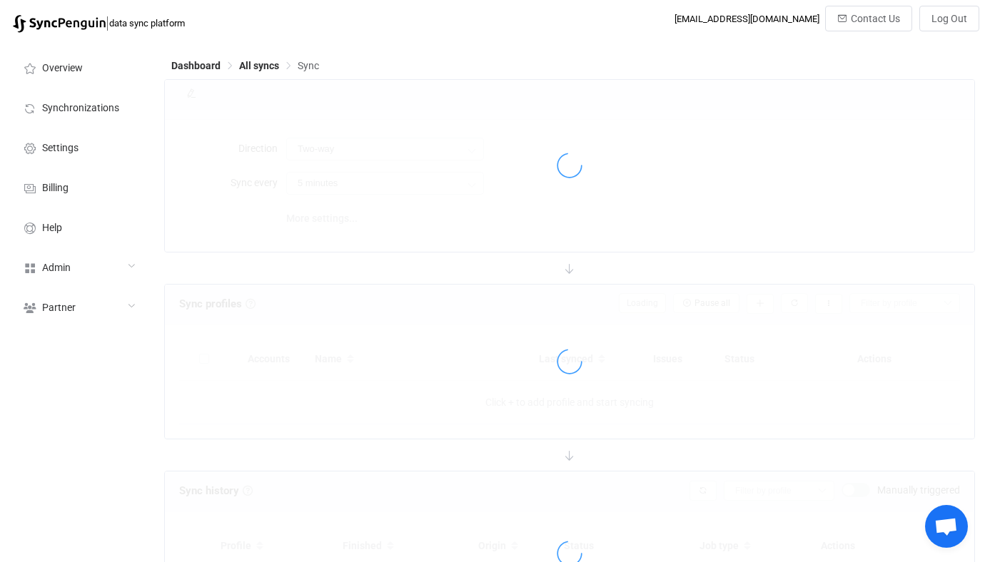
type input "10 minutes"
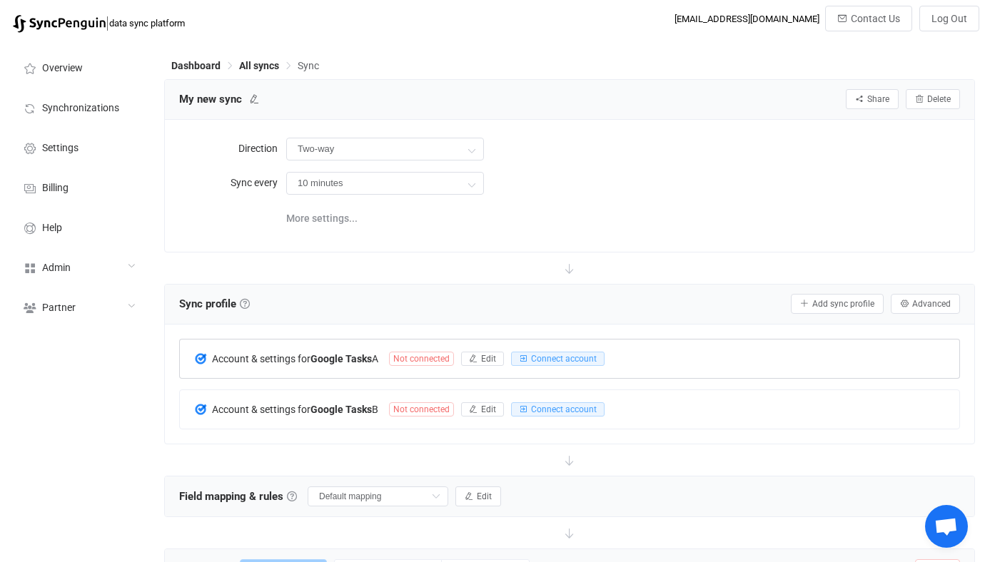
click at [669, 357] on div "Account & settings for Google Tasks A Not connected Edit Connect account" at bounding box center [569, 359] width 779 height 39
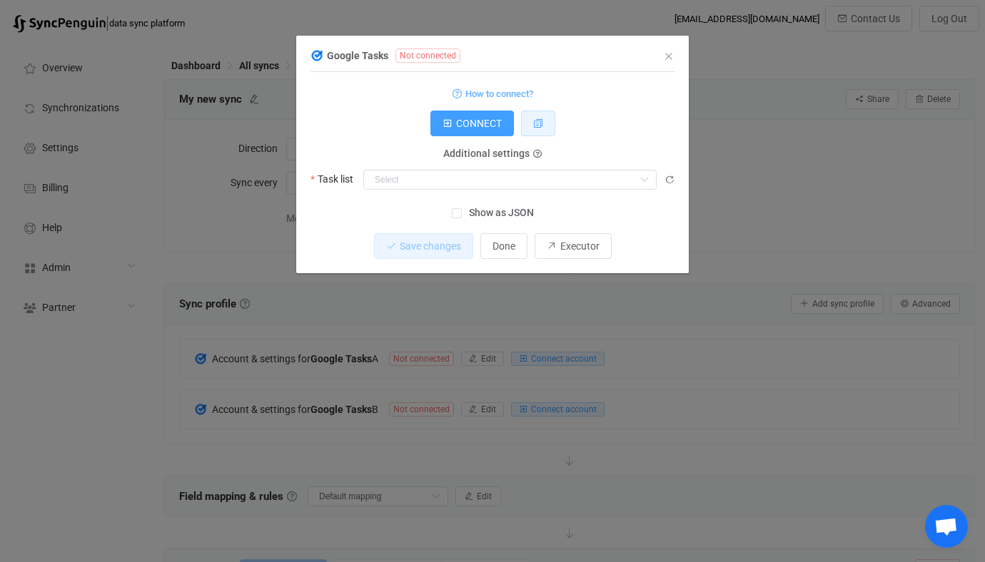
click at [525, 117] on button "dialog" at bounding box center [538, 124] width 34 height 26
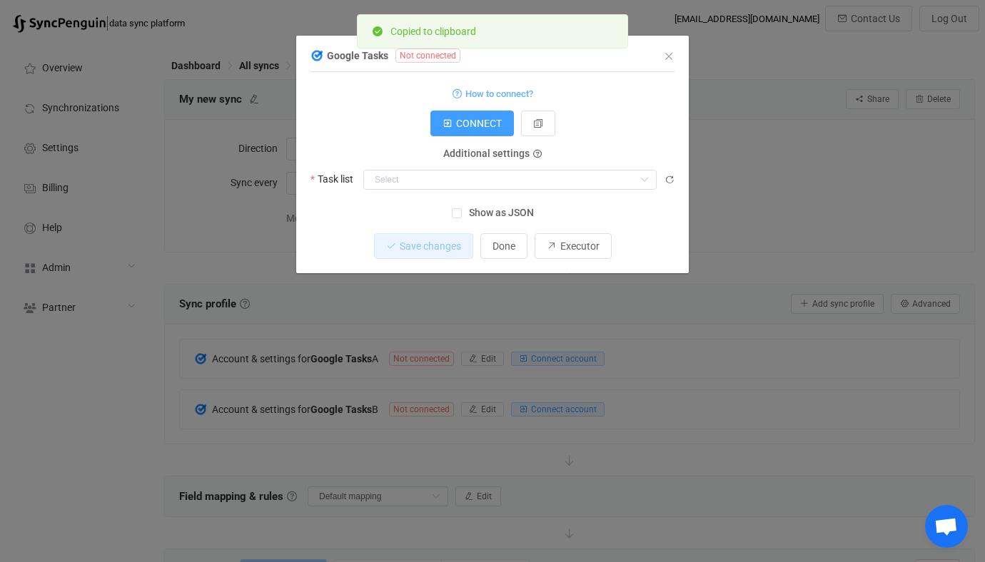
drag, startPoint x: 131, startPoint y: 213, endPoint x: 122, endPoint y: 214, distance: 8.7
click at [122, 214] on div "Google Tasks Not connected 1 Standard output: Output saved to the file How to c…" at bounding box center [492, 281] width 985 height 562
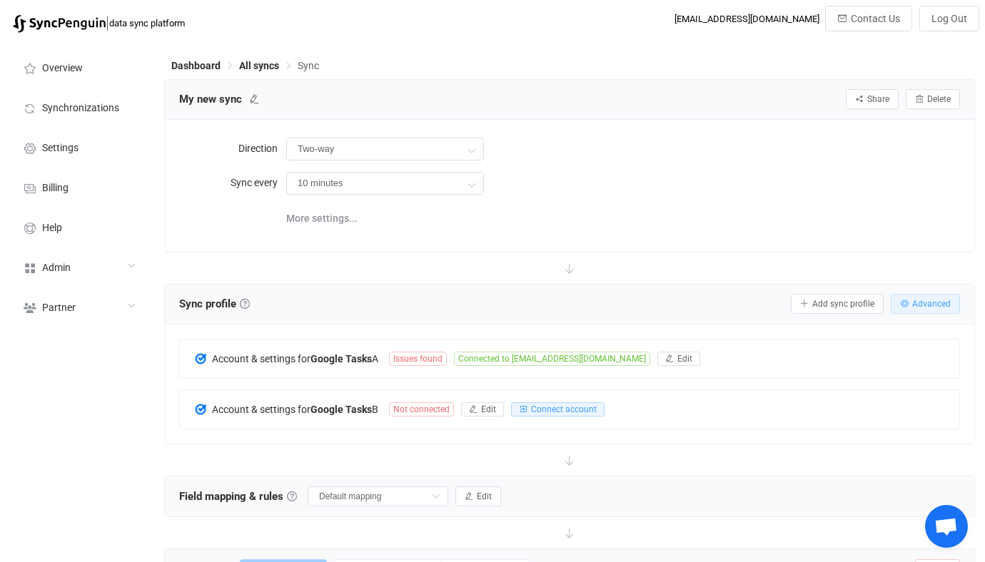
click at [943, 308] on button "Advanced" at bounding box center [925, 304] width 69 height 20
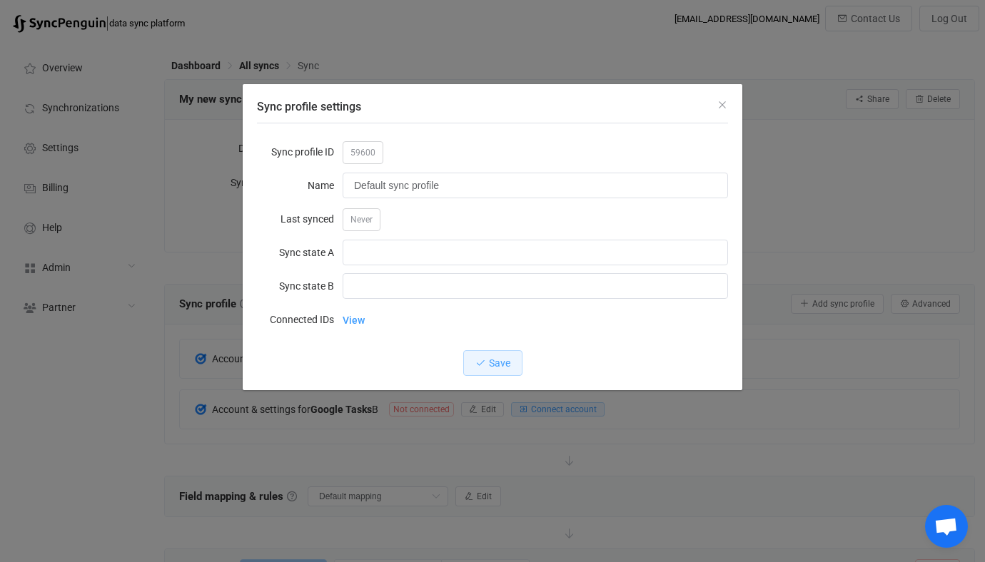
click at [372, 164] on div "59600" at bounding box center [535, 152] width 385 height 29
click at [356, 143] on span "59600" at bounding box center [363, 152] width 41 height 23
copy span "59600"
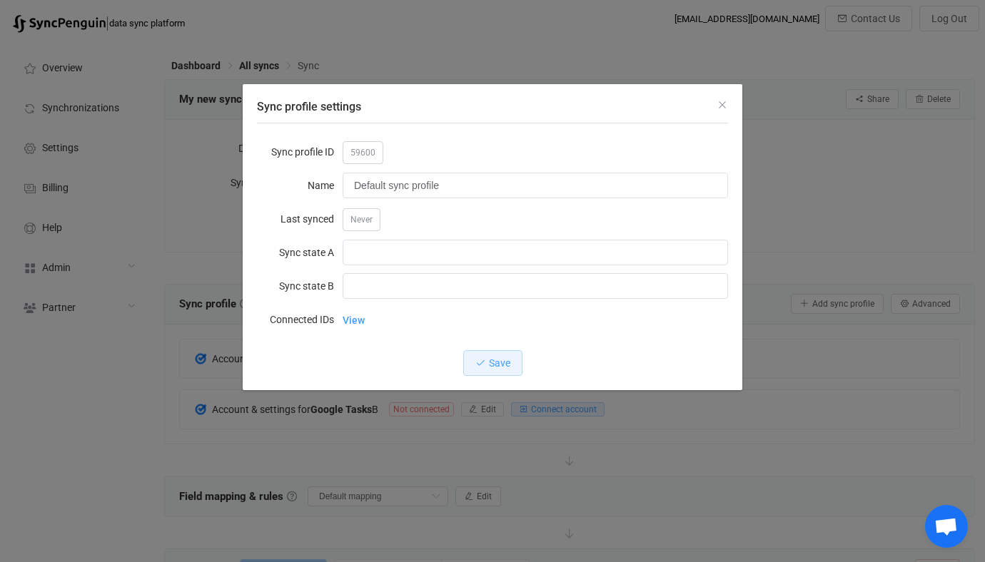
click at [143, 275] on div "Sync profile settings Sync profile ID 59600 Name Default sync profile Last sync…" at bounding box center [492, 281] width 985 height 562
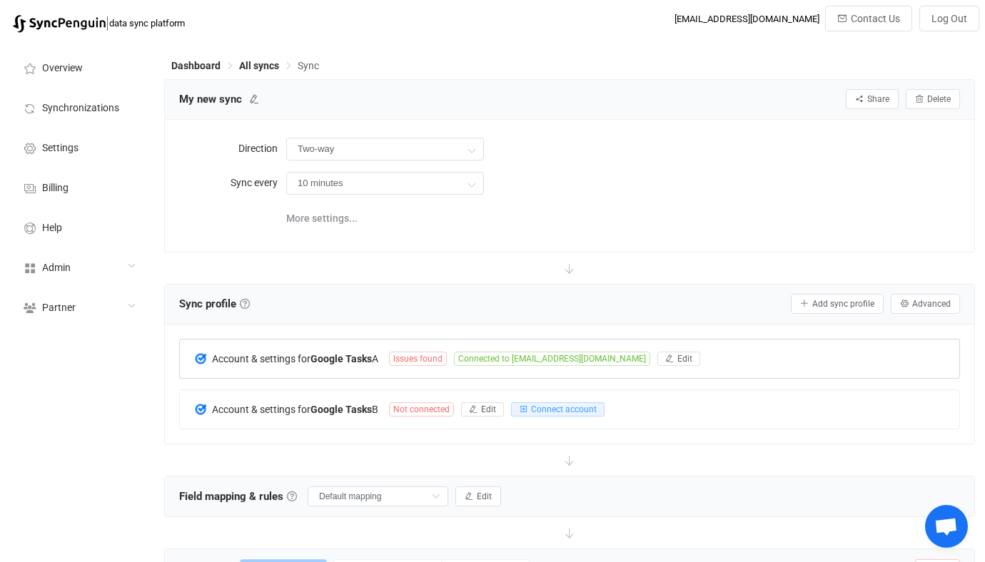
click at [345, 371] on div "Account & settings for Google Tasks A Issues found Connected to vitaliyherasymi…" at bounding box center [569, 359] width 779 height 39
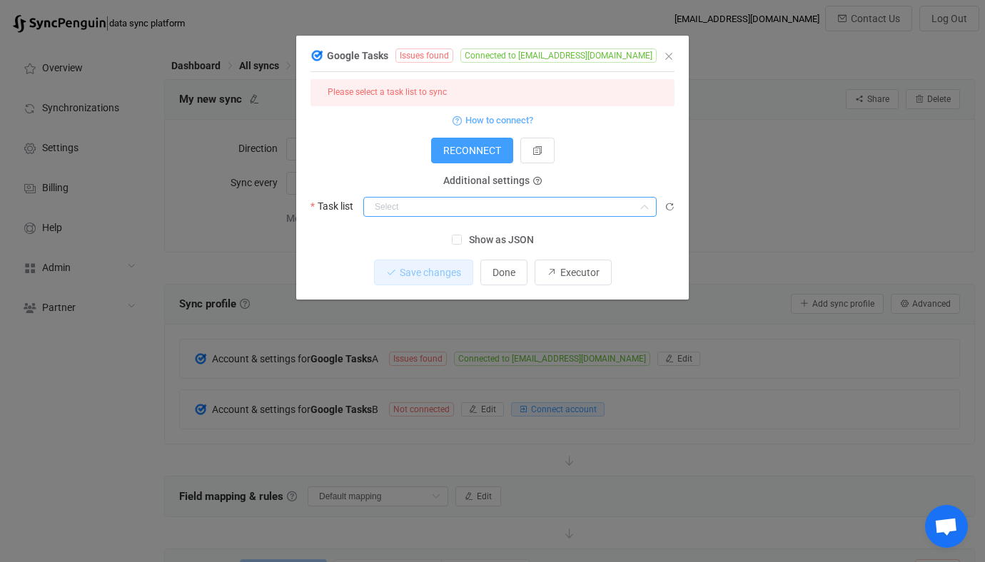
click at [411, 213] on input "dialog" at bounding box center [509, 207] width 293 height 20
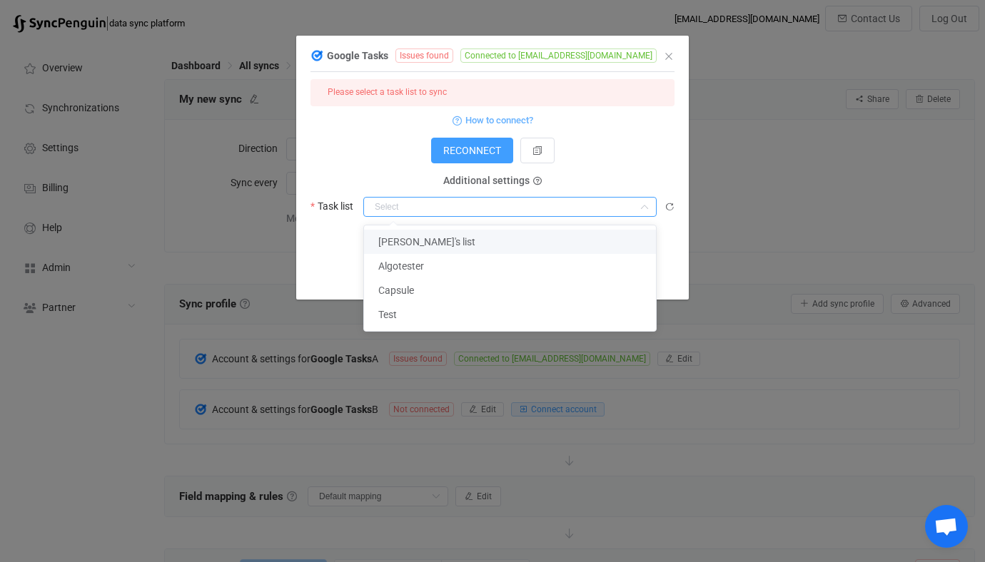
click at [424, 239] on span "Vitaliy Herasymiv's list" at bounding box center [426, 241] width 97 height 11
type input "Vitaliy Herasymiv's list"
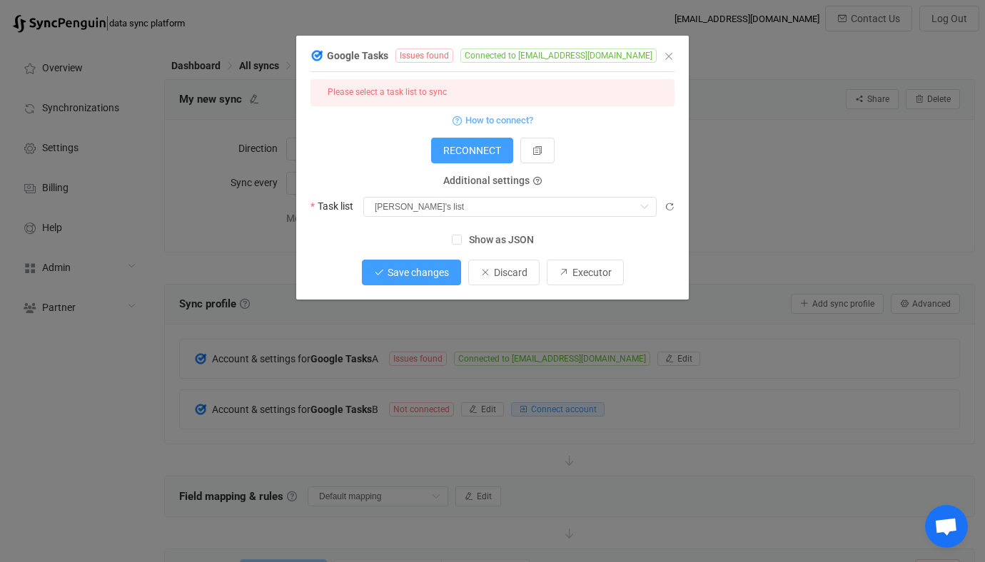
click at [449, 271] on button "Save changes" at bounding box center [411, 273] width 99 height 26
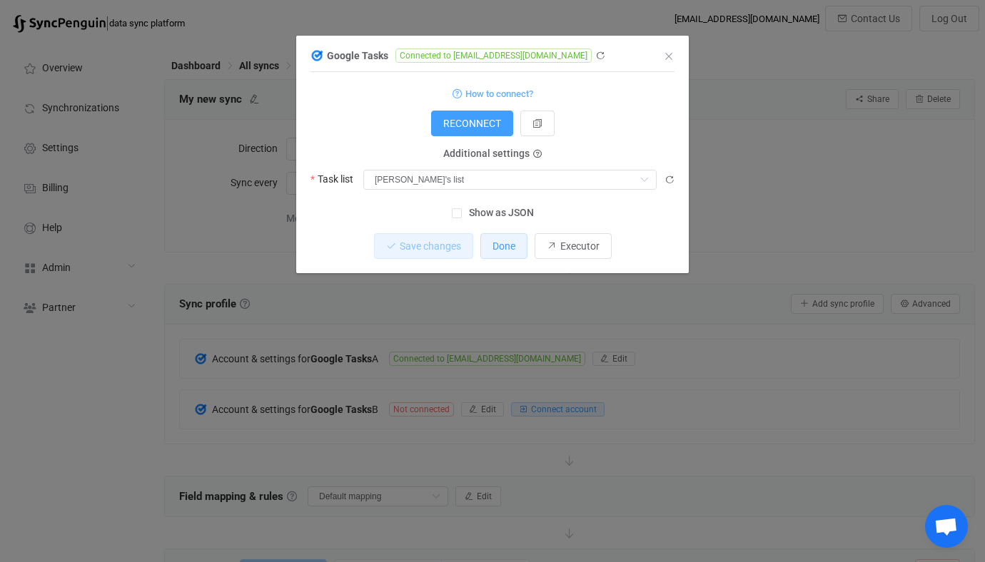
click at [510, 250] on span "Done" at bounding box center [503, 245] width 23 height 11
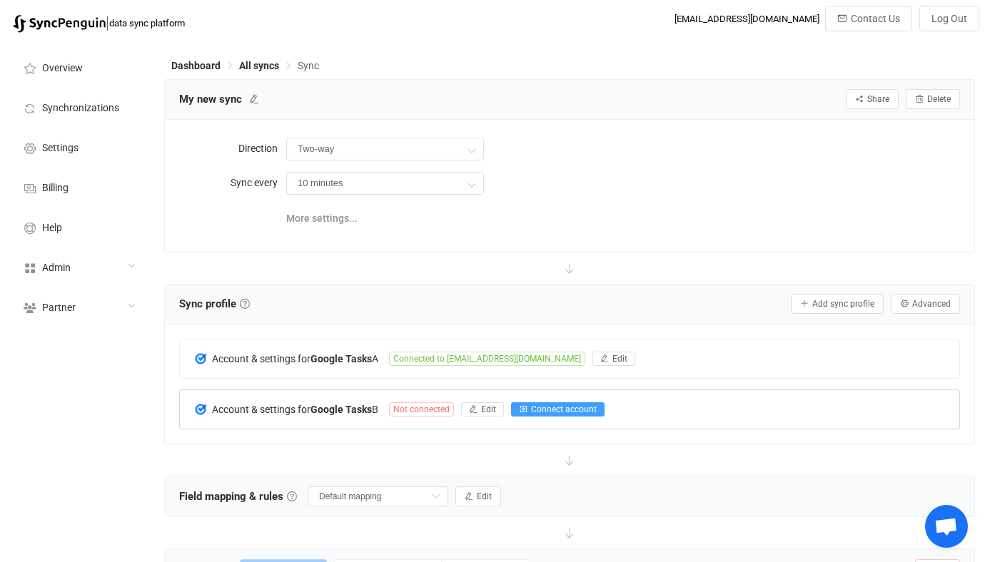
click at [554, 406] on span "Connect account" at bounding box center [564, 410] width 66 height 10
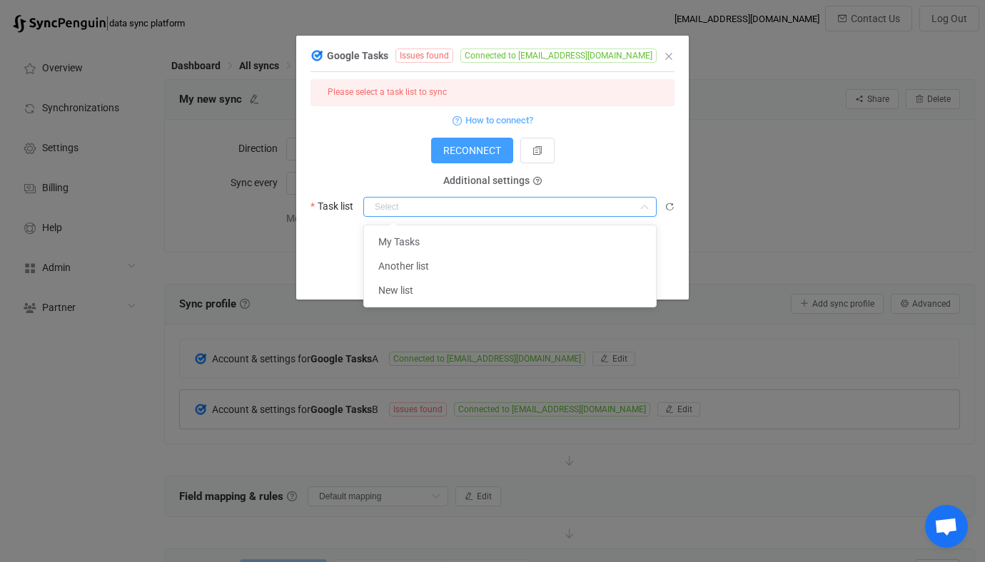
click at [480, 204] on input "dialog" at bounding box center [509, 207] width 293 height 20
click at [435, 243] on li "My Tasks" at bounding box center [510, 242] width 292 height 24
type input "My Tasks"
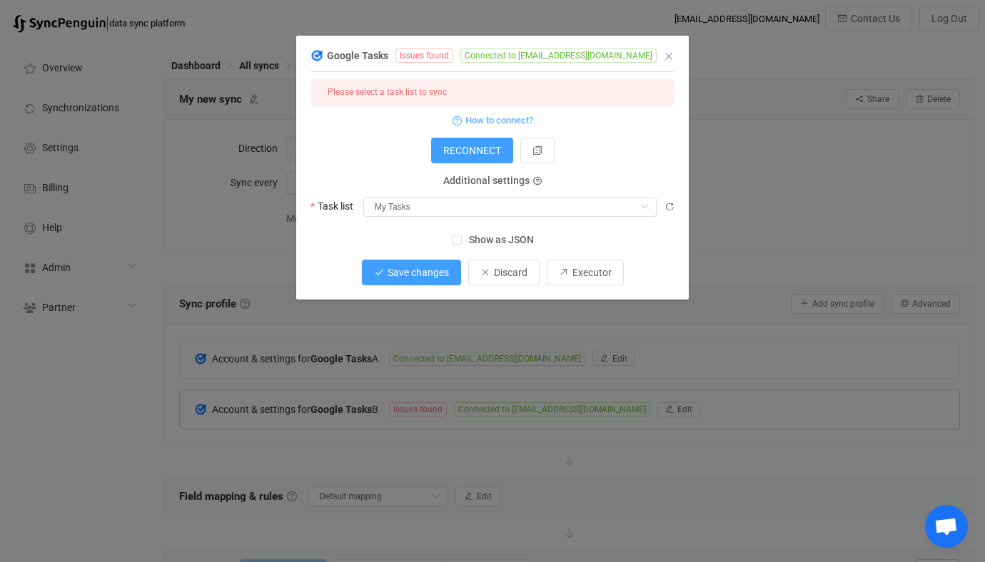
click at [439, 277] on span "Save changes" at bounding box center [418, 272] width 61 height 11
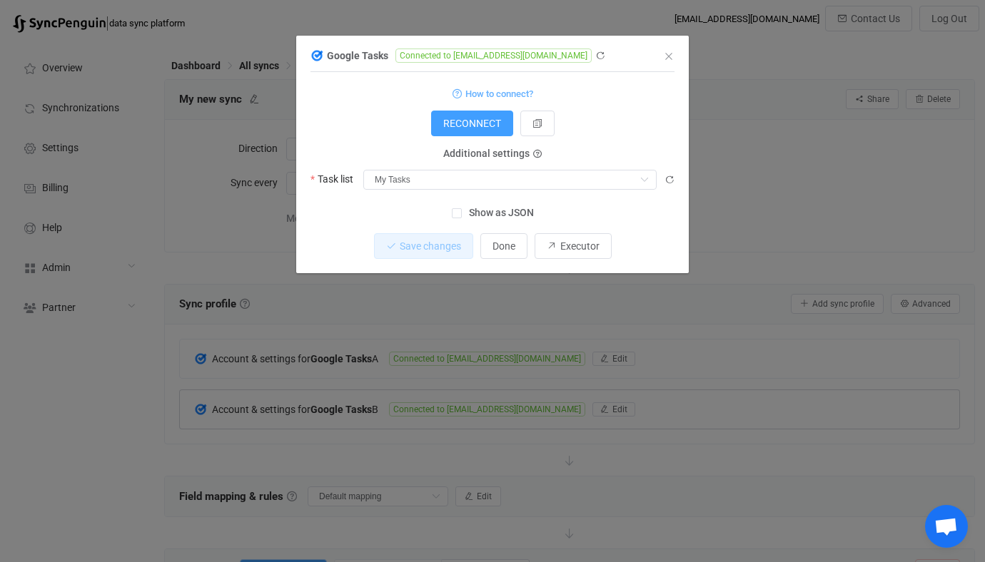
click at [577, 292] on div "Google Tasks Connected to vhe@syncpenguin.com 1 { { "refreshToken": "***", "acc…" at bounding box center [492, 281] width 985 height 562
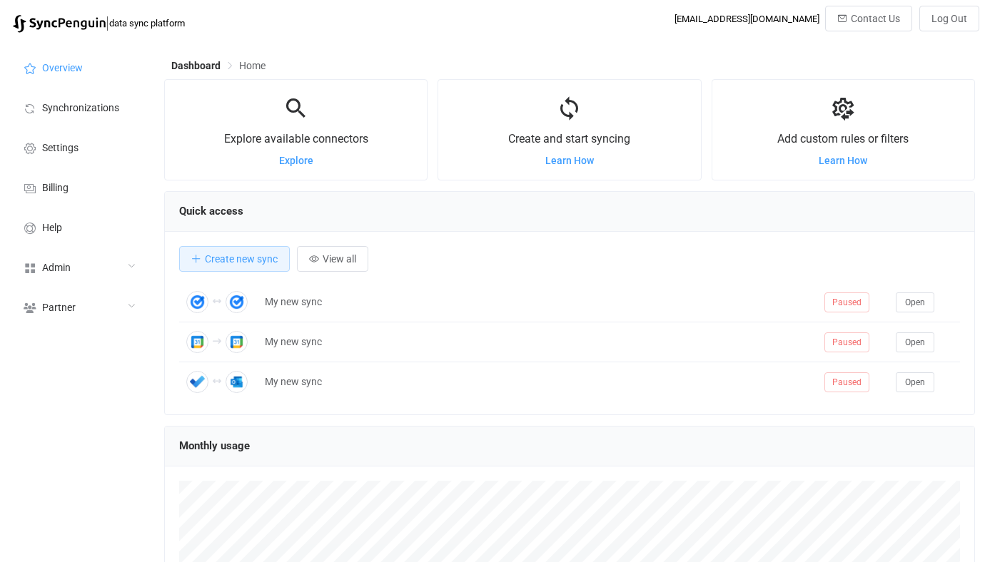
click at [84, 250] on div "Admin" at bounding box center [78, 267] width 143 height 40
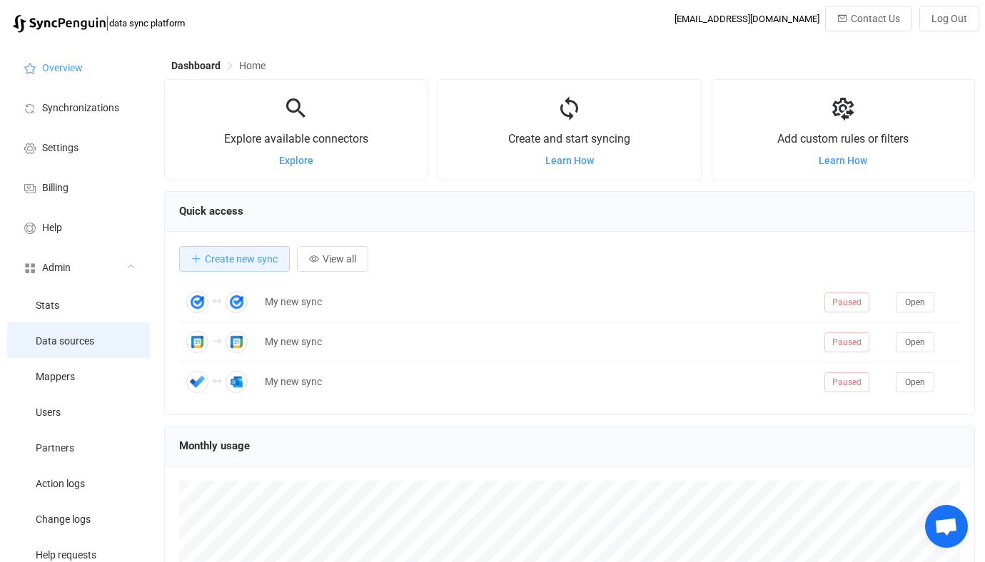
click at [78, 353] on li "Data sources" at bounding box center [78, 341] width 143 height 36
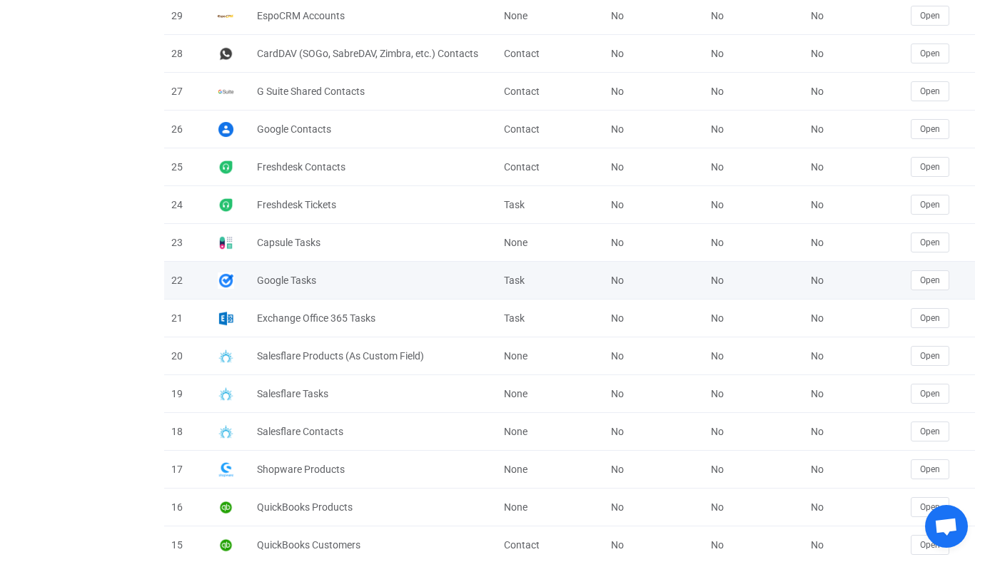
scroll to position [1711, 0]
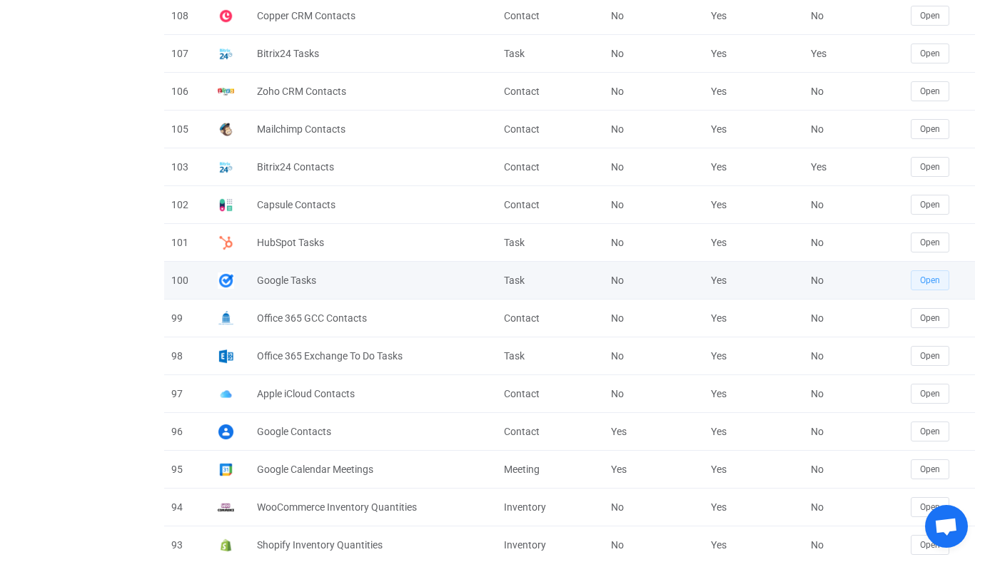
click at [916, 278] on button "Open" at bounding box center [930, 280] width 39 height 20
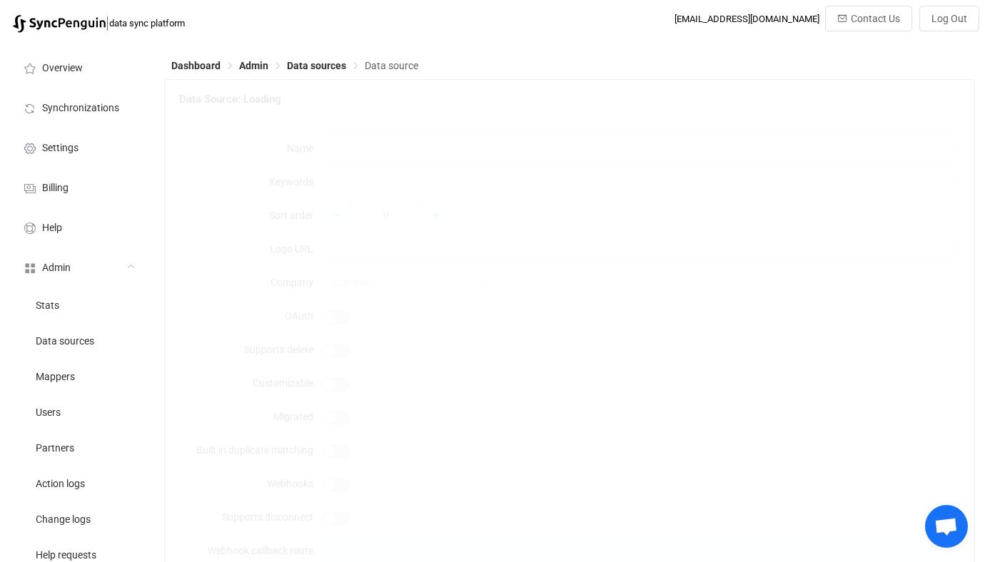
type input "Google Tasks"
type input "3"
type input "[URL][DOMAIN_NAME]"
type input "2"
type textarea "Works for both personal Google accounts and Google Workspace."
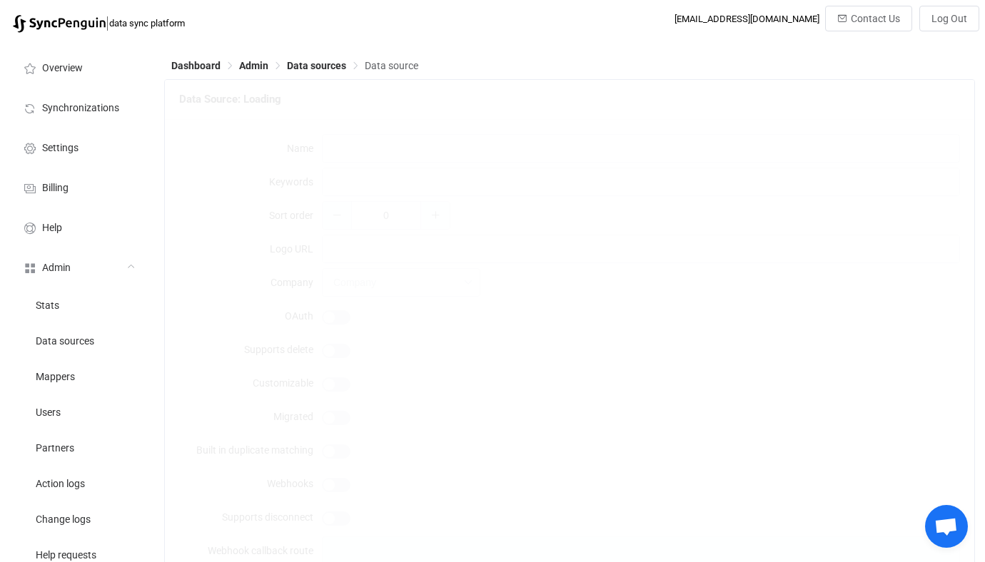
type input "Task"
type input "Tasks"
type textarea "{ "type": "object", "additionalProperties": false, "required": [ "refreshToken"…"
type textarea "To connect your Google account just click the Connect button. Additionally you …"
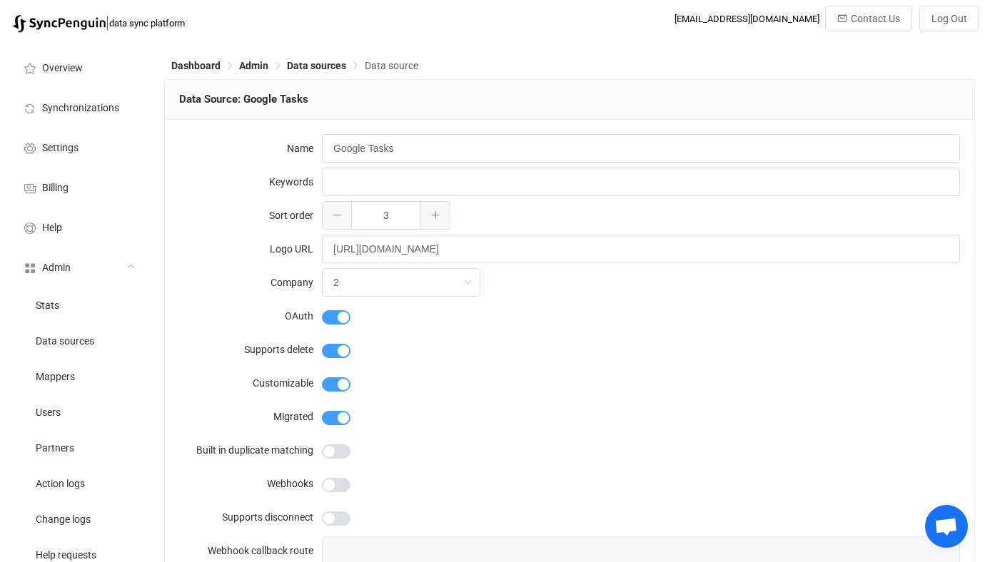
type input "Google"
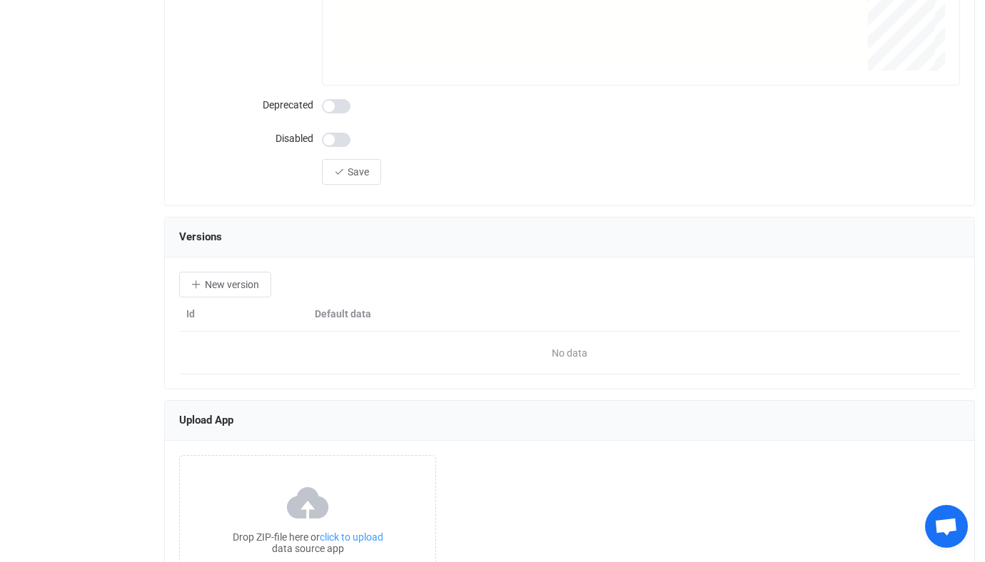
scroll to position [1679, 0]
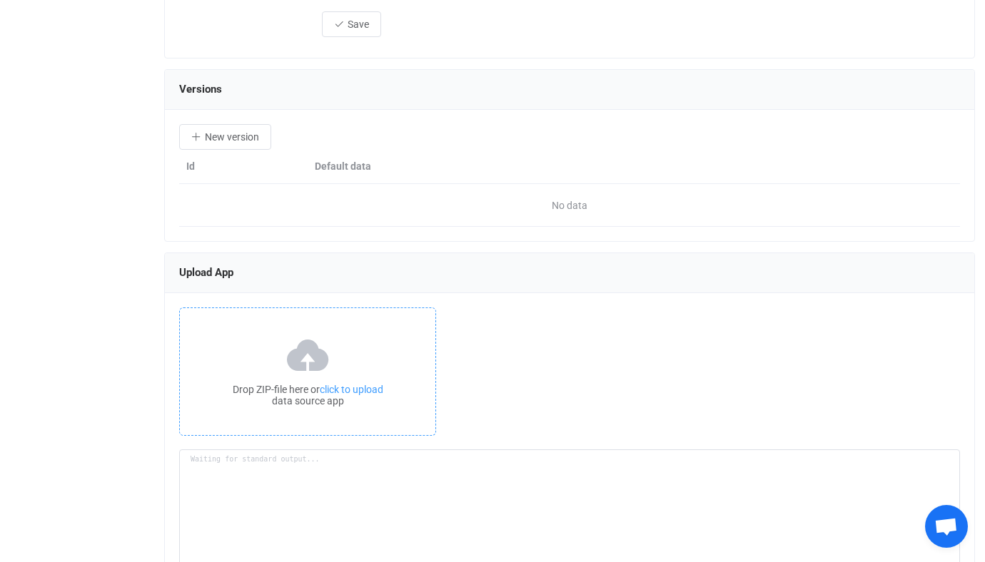
click at [360, 370] on div "Drop ZIP-file here or click to upload data source app" at bounding box center [307, 372] width 257 height 128
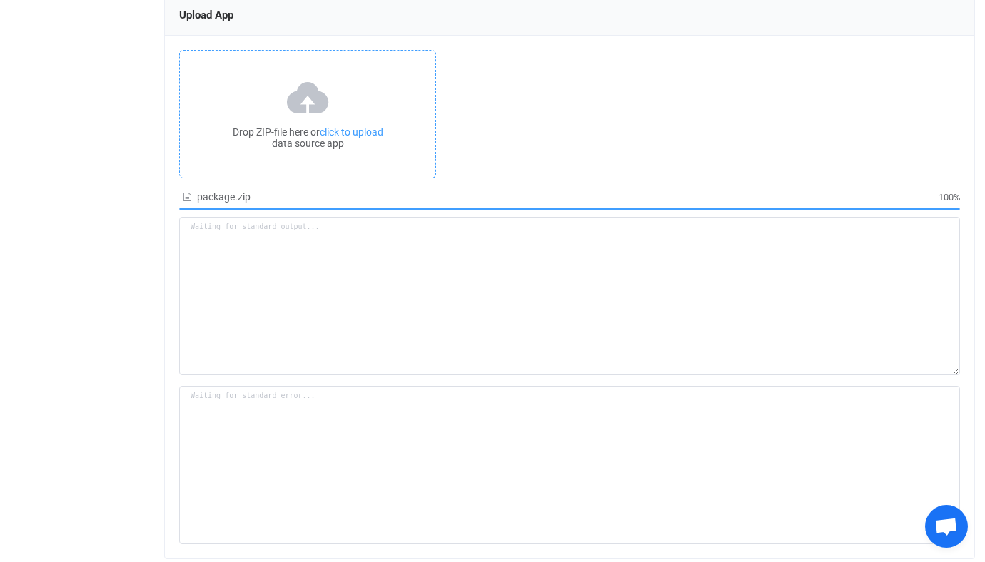
scroll to position [1936, 0]
type textarea "Building resource app... /srv/www/syncpenguin-api/Env/Temp/321a88f0-8e7e-4818-8…"
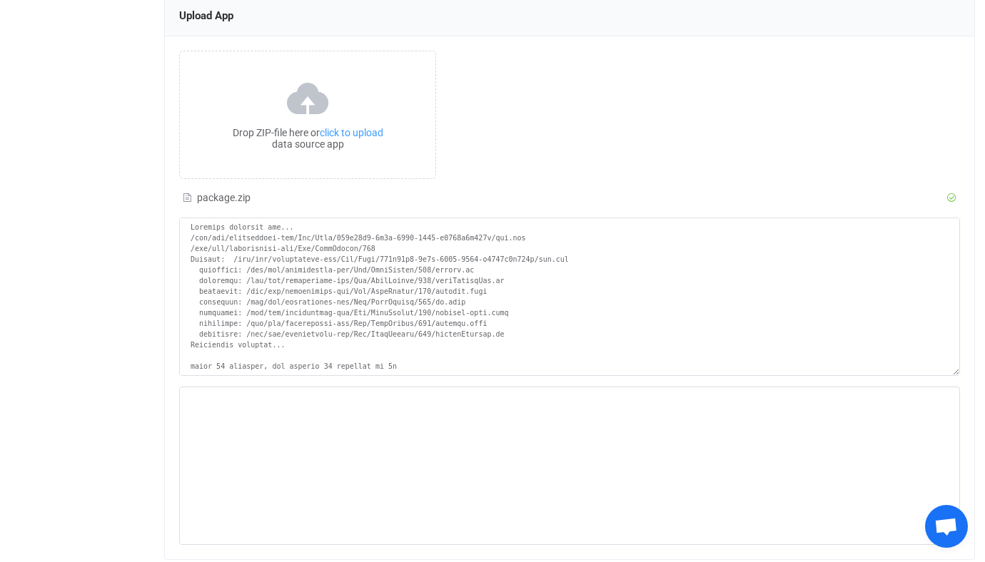
click at [670, 116] on div "Drop ZIP-file here or click to upload data source app package.zip press delete …" at bounding box center [569, 129] width 781 height 156
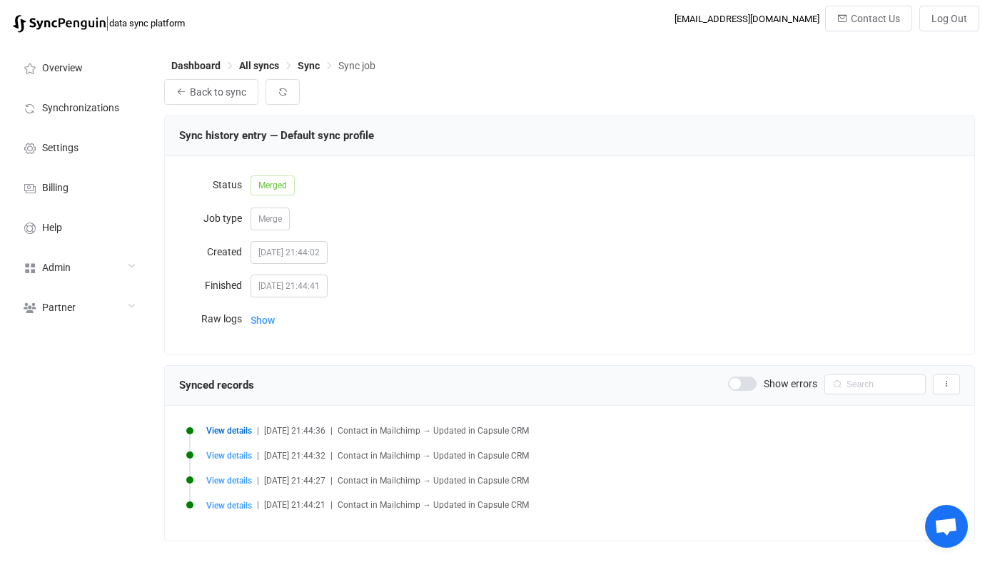
scroll to position [26, 0]
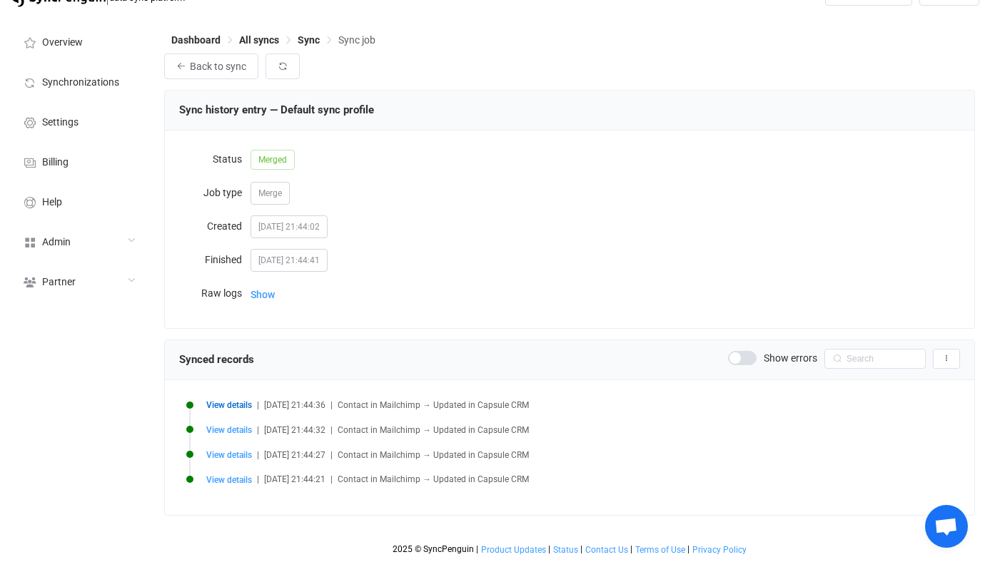
click at [226, 83] on div "Back to sync Sync history entry — Default sync profile Status Merged Job type M…" at bounding box center [569, 285] width 811 height 462
click at [221, 73] on button "Back to sync" at bounding box center [211, 67] width 94 height 26
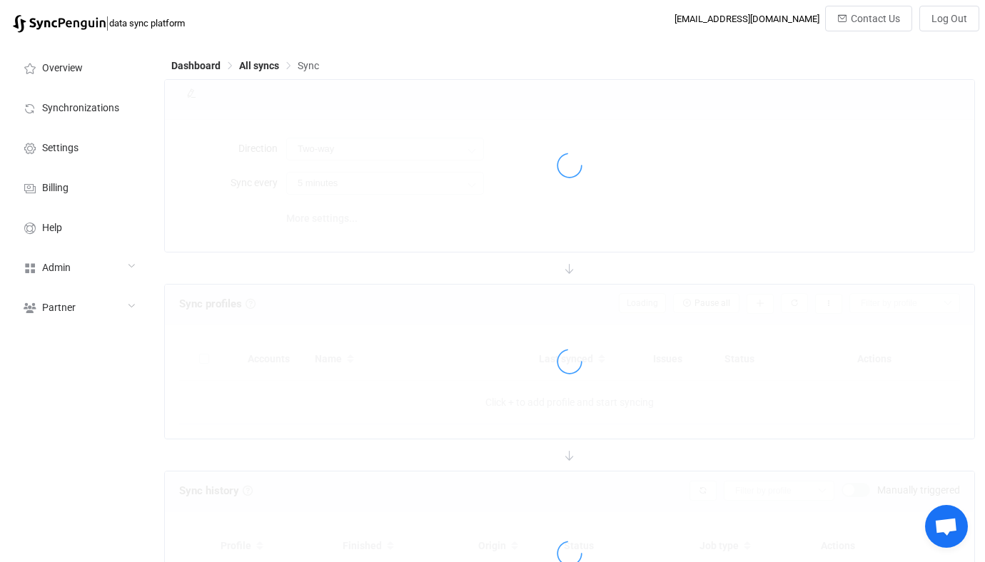
type input "10 minutes"
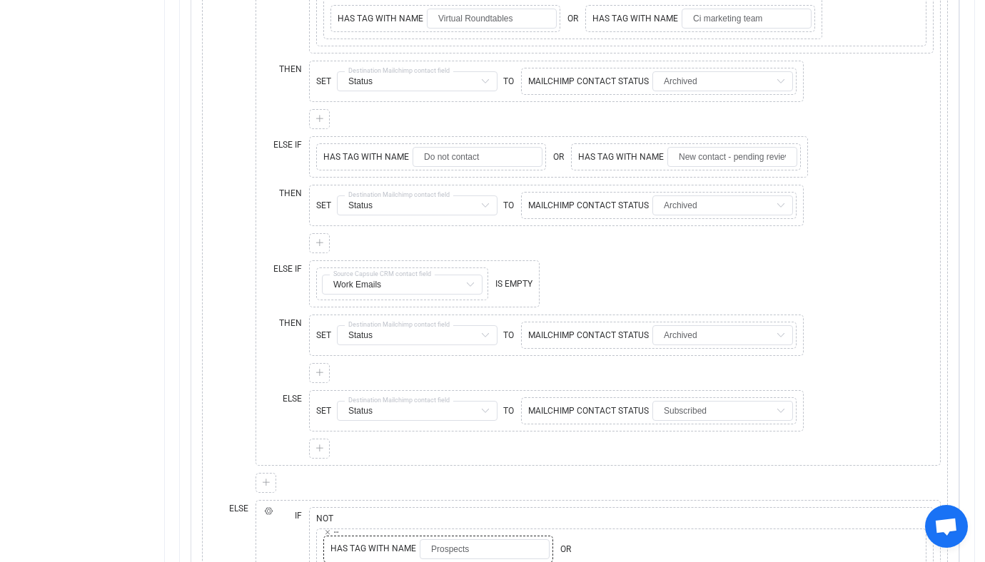
scroll to position [2336, 0]
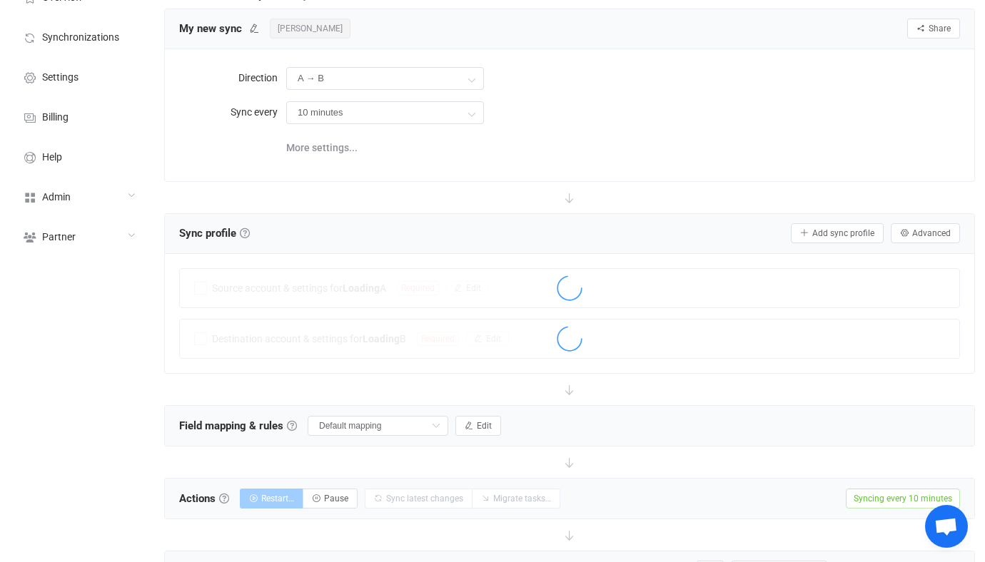
scroll to position [99, 0]
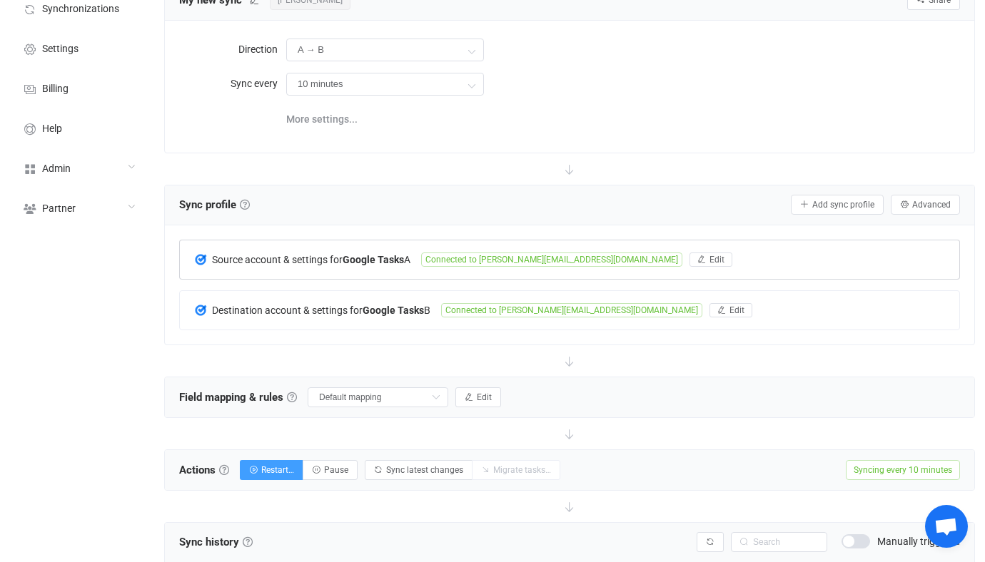
click at [410, 260] on span "Source account & settings for Google Tasks A" at bounding box center [311, 259] width 198 height 11
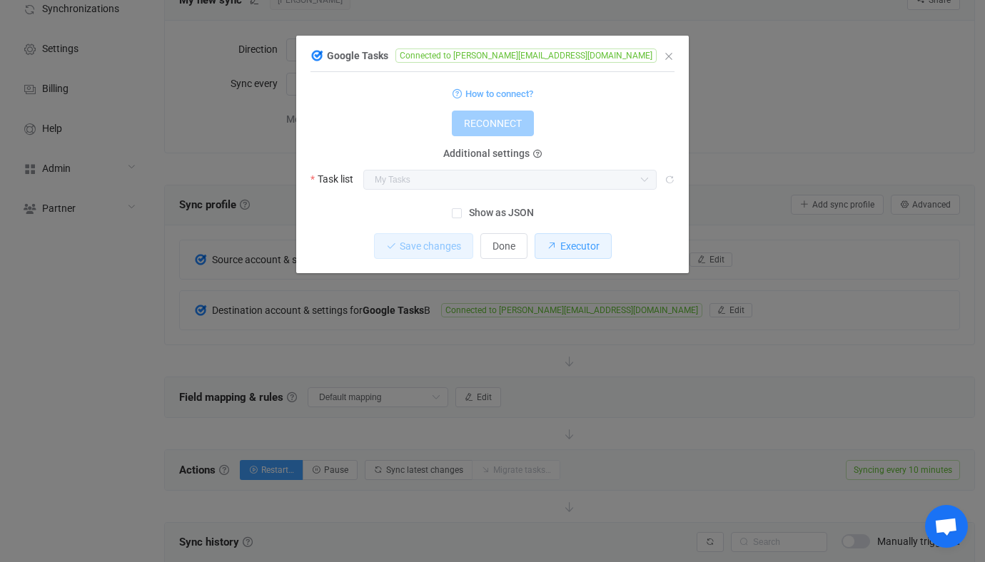
click at [578, 234] on button "Executor" at bounding box center [573, 246] width 77 height 26
click at [366, 373] on div "Google Tasks Connected to [PERSON_NAME][EMAIL_ADDRESS][DOMAIN_NAME] 1 { { "refr…" at bounding box center [492, 281] width 985 height 562
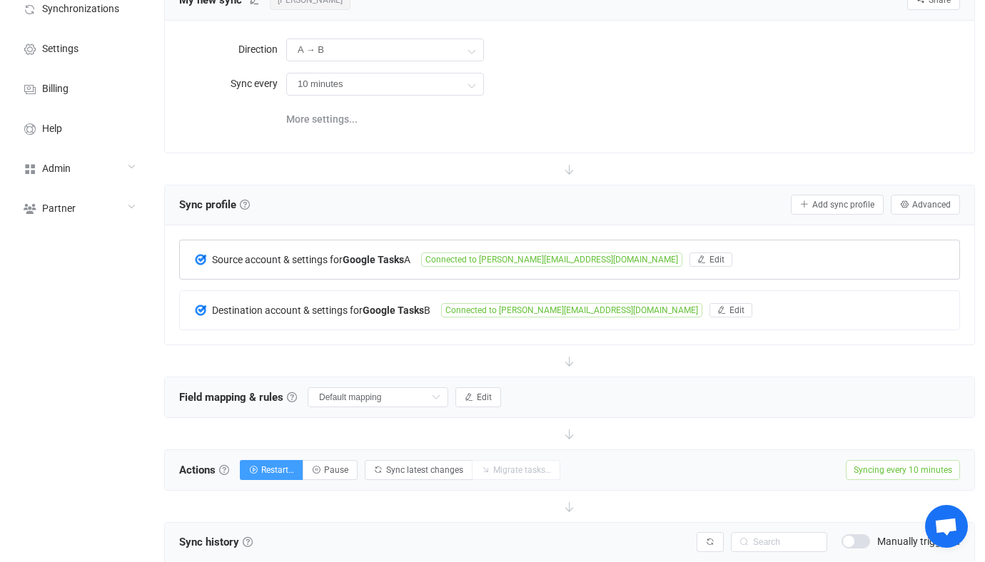
click at [425, 268] on div "Source account & settings for Google Tasks A Connected to [PERSON_NAME][EMAIL_A…" at bounding box center [569, 259] width 779 height 39
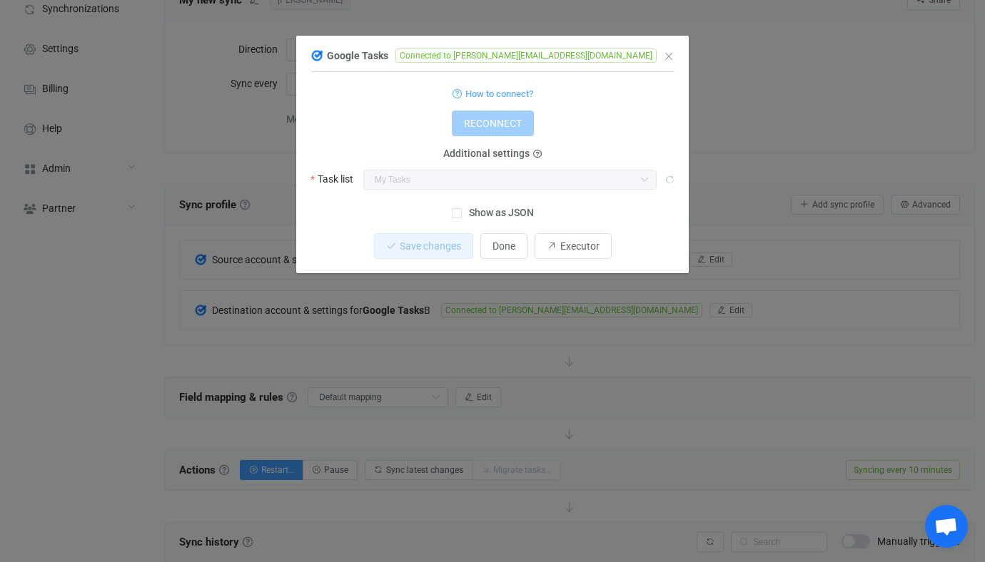
click at [467, 56] on span "Connected to [PERSON_NAME][EMAIL_ADDRESS][DOMAIN_NAME]" at bounding box center [525, 56] width 261 height 14
drag, startPoint x: 467, startPoint y: 56, endPoint x: 510, endPoint y: 57, distance: 43.6
click at [510, 57] on span "Connected to [PERSON_NAME][EMAIL_ADDRESS][DOMAIN_NAME]" at bounding box center [525, 56] width 261 height 14
copy span "[PERSON_NAME][EMAIL_ADDRESS][DOMAIN_NAME]"
click at [517, 335] on div "Google Tasks Connected to [PERSON_NAME][EMAIL_ADDRESS][DOMAIN_NAME] 1 { { "refr…" at bounding box center [492, 281] width 985 height 562
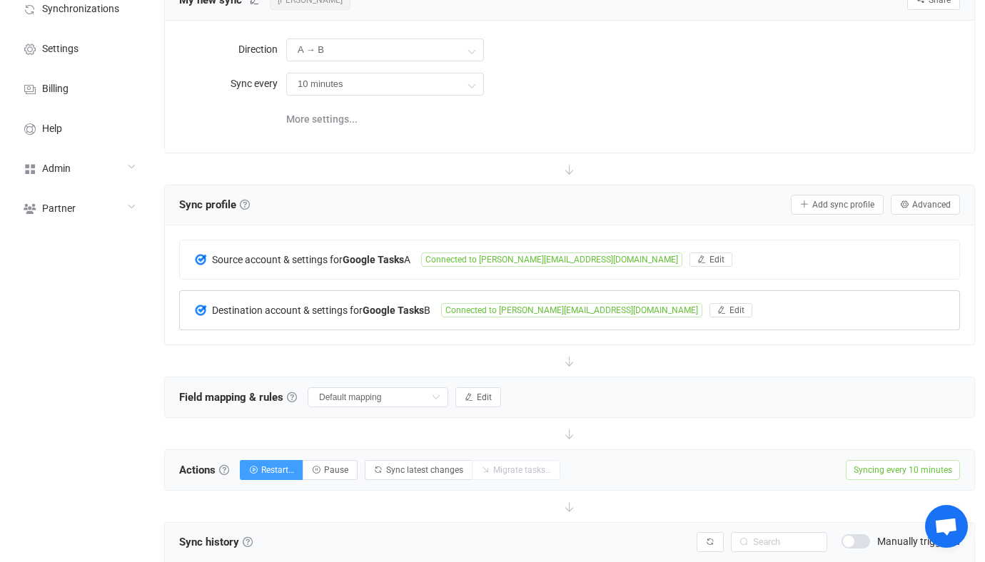
click at [536, 310] on span "Connected to [PERSON_NAME][EMAIL_ADDRESS][DOMAIN_NAME]" at bounding box center [571, 310] width 261 height 14
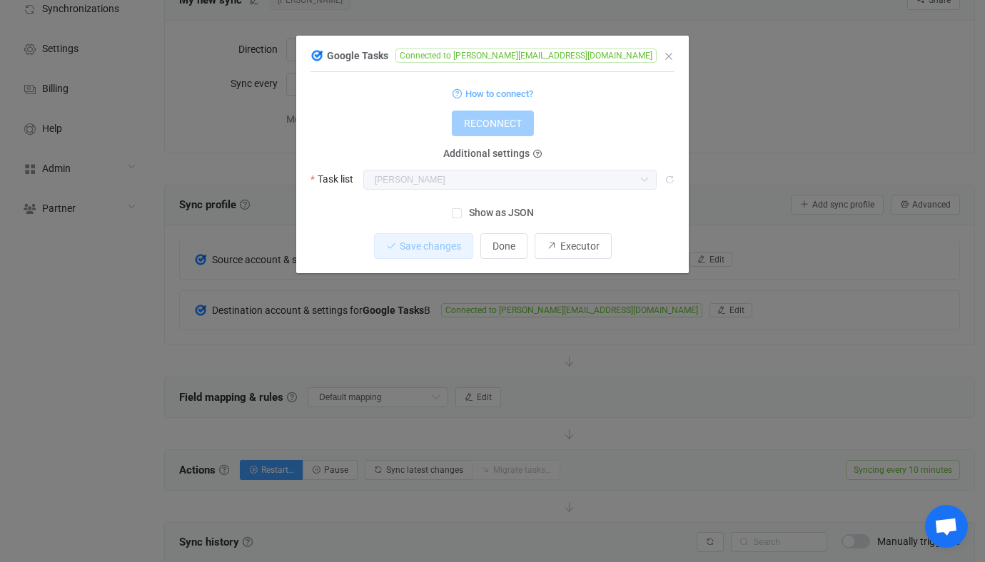
click at [461, 59] on span "Connected to [PERSON_NAME][EMAIL_ADDRESS][DOMAIN_NAME]" at bounding box center [525, 56] width 261 height 14
drag, startPoint x: 461, startPoint y: 59, endPoint x: 524, endPoint y: 61, distance: 62.8
click at [524, 59] on span "Connected to [PERSON_NAME][EMAIL_ADDRESS][DOMAIN_NAME]" at bounding box center [525, 56] width 261 height 14
copy span "[PERSON_NAME][EMAIL_ADDRESS][DOMAIN_NAME]"
click at [632, 368] on div "Google Tasks Connected to [PERSON_NAME][EMAIL_ADDRESS][DOMAIN_NAME] 1 { { "refr…" at bounding box center [492, 281] width 985 height 562
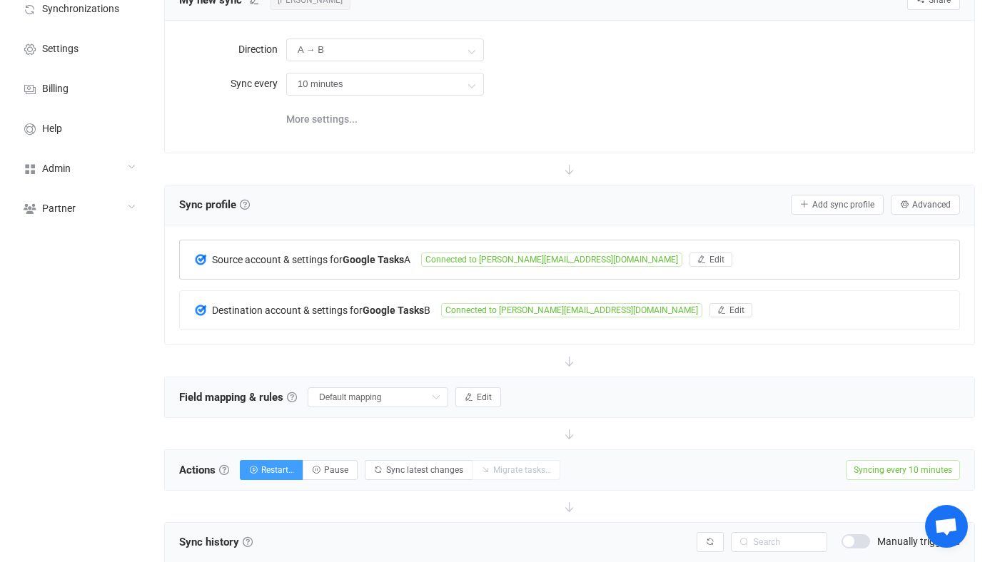
click at [434, 247] on div "Source account & settings for Google Tasks A Connected to [PERSON_NAME][EMAIL_A…" at bounding box center [569, 259] width 779 height 39
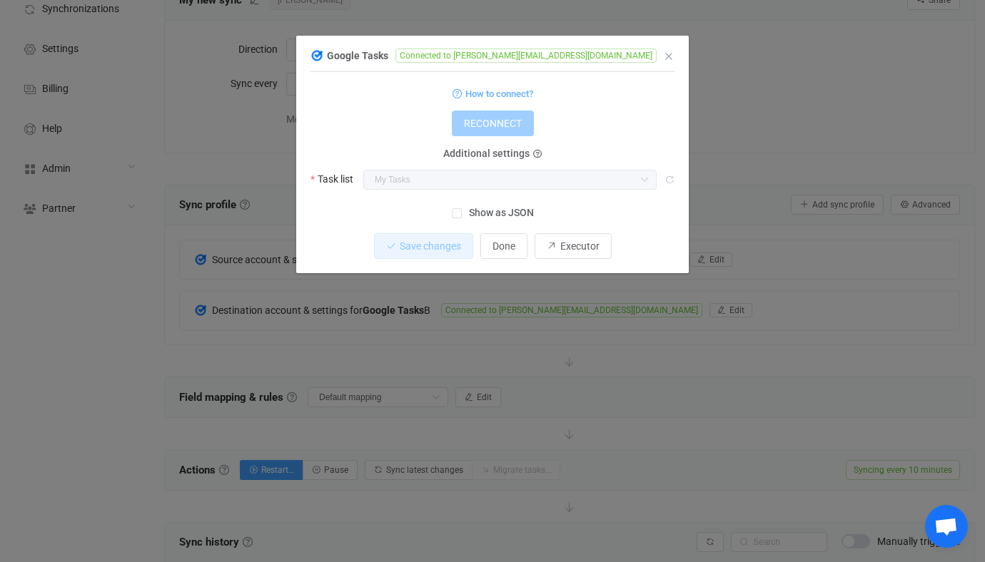
click at [354, 181] on div "Task list My Tasks My Tasks" at bounding box center [492, 179] width 364 height 21
click at [409, 373] on div "Google Tasks Connected to [PERSON_NAME][EMAIL_ADDRESS][DOMAIN_NAME] 1 { { "refr…" at bounding box center [492, 281] width 985 height 562
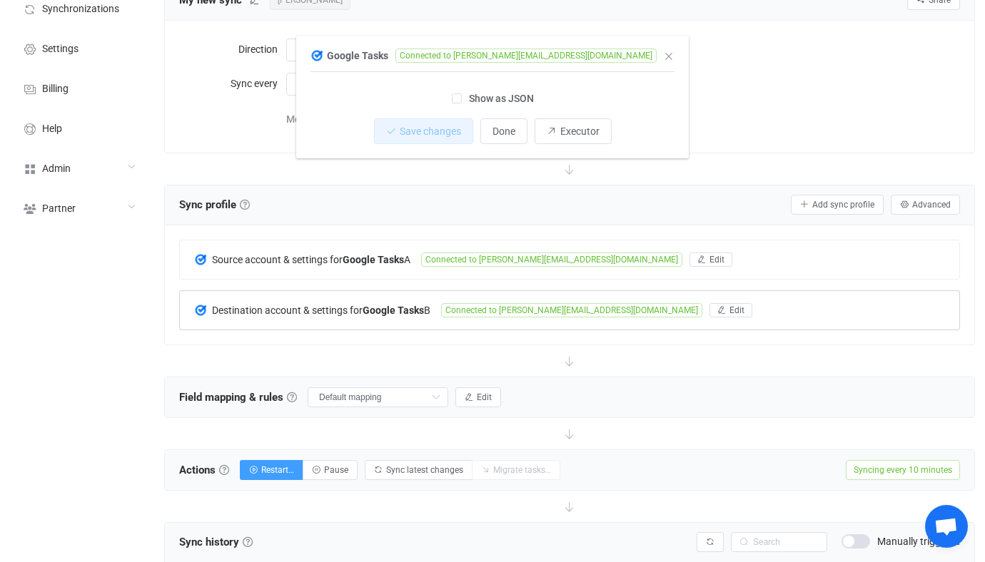
click at [447, 316] on div "Source account & settings for Google Tasks A Connected to [PERSON_NAME][EMAIL_A…" at bounding box center [569, 285] width 781 height 91
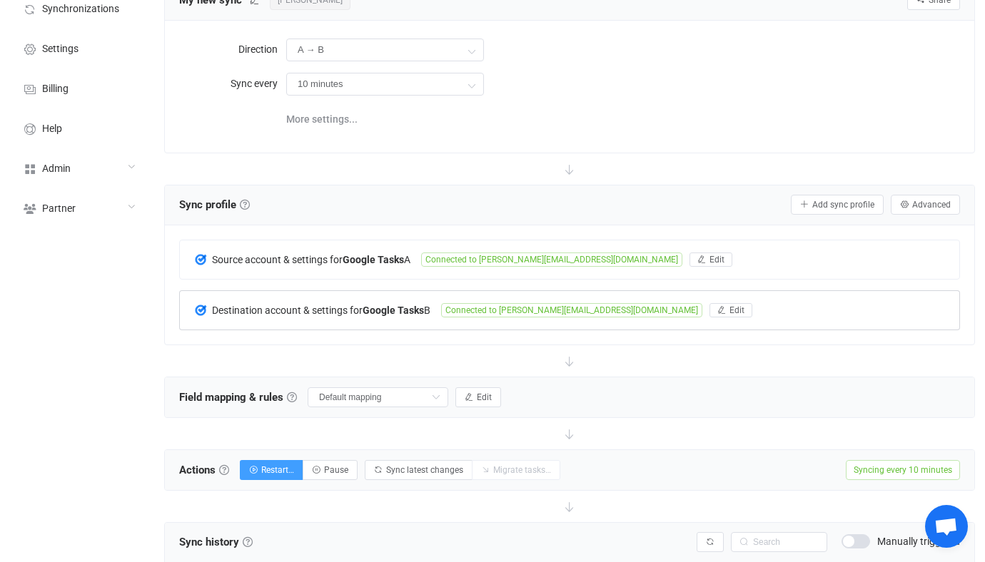
click at [447, 316] on div "Destination account & settings for Google Tasks B Connected to david@babeltext.…" at bounding box center [569, 310] width 779 height 39
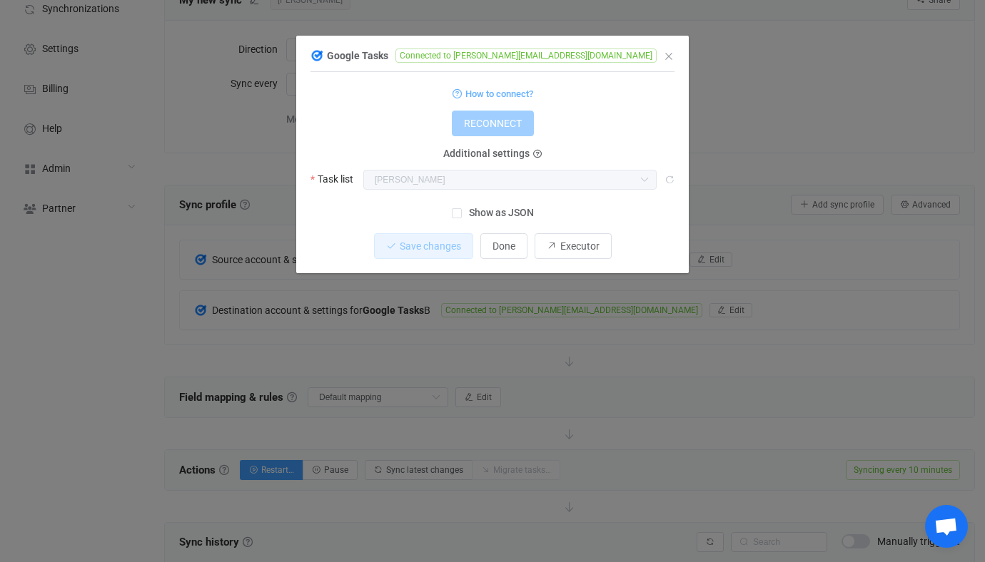
click at [679, 313] on div "Google Tasks Connected to david@babeltext.com 1 { { "refreshToken": "***", "acc…" at bounding box center [492, 281] width 985 height 562
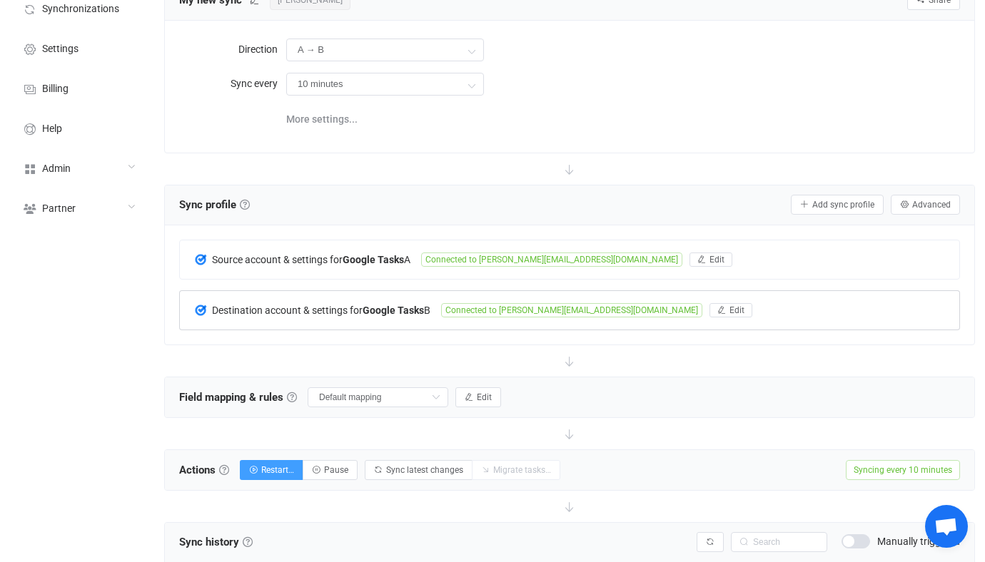
click at [380, 324] on div "Destination account & settings for Google Tasks B Connected to david@babeltext.…" at bounding box center [569, 310] width 779 height 39
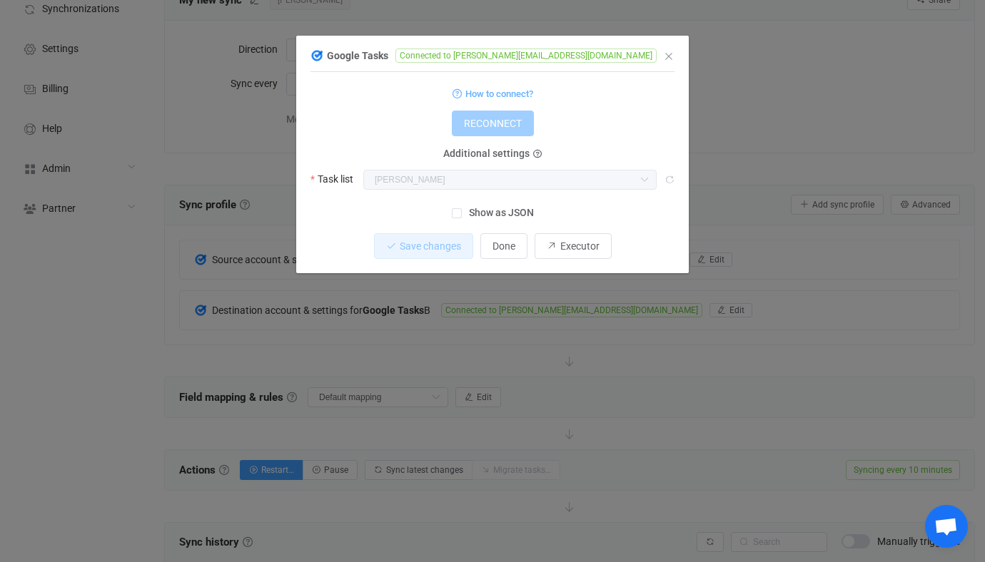
click at [407, 397] on div "Google Tasks Connected to david@babeltext.com 1 { { "refreshToken": "***", "acc…" at bounding box center [492, 281] width 985 height 562
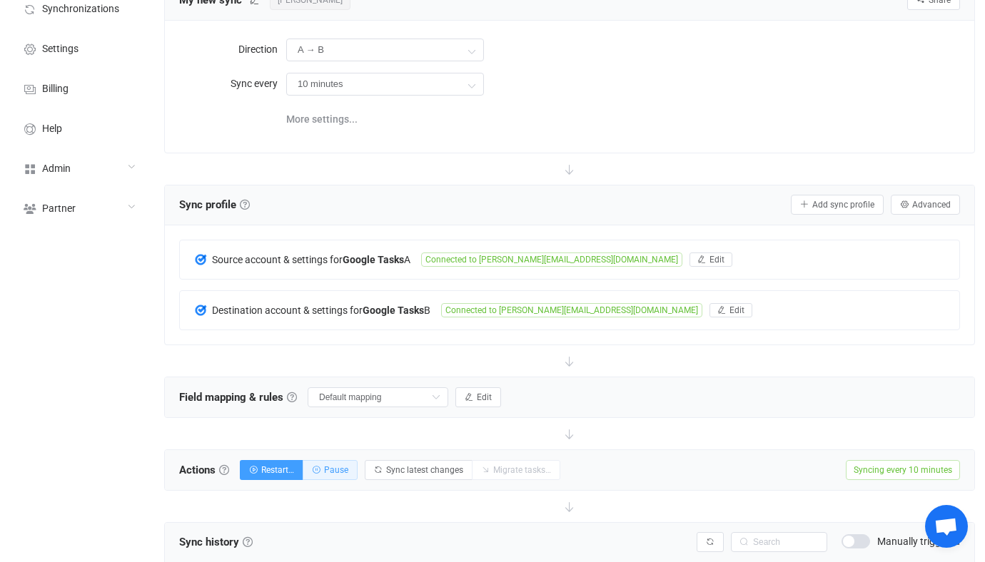
click at [353, 470] on button "Pause" at bounding box center [330, 470] width 55 height 20
click at [920, 204] on span "Advanced" at bounding box center [931, 205] width 39 height 10
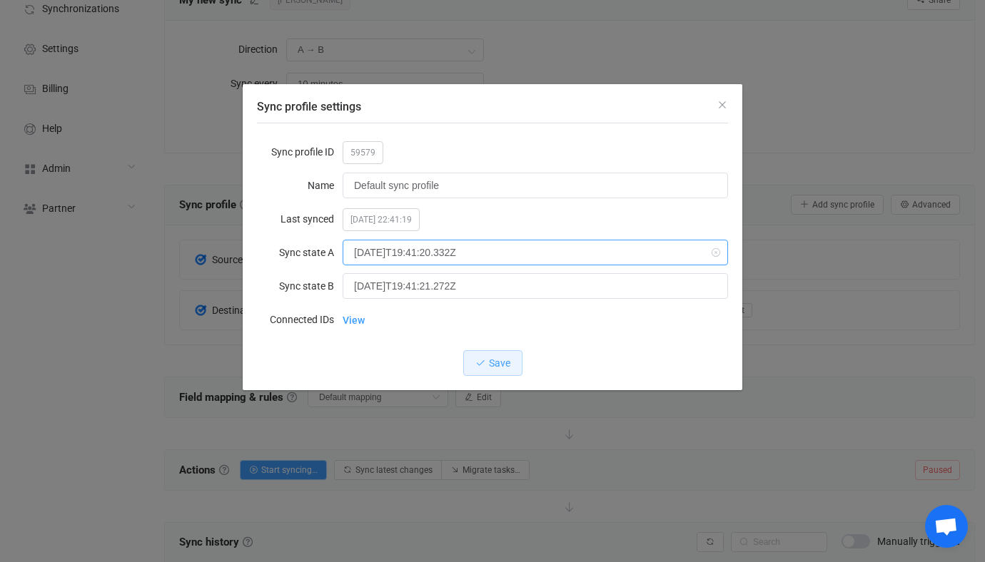
click at [435, 252] on input "2025-10-15T19:41:20.332Z" at bounding box center [535, 253] width 385 height 26
click at [510, 270] on div "Sync state A Sync state B 2025-10-15T19:41:21.272Z" at bounding box center [492, 269] width 471 height 62
click at [524, 293] on input "2025-10-15T19:41:21.272Z" at bounding box center [535, 286] width 385 height 26
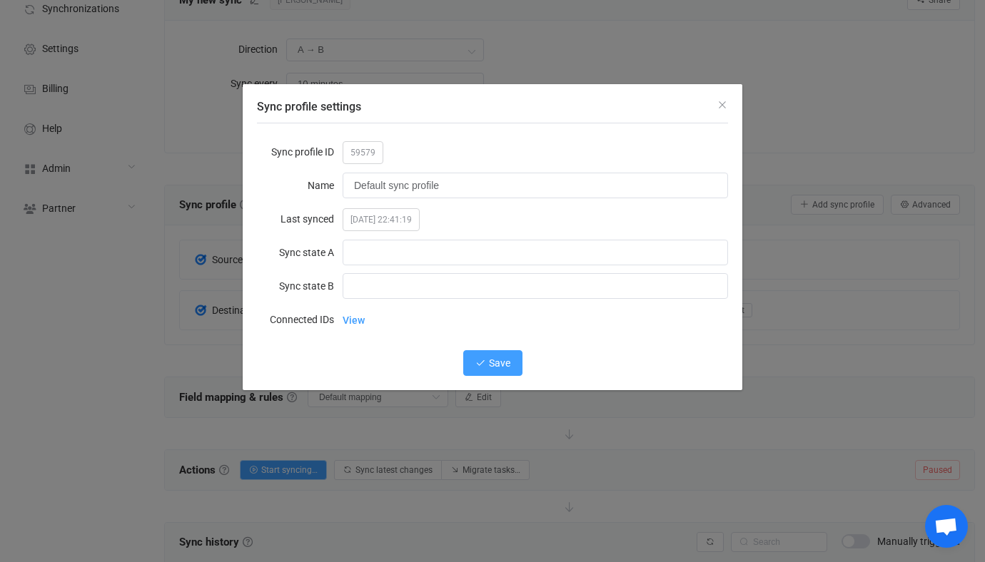
click at [481, 355] on button "Save" at bounding box center [492, 363] width 59 height 26
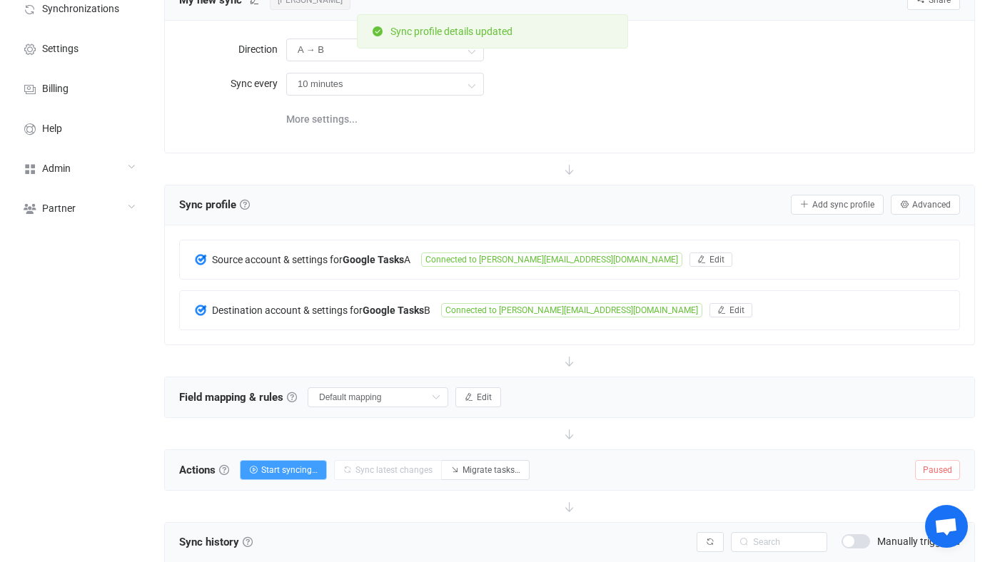
scroll to position [449, 0]
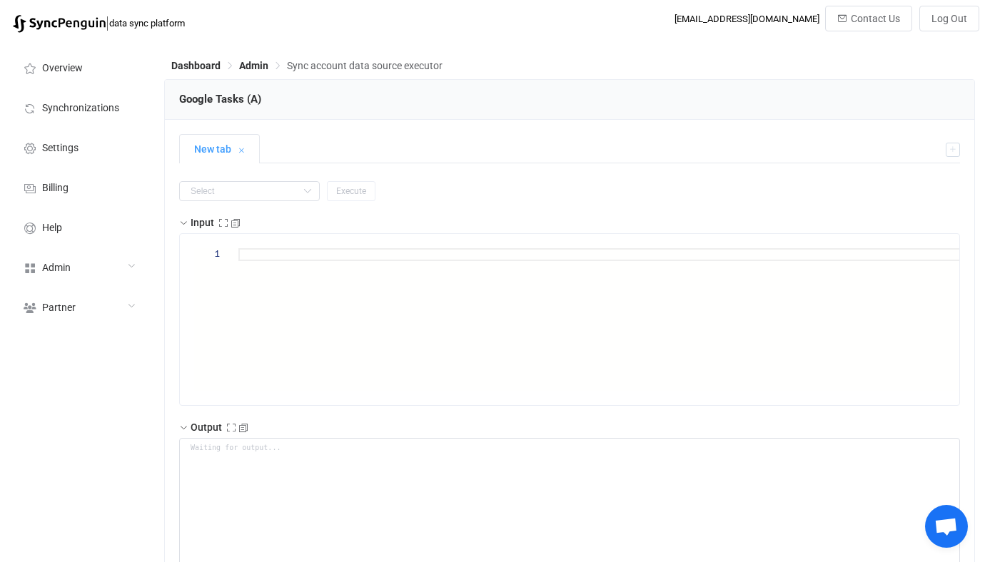
click at [247, 198] on input "text" at bounding box center [249, 191] width 141 height 20
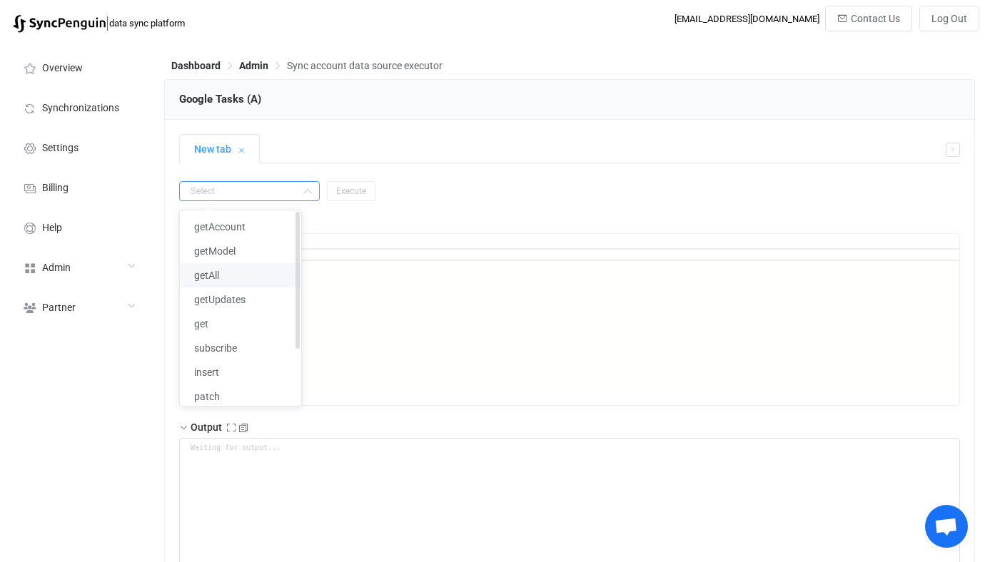
click at [226, 281] on li "getAll" at bounding box center [240, 275] width 121 height 24
type input "getAll"
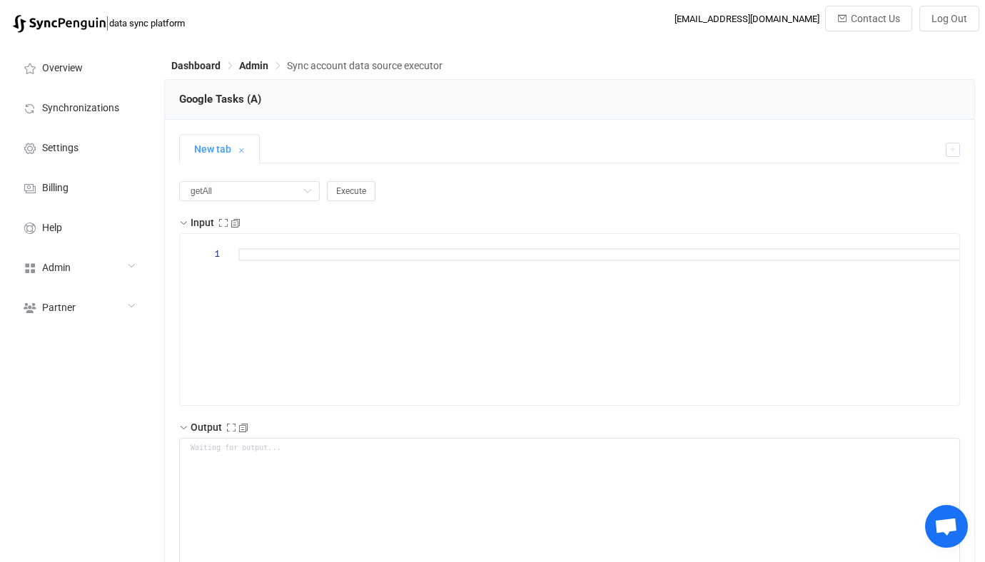
click at [336, 191] on span "Execute" at bounding box center [351, 191] width 30 height 10
type textarea "{ "nextSync": "[DATE]T19:46:43.884Z", "entries": [], "patchAccountData": { "ref…"
type textarea "Output saved to the file"
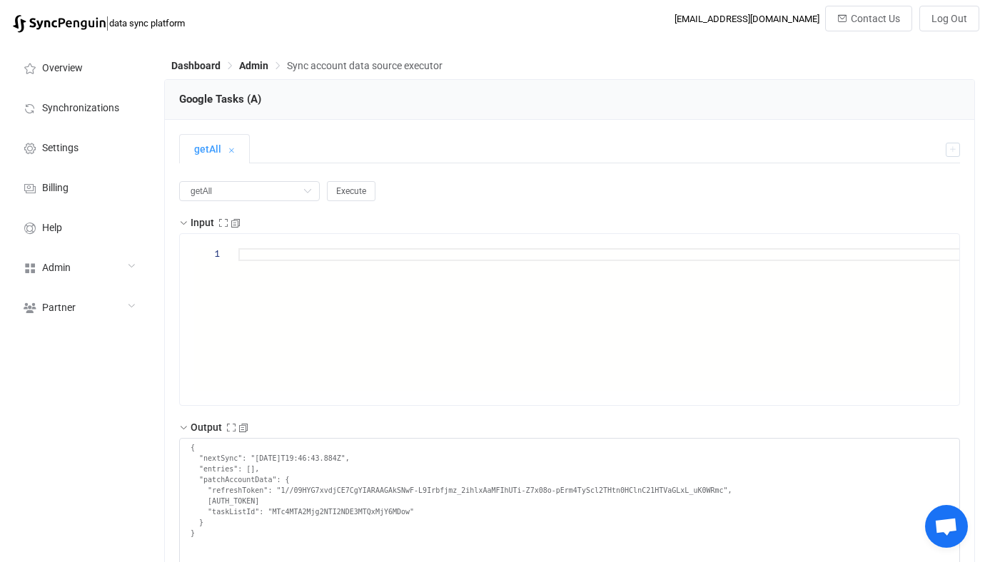
click at [412, 238] on div "1" at bounding box center [569, 319] width 779 height 171
